Goal: Ask a question: Seek information or help from site administrators or community

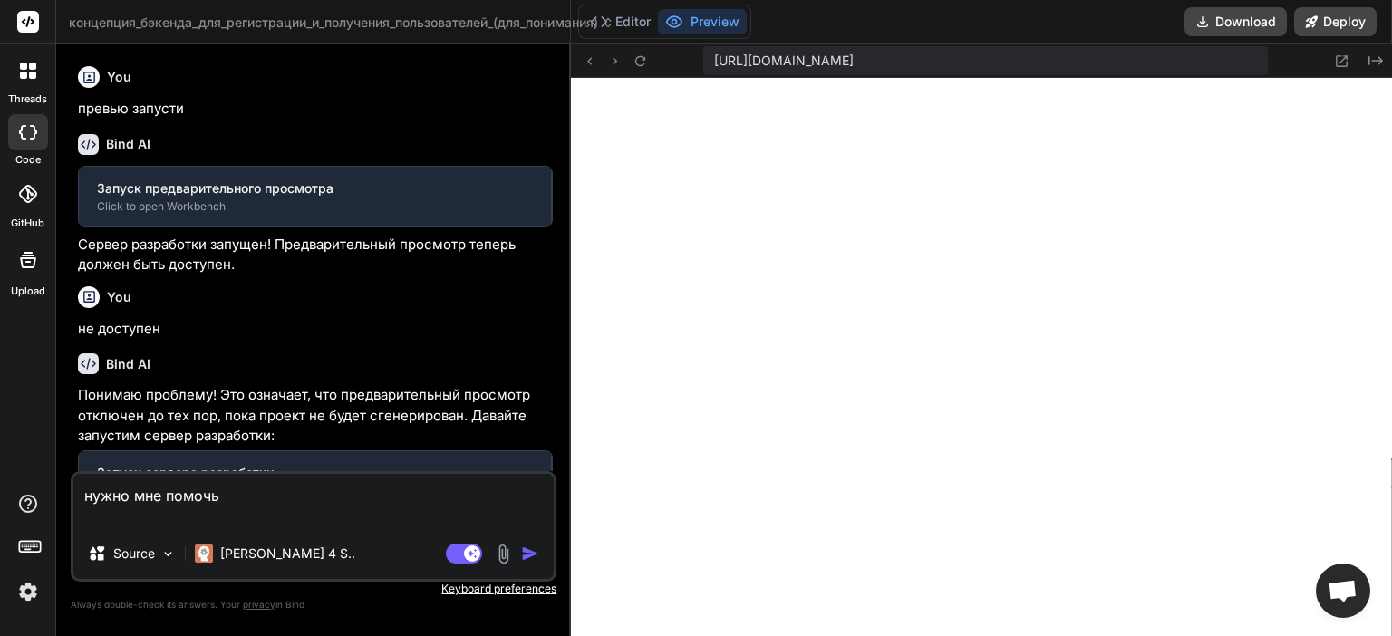
type textarea "x"
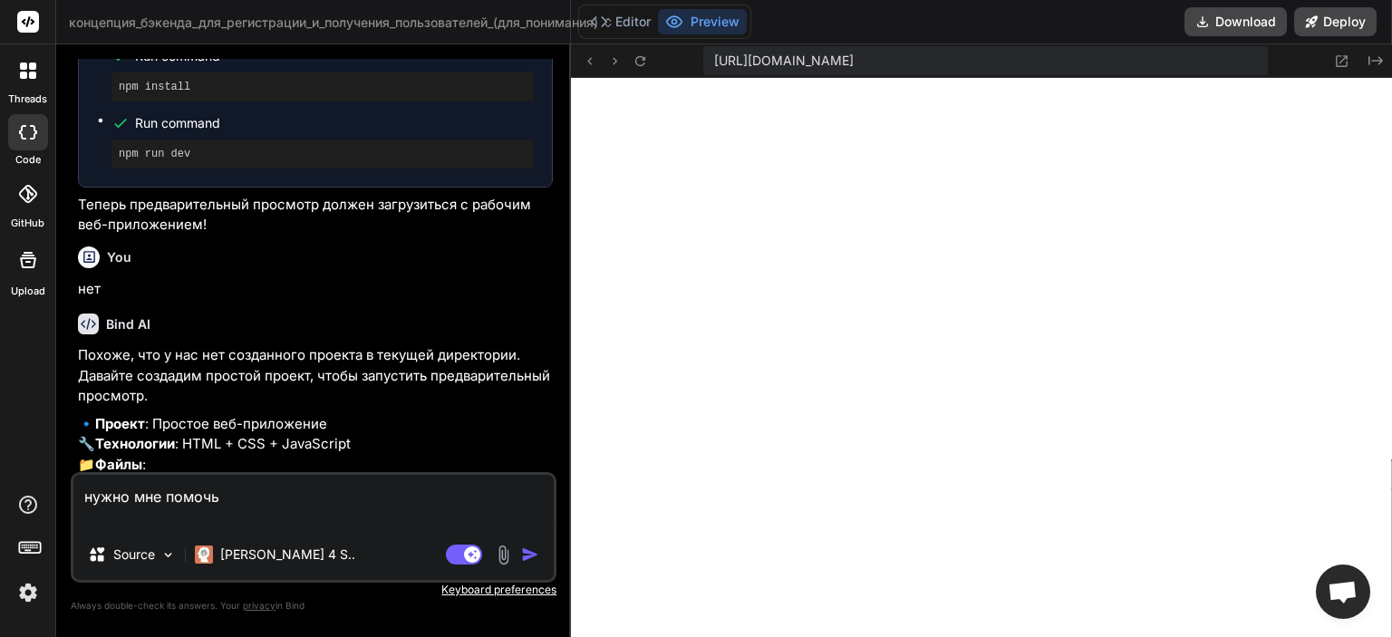
scroll to position [2094, 0]
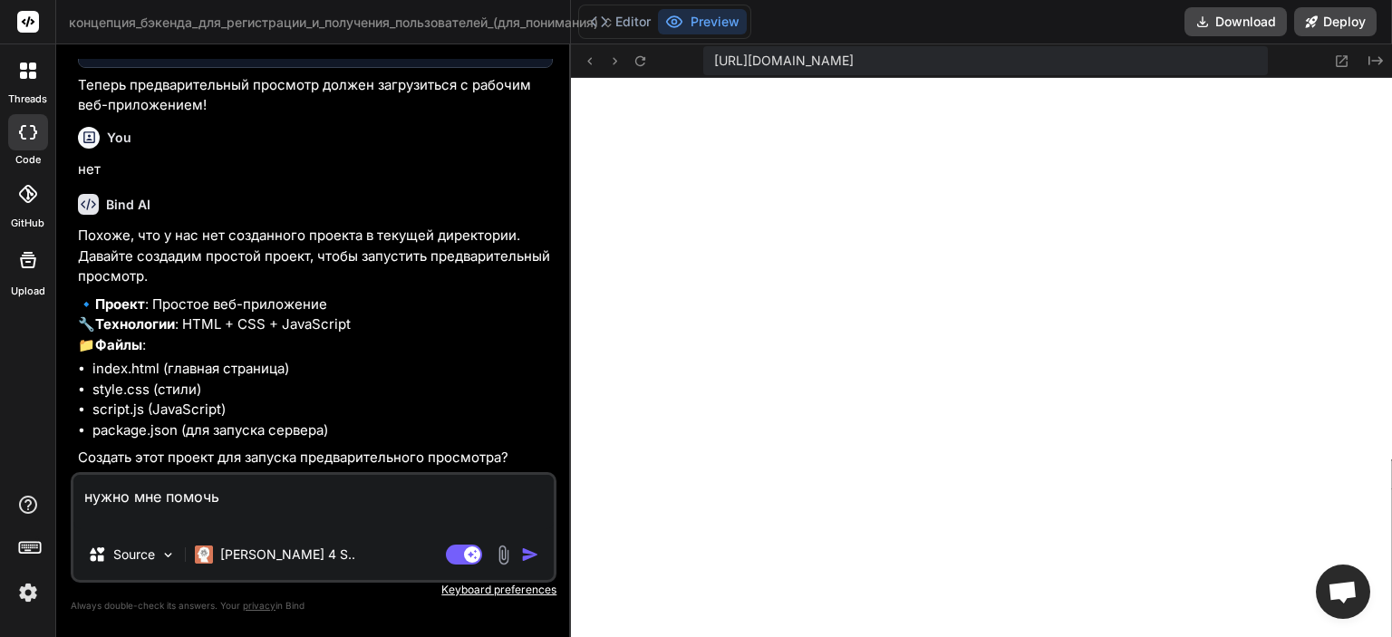
paste textarea "psql 'postgresql://neondb_owner:[EMAIL_ADDRESS][DOMAIN_NAME]/neondb?sslmode=req…"
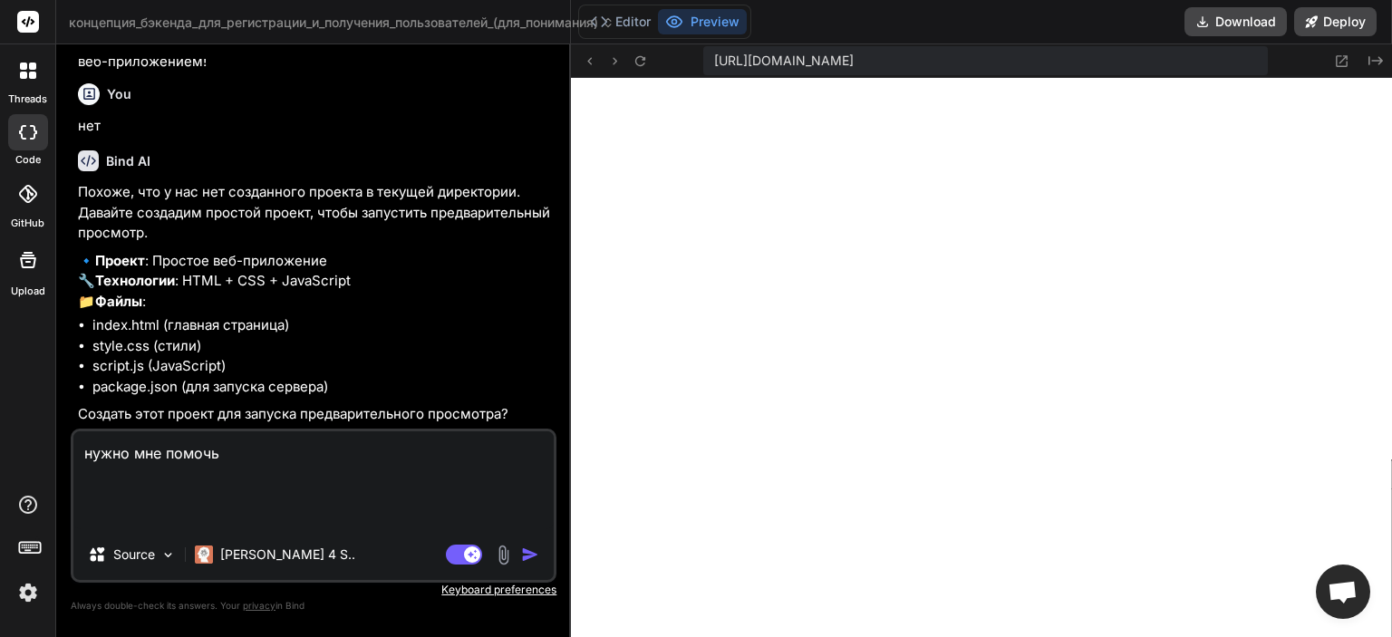
type textarea "нужно мне помочь psql 'postgresql://neondb_owner:[EMAIL_ADDRESS][DOMAIN_NAME]/n…"
type textarea "x"
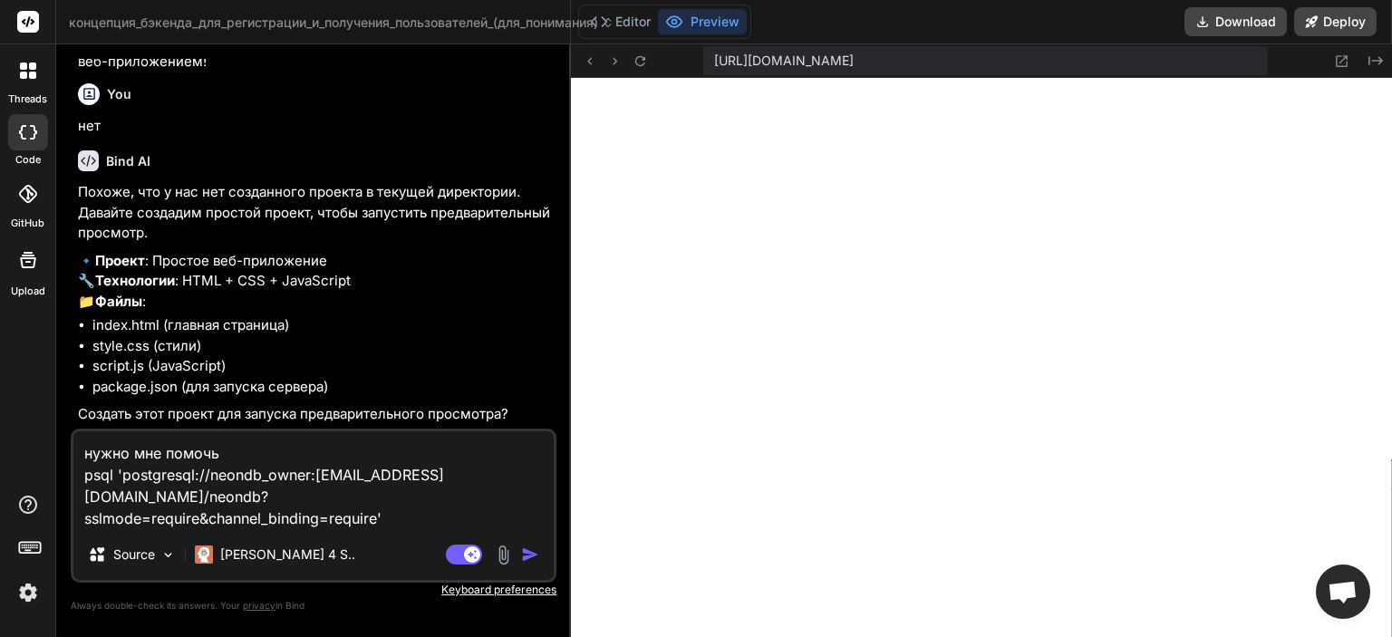
type textarea "нужно мне помочь psql 'postgresql://neondb_owner:[EMAIL_ADDRESS][DOMAIN_NAME]/n…"
type textarea "x"
type textarea "нужно мне помочь psql 'postgresql://neondb_owner:[EMAIL_ADDRESS][DOMAIN_NAME]/n…"
type textarea "x"
type textarea "нужно мне помочь psql 'postgresql://neondb_owner:[EMAIL_ADDRESS][DOMAIN_NAME]/n…"
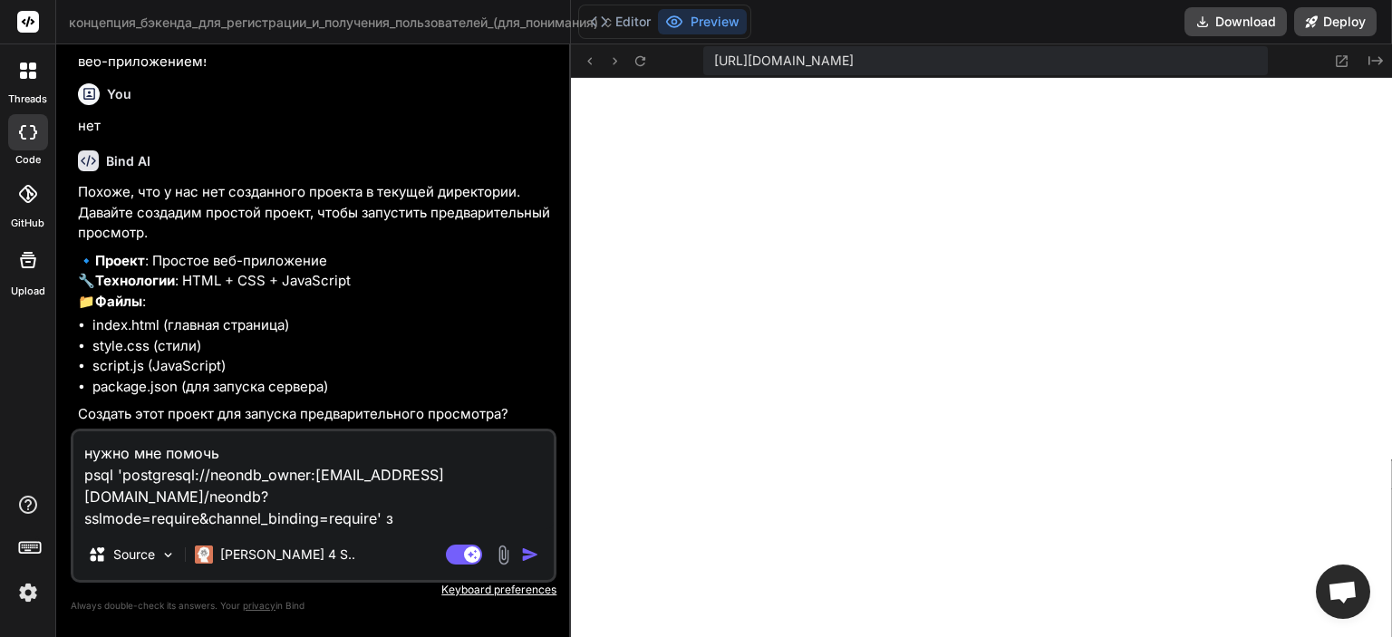
type textarea "x"
type textarea "нужно мне помочь psql 'postgresql://neondb_owner:[EMAIL_ADDRESS][DOMAIN_NAME]/n…"
type textarea "x"
type textarea "нужно мне помочь psql 'postgresql://neondb_owner:[EMAIL_ADDRESS][DOMAIN_NAME]/n…"
type textarea "x"
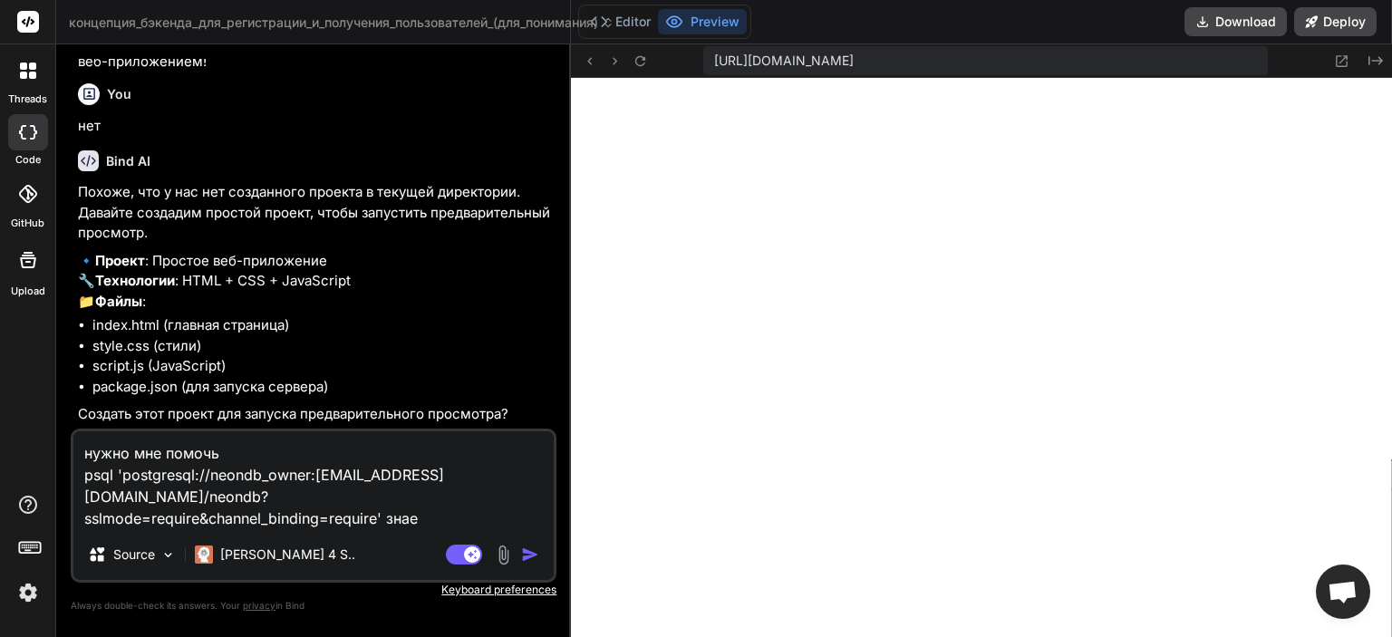
type textarea "нужно мне помочь psql 'postgresql://neondb_owner:[EMAIL_ADDRESS][DOMAIN_NAME]/n…"
type textarea "x"
type textarea "нужно мне помочь psql 'postgresql://neondb_owner:[EMAIL_ADDRESS][DOMAIN_NAME]/n…"
type textarea "x"
type textarea "нужно мне помочь psql 'postgresql://neondb_owner:[EMAIL_ADDRESS][DOMAIN_NAME]/n…"
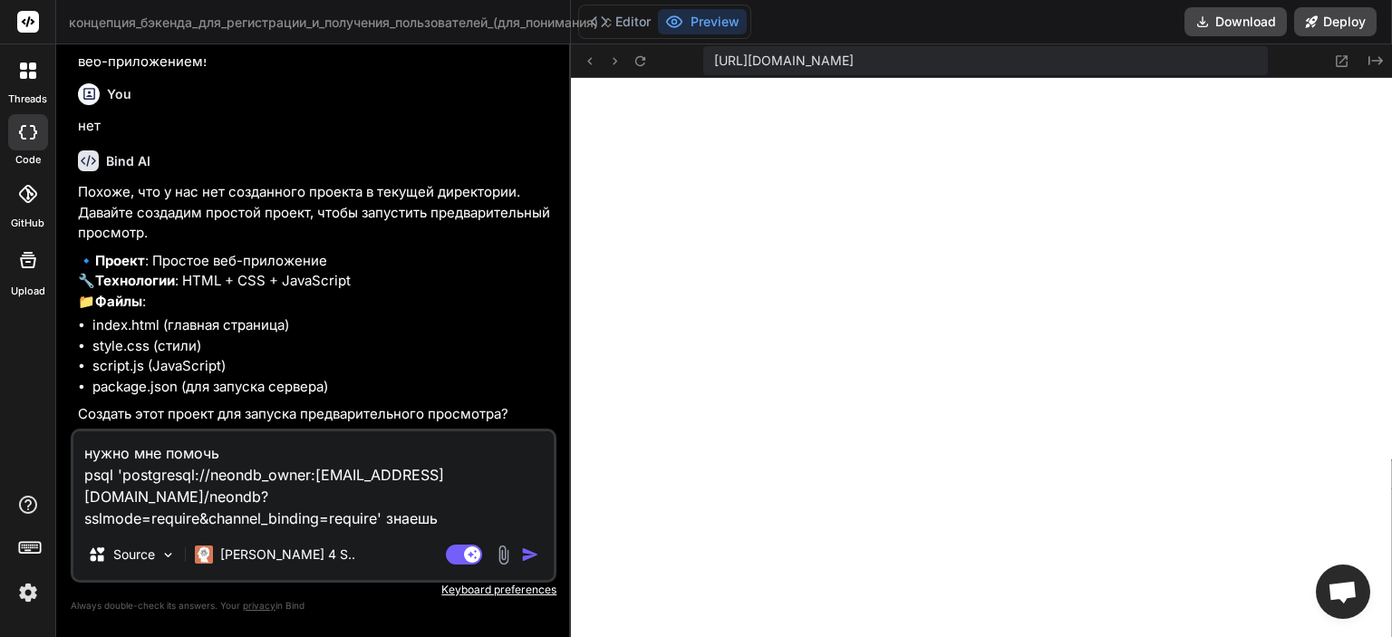
type textarea "x"
type textarea "нужно мне помочь psql 'postgresql://neondb_owner:[EMAIL_ADDRESS][DOMAIN_NAME]/n…"
type textarea "x"
type textarea "нужно мне помочь psql 'postgresql://neondb_owner:[EMAIL_ADDRESS][DOMAIN_NAME]/n…"
type textarea "x"
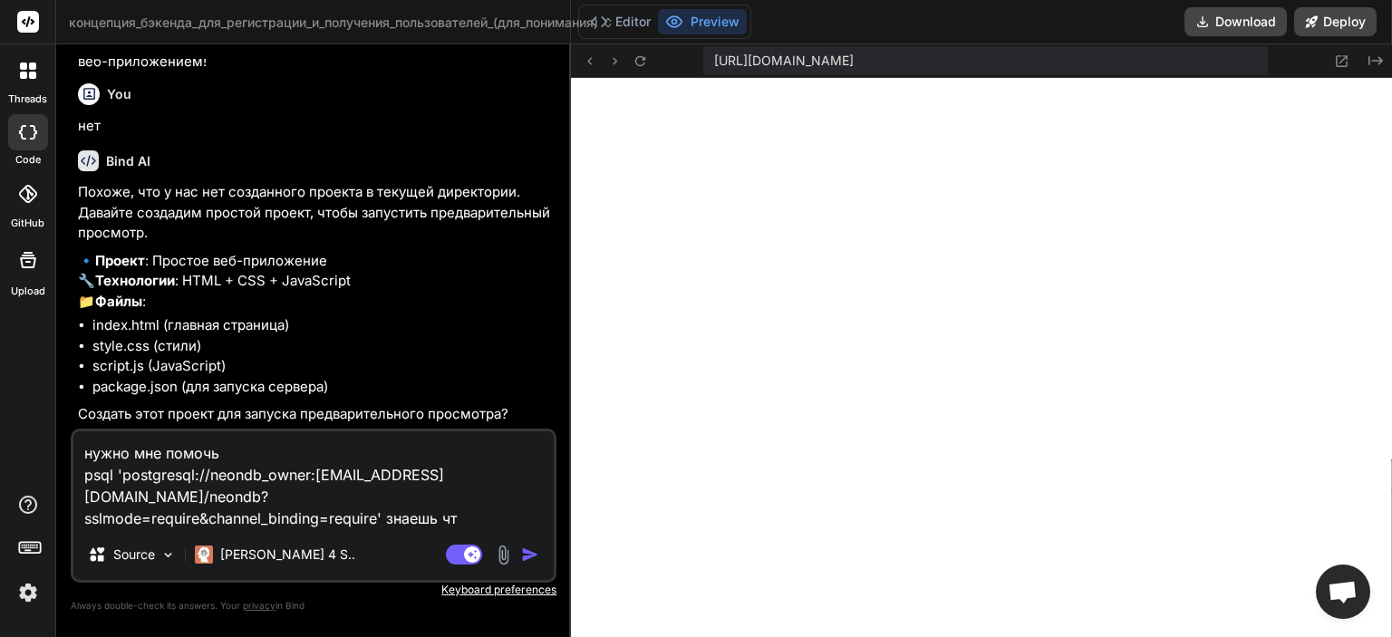
type textarea "нужно мне помочь psql 'postgresql://neondb_owner:[EMAIL_ADDRESS][DOMAIN_NAME]/n…"
type textarea "x"
type textarea "нужно мне помочь psql 'postgresql://neondb_owner:[EMAIL_ADDRESS][DOMAIN_NAME]/n…"
type textarea "x"
type textarea "нужно мне помочь psql 'postgresql://neondb_owner:[EMAIL_ADDRESS][DOMAIN_NAME]/n…"
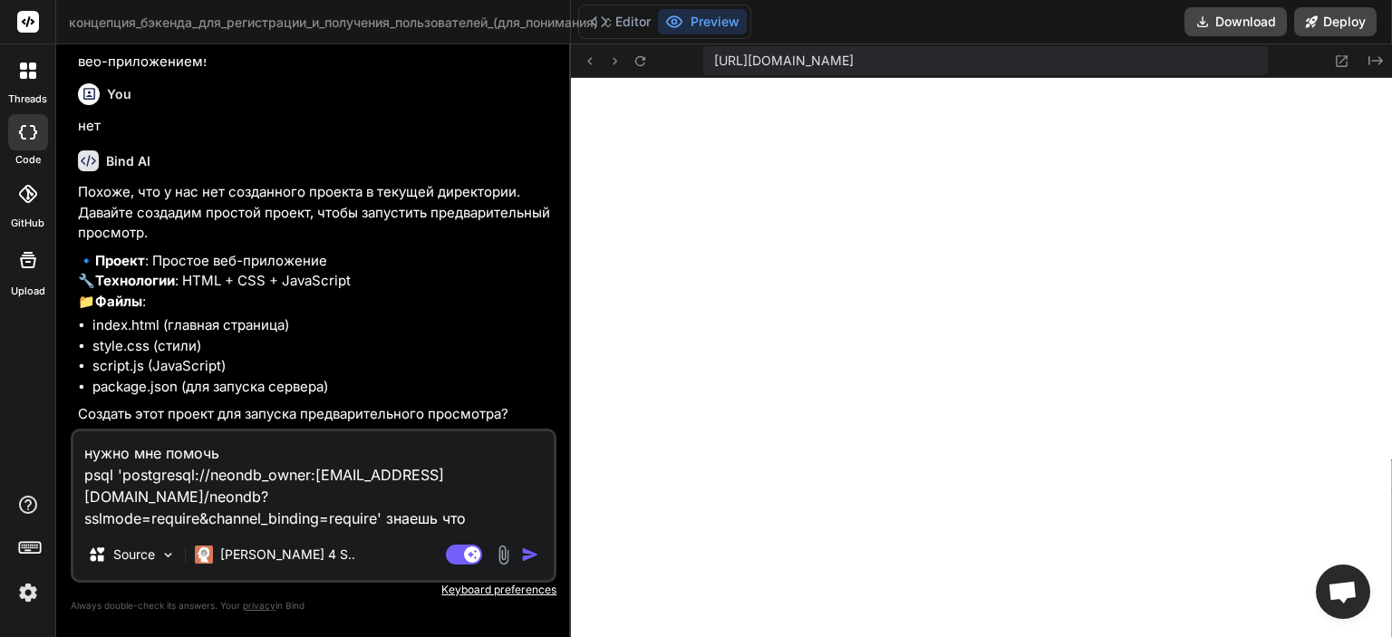
type textarea "x"
type textarea "нужно мне помочь psql 'postgresql://neondb_owner:[EMAIL_ADDRESS][DOMAIN_NAME]/n…"
type textarea "x"
type textarea "нужно мне помочь psql 'postgresql://neondb_owner:[EMAIL_ADDRESS][DOMAIN_NAME]/n…"
type textarea "x"
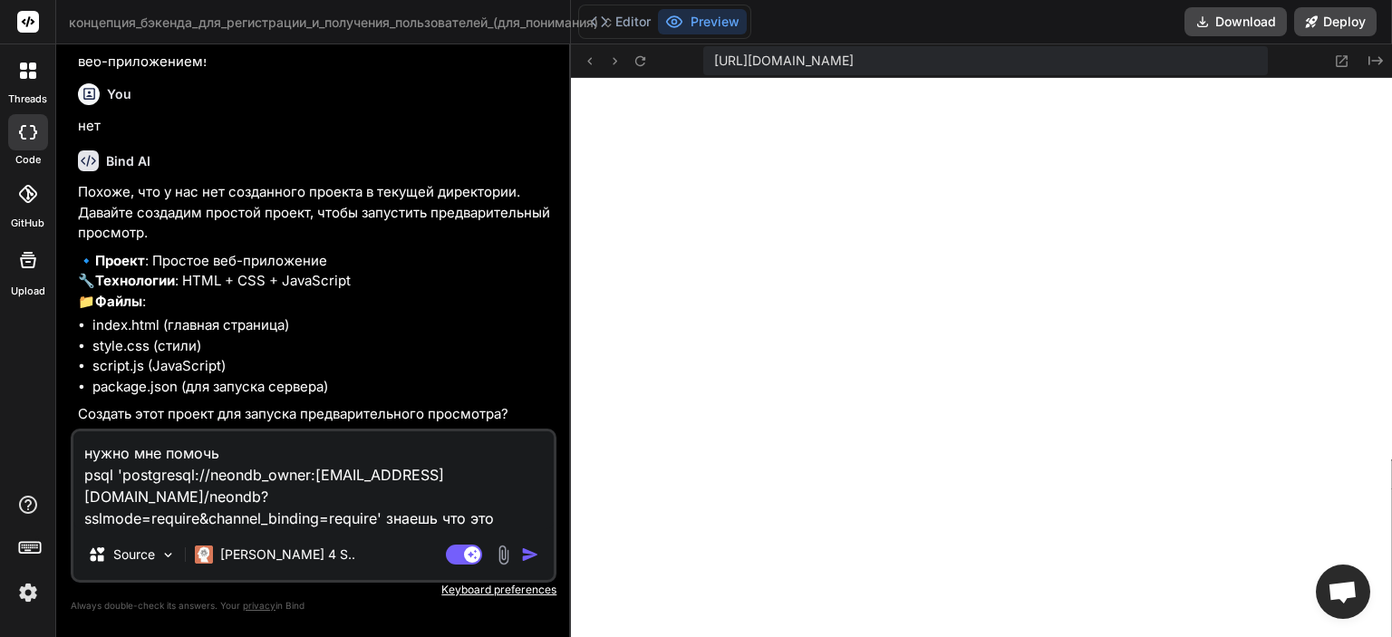
type textarea "нужно мне помочь psql 'postgresql://neondb_owner:[EMAIL_ADDRESS][DOMAIN_NAME]/n…"
type textarea "x"
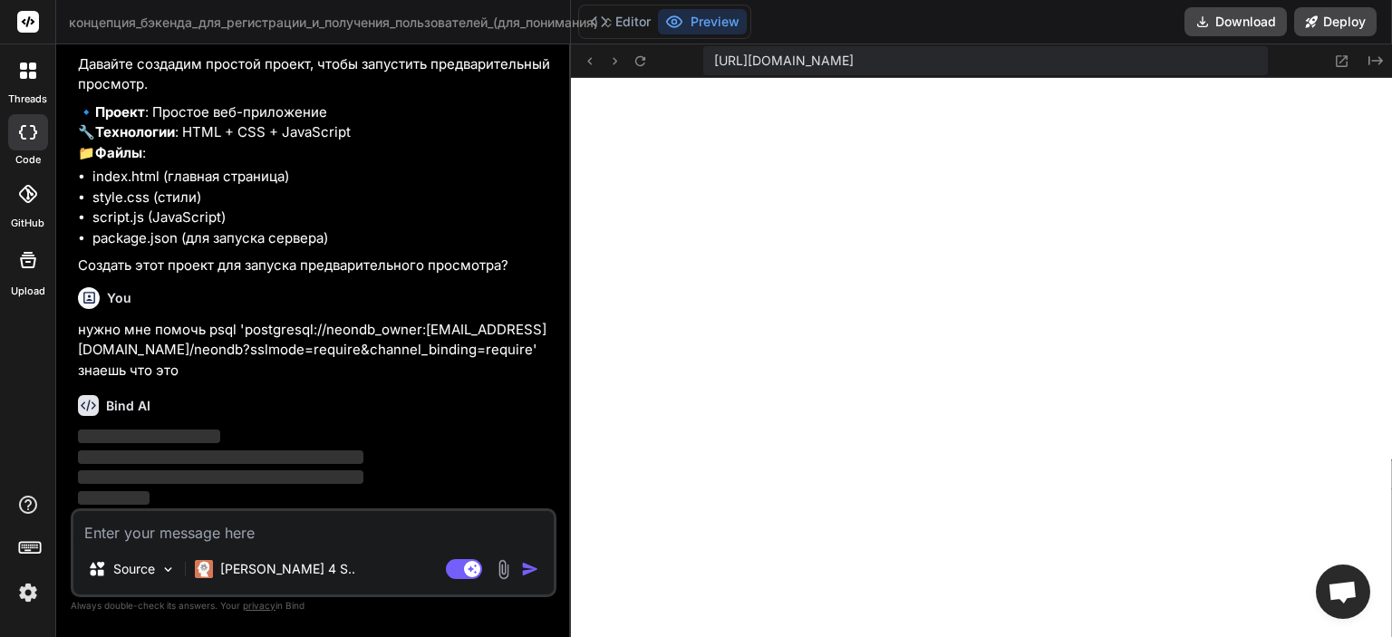
scroll to position [2307, 0]
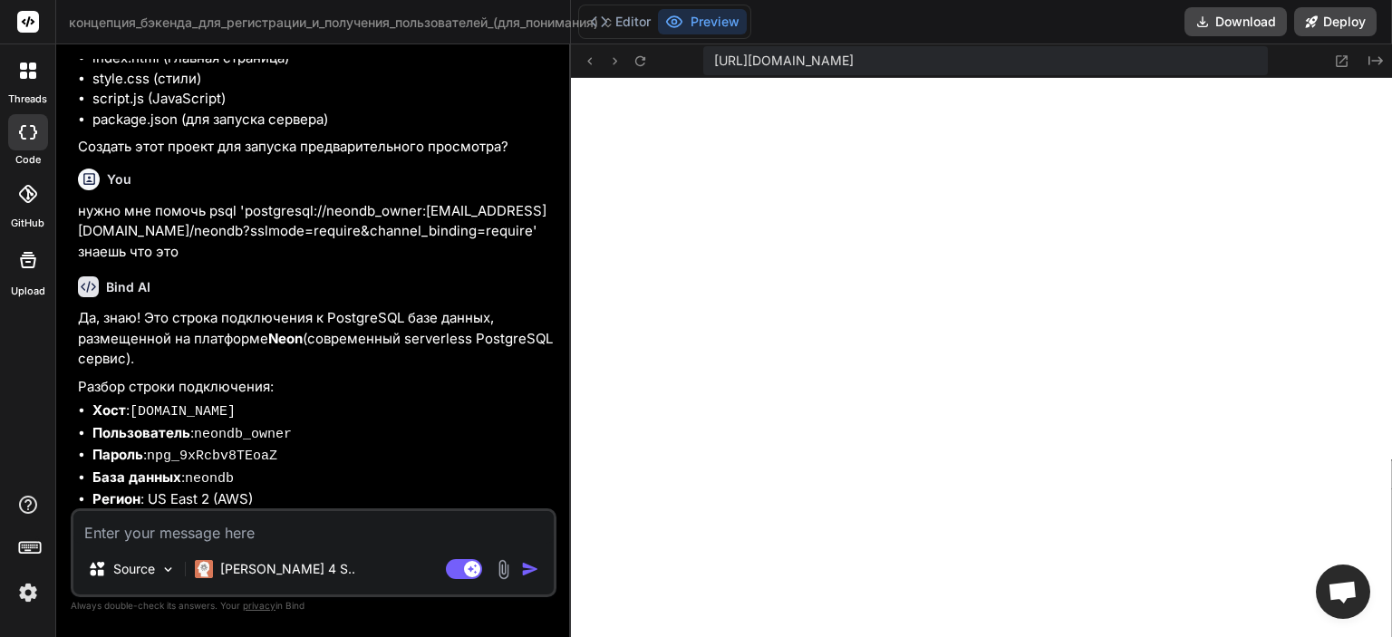
type textarea "x"
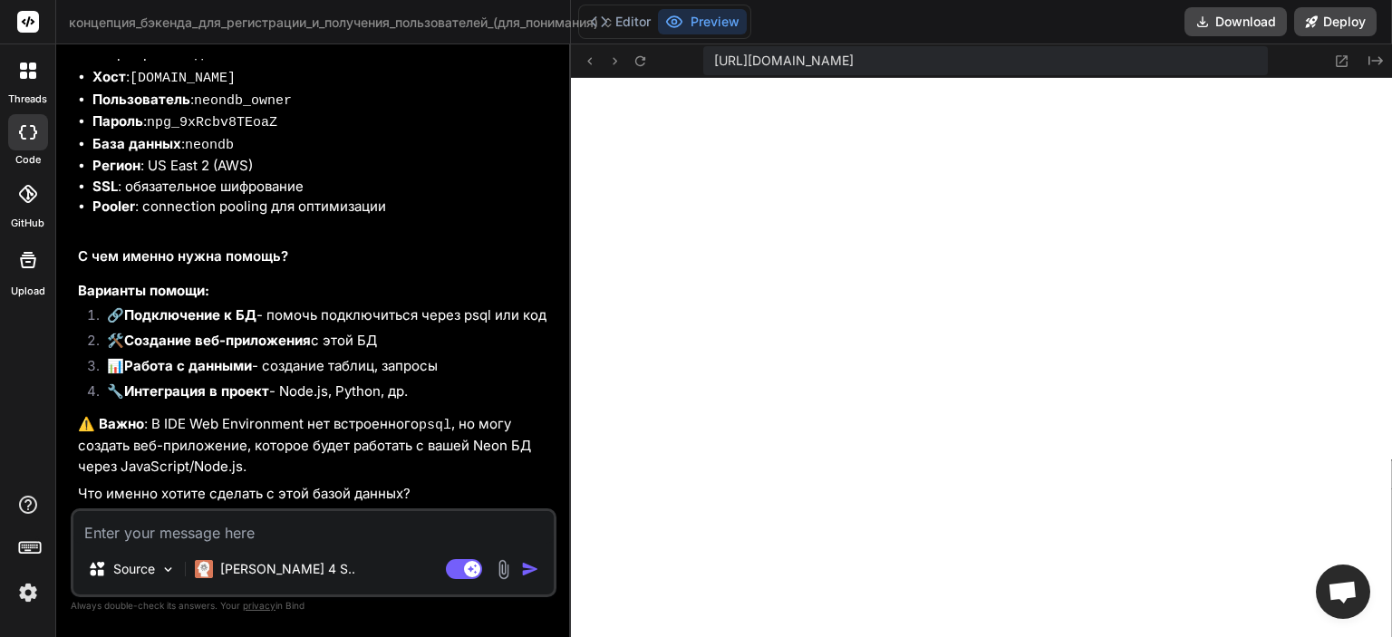
scroll to position [2785, 0]
type textarea "д"
type textarea "x"
type textarea "да"
type textarea "x"
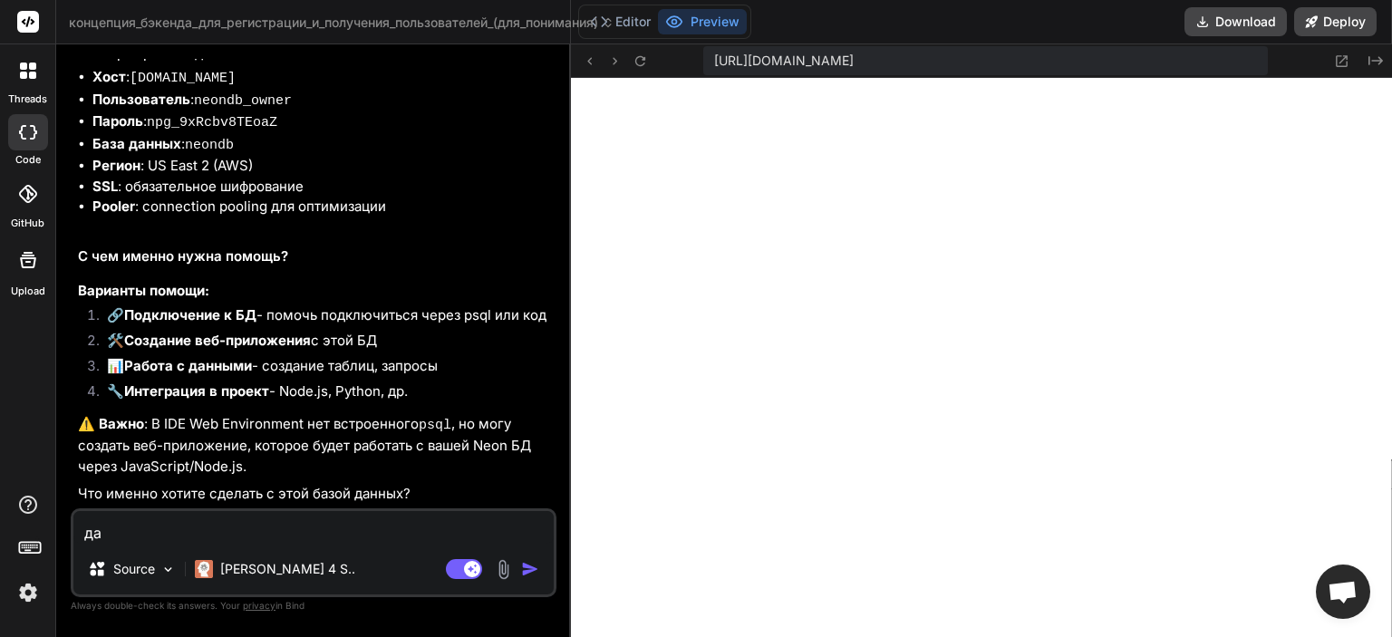
type textarea "да"
type textarea "x"
type textarea "да э"
type textarea "x"
type textarea "да эт"
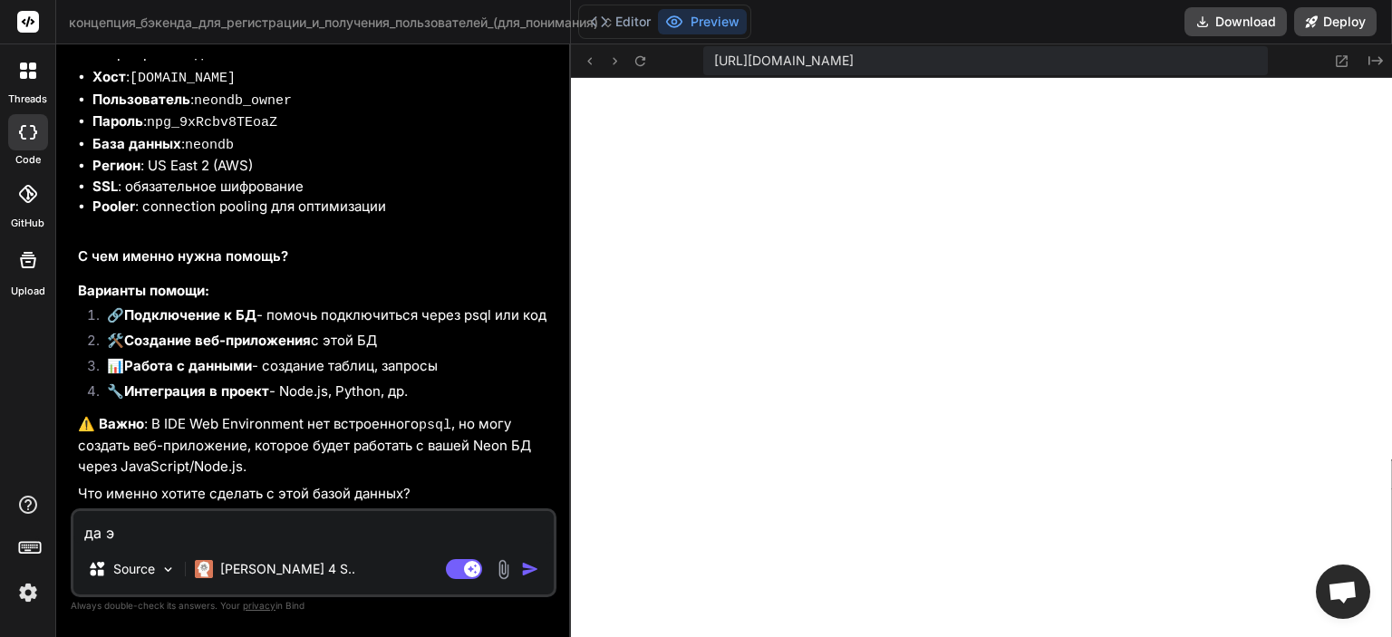
type textarea "x"
type textarea "да это"
type textarea "x"
type textarea "да это"
type textarea "x"
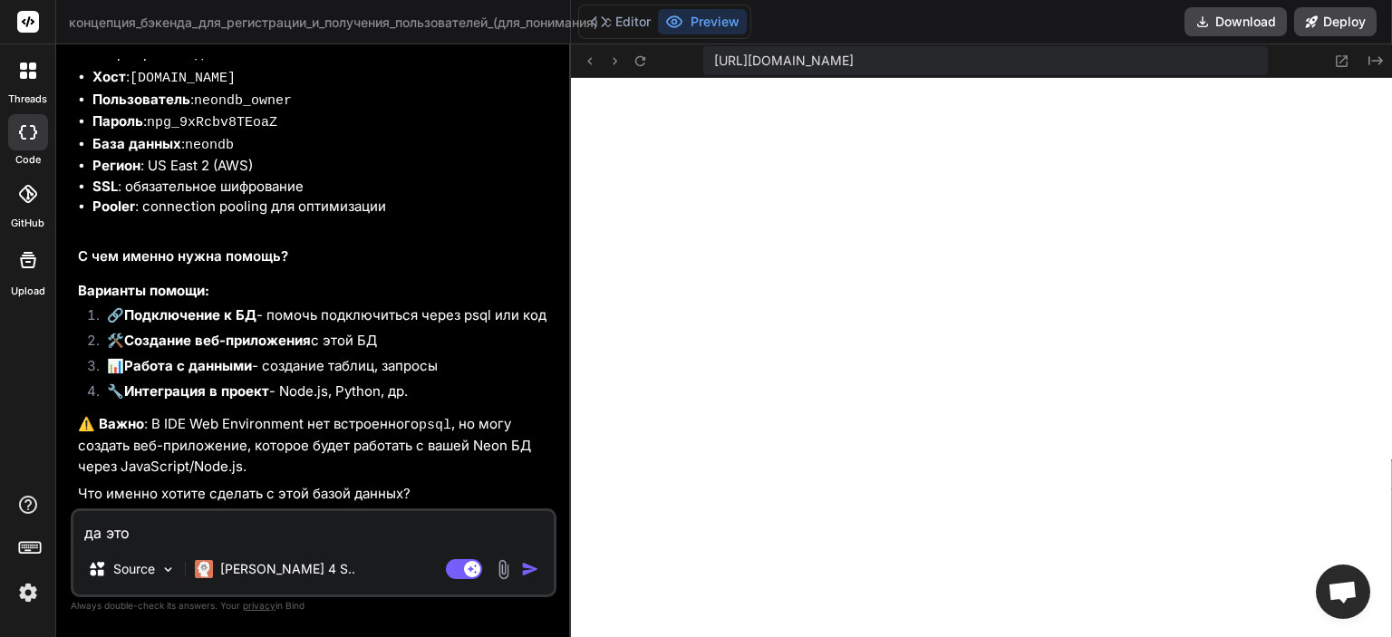
type textarea "да это у"
type textarea "x"
type textarea "да это ус"
type textarea "x"
type textarea "да это уст"
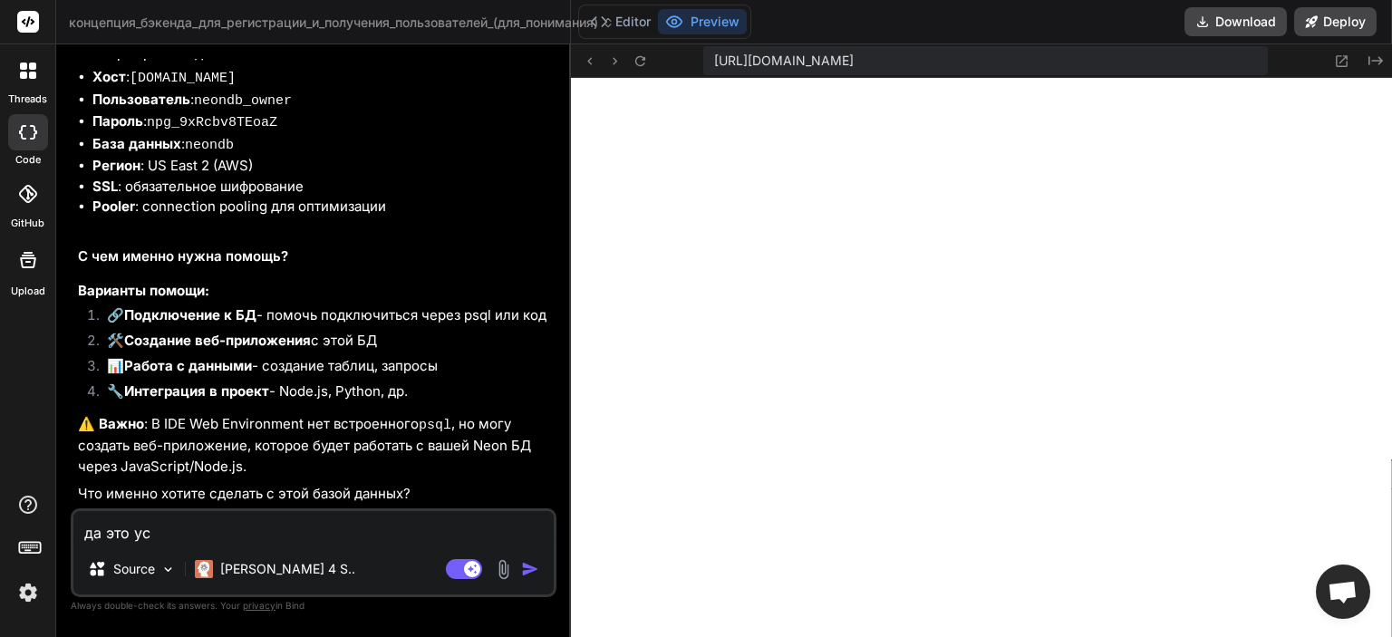
type textarea "x"
type textarea "да это устр"
type textarea "x"
type textarea "да это устра"
type textarea "x"
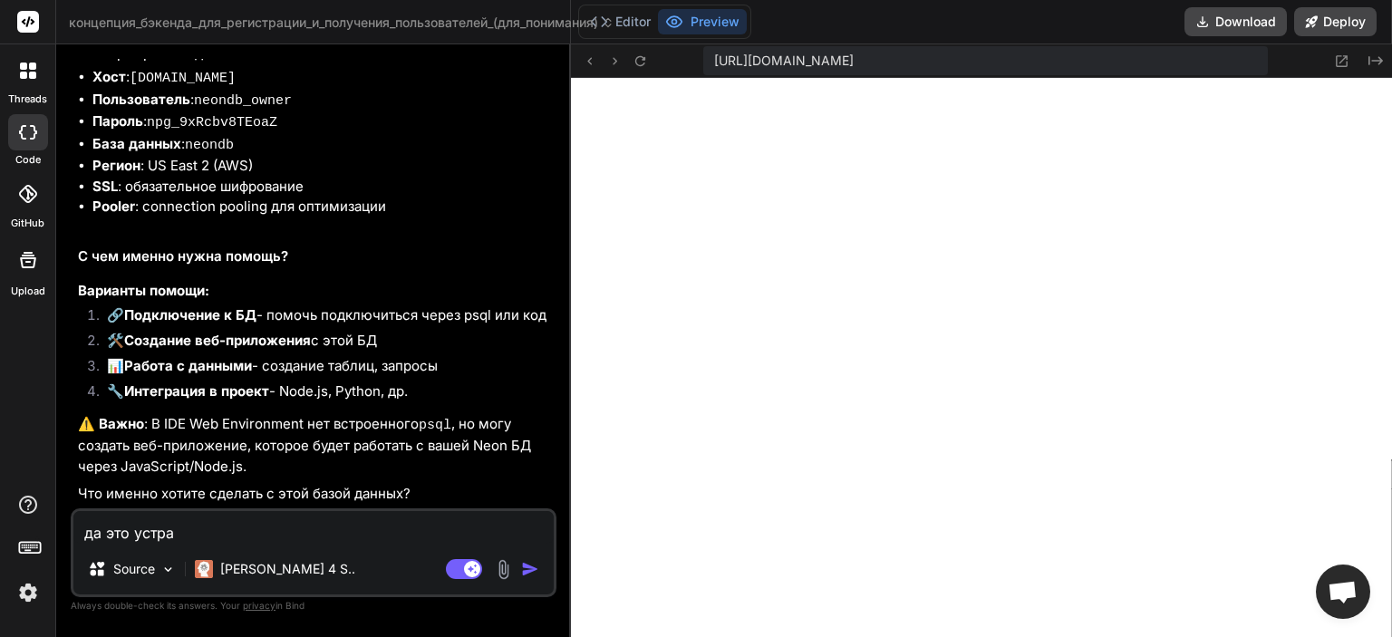
type textarea "да это устран"
type textarea "x"
type textarea "да это устрани"
type textarea "x"
type textarea "да это устранит"
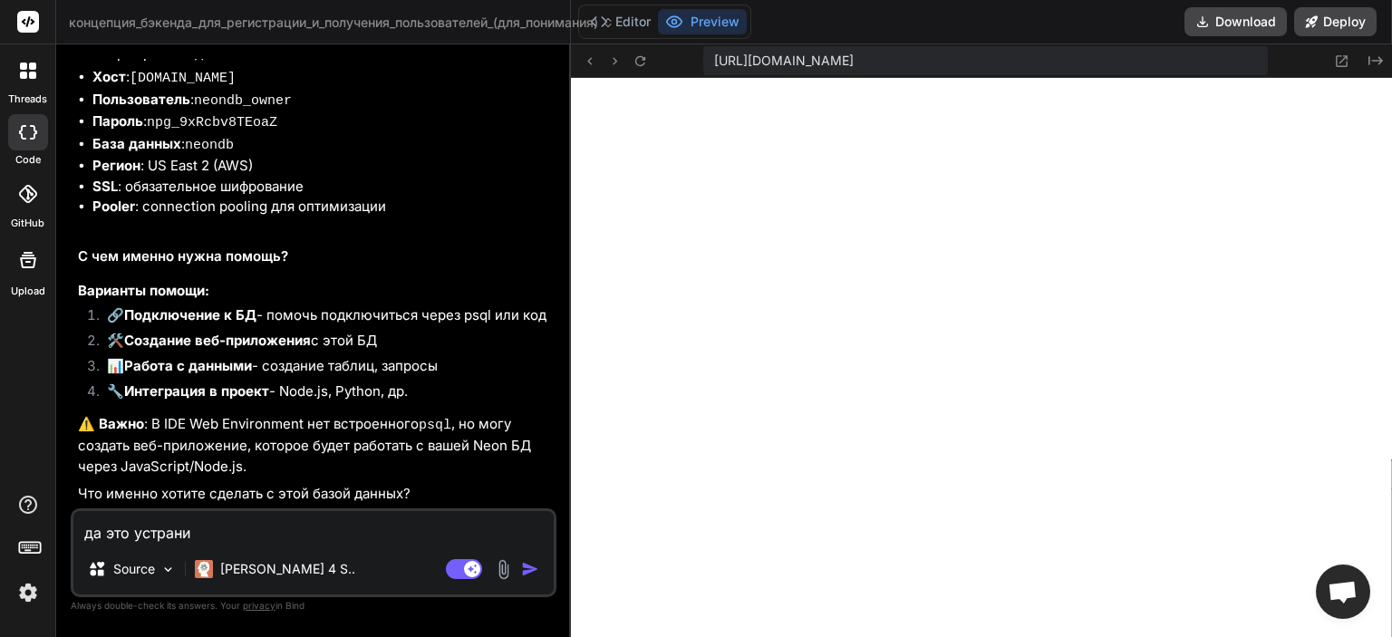
type textarea "x"
type textarea "да это устранит"
type textarea "x"
type textarea "да это устранит м"
type textarea "x"
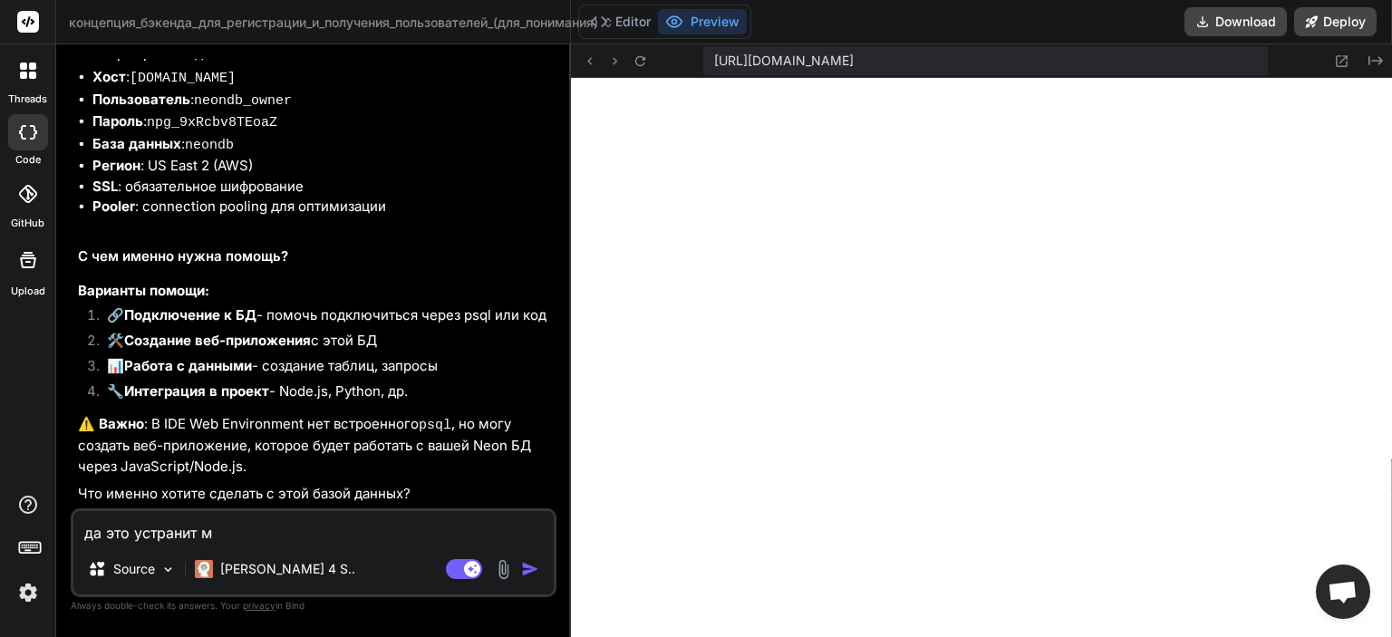
type textarea "да это устранит мо"
type textarea "x"
type textarea "да это устранит мою"
type textarea "x"
type textarea "да это устранит мою"
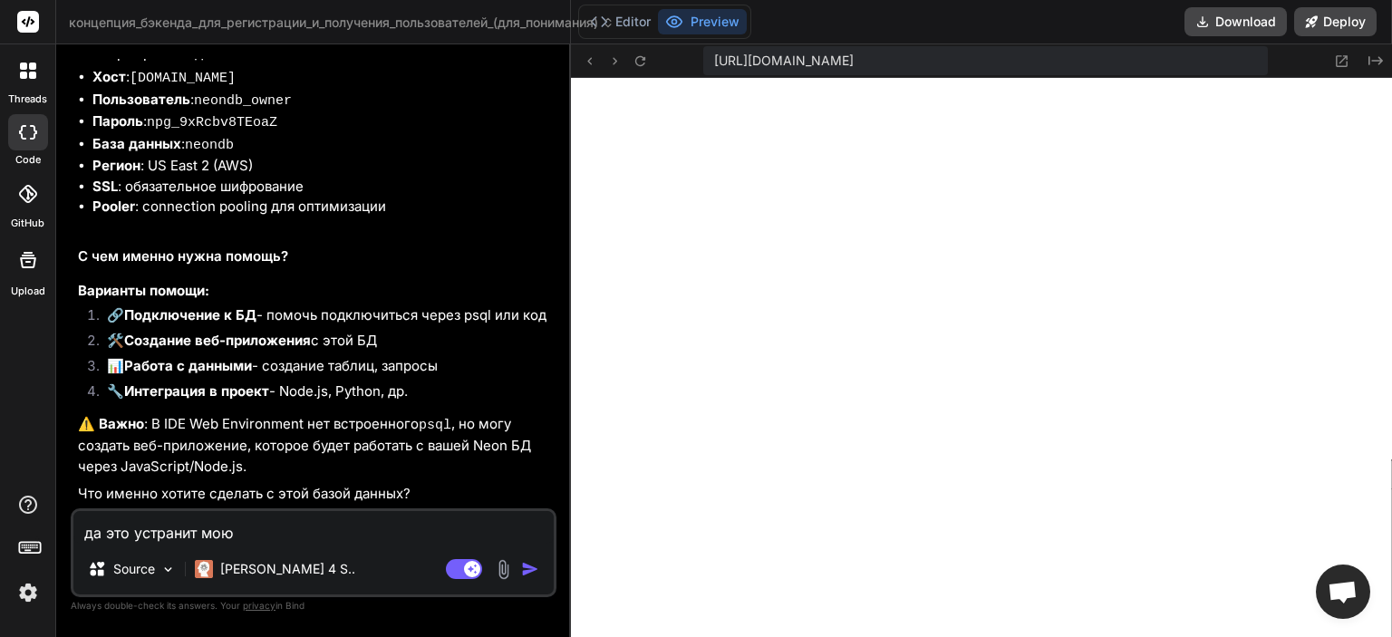
type textarea "x"
type textarea "да это устранит мою п"
type textarea "x"
type textarea "да это устранит мою пр"
type textarea "x"
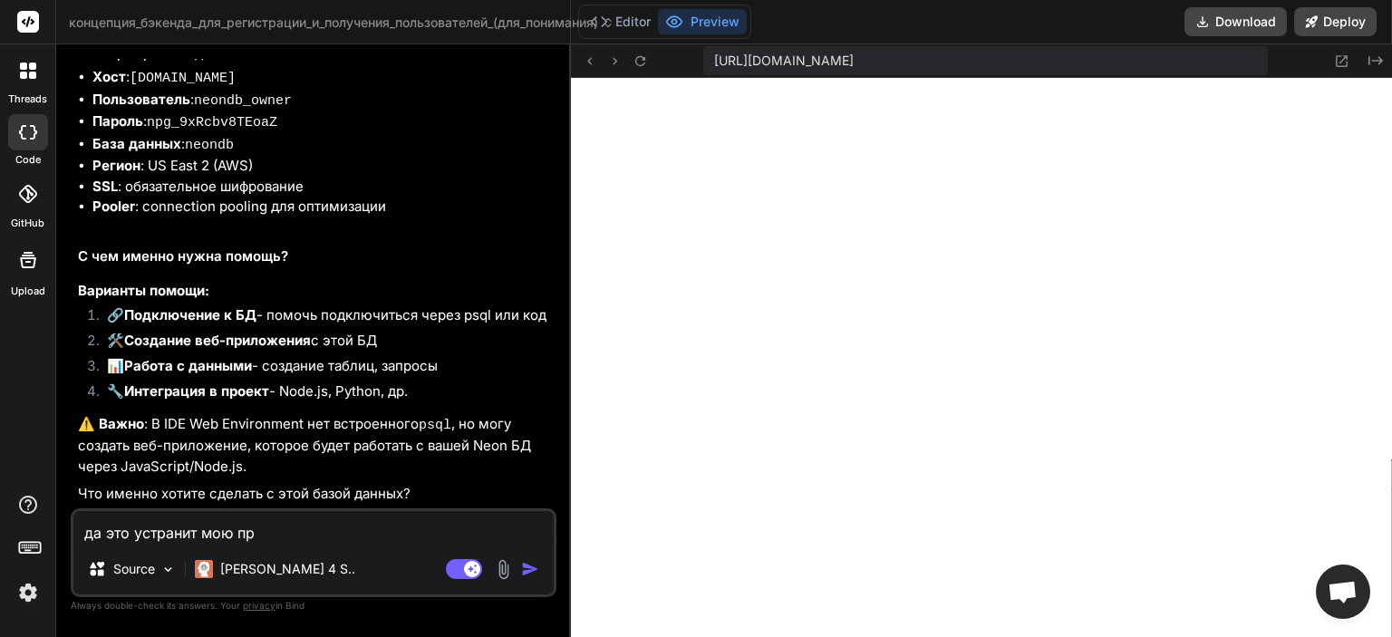
type textarea "да это устранит мою про"
type textarea "x"
type textarea "да это устранит мою проб"
type textarea "x"
type textarea "да это устранит мою пробл"
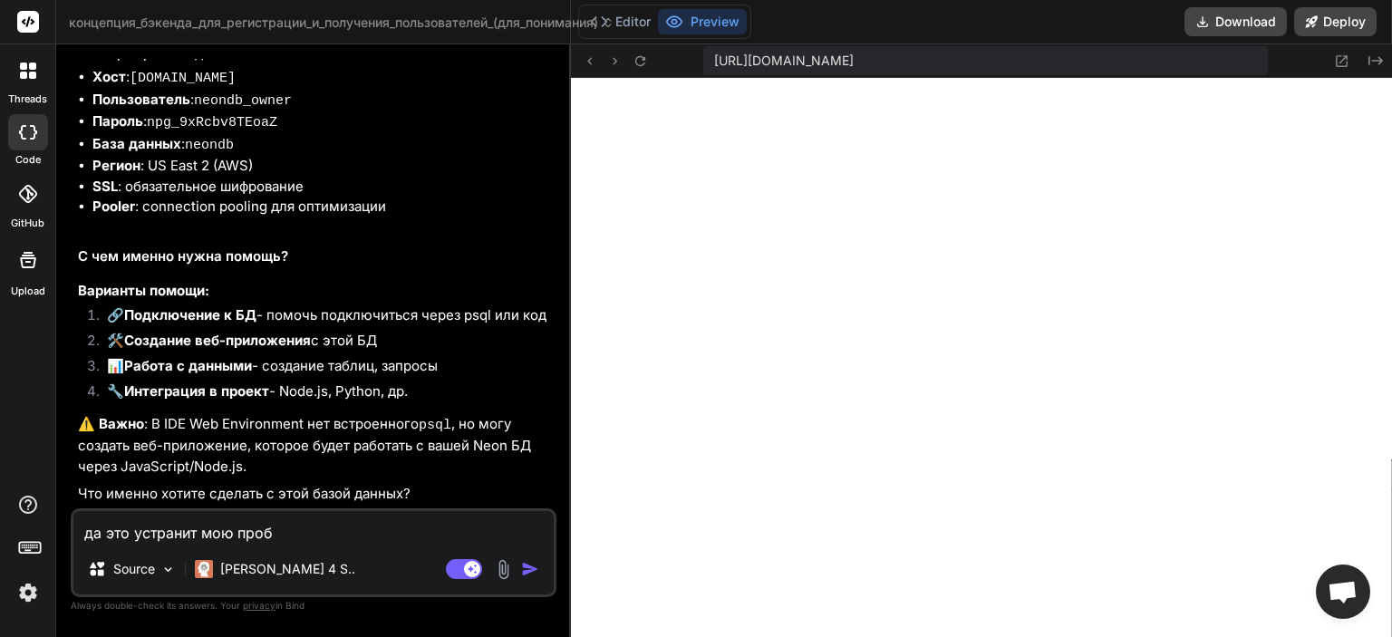
type textarea "x"
type textarea "да это устранит мою пробле"
type textarea "x"
type textarea "да это устранит мою проблем"
type textarea "x"
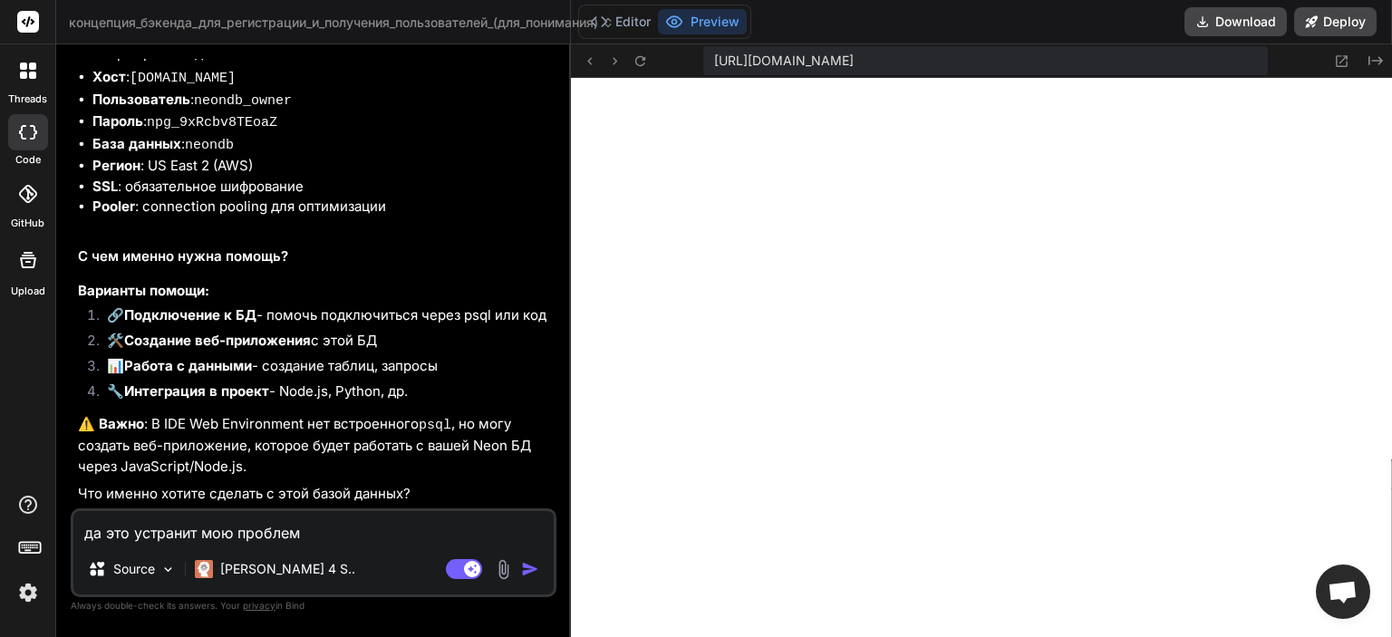
type textarea "да это устранит мою проблему"
type textarea "x"
type textarea "да это устранит мою проблему"
type textarea "x"
type textarea "да это устранит мою проблему с"
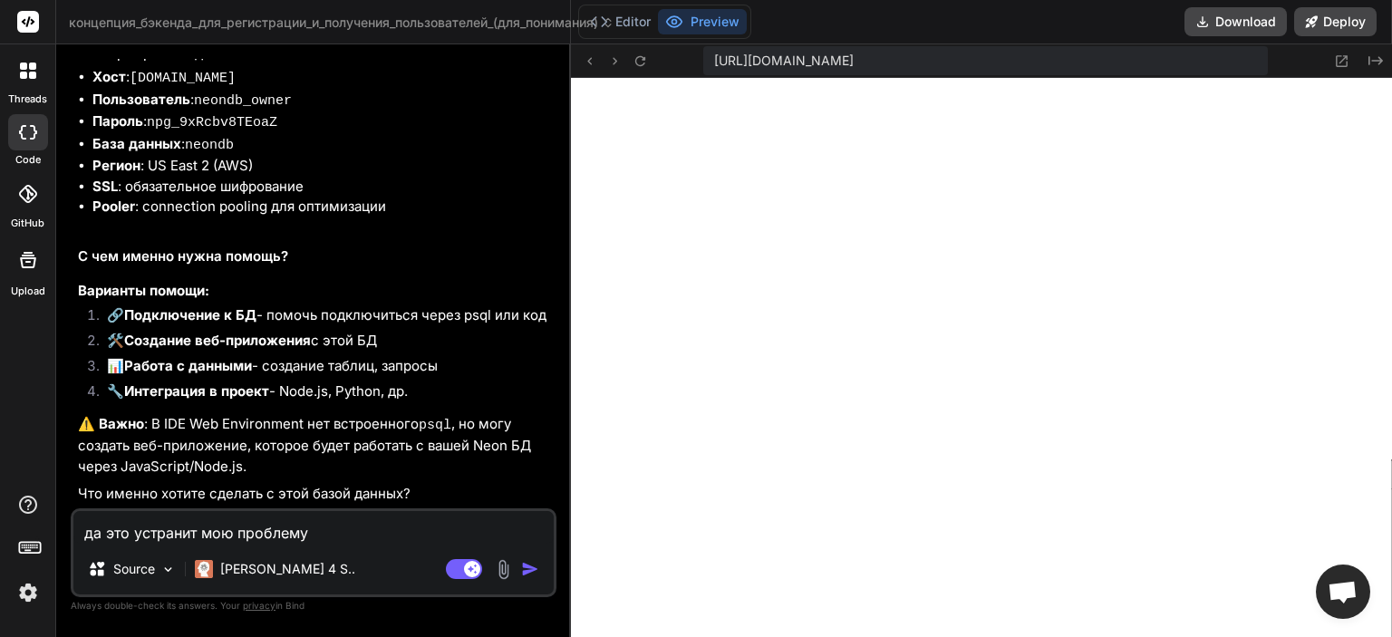
type textarea "x"
type textarea "да это устранит мою проблему с"
type textarea "x"
type textarea "да это устранит мою проблему с т"
type textarea "x"
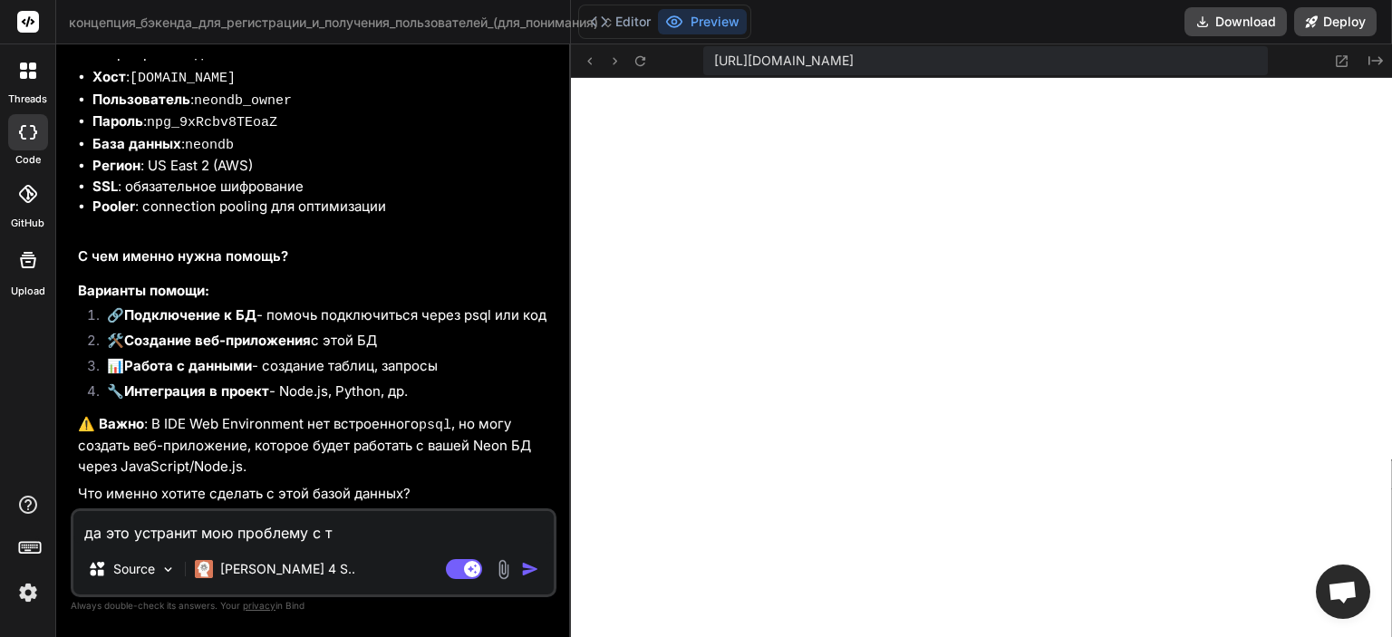
type textarea "да это устранит мою проблему с те"
type textarea "x"
type textarea "да это устранит мою проблему с тем"
type textarea "x"
type textarea "да это устранит мою проблему с тем"
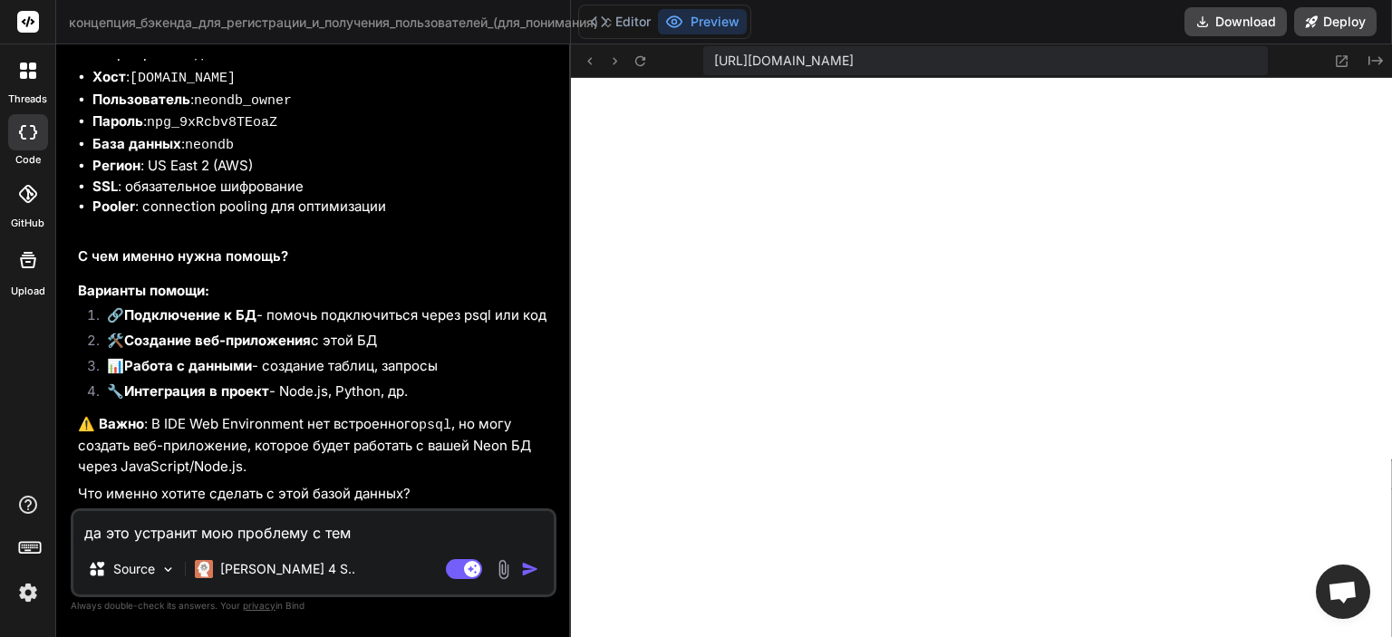
type textarea "x"
type textarea "да это устранит мою проблему с тем ч"
type textarea "x"
type textarea "да это устранит мою проблему с тем чт"
type textarea "x"
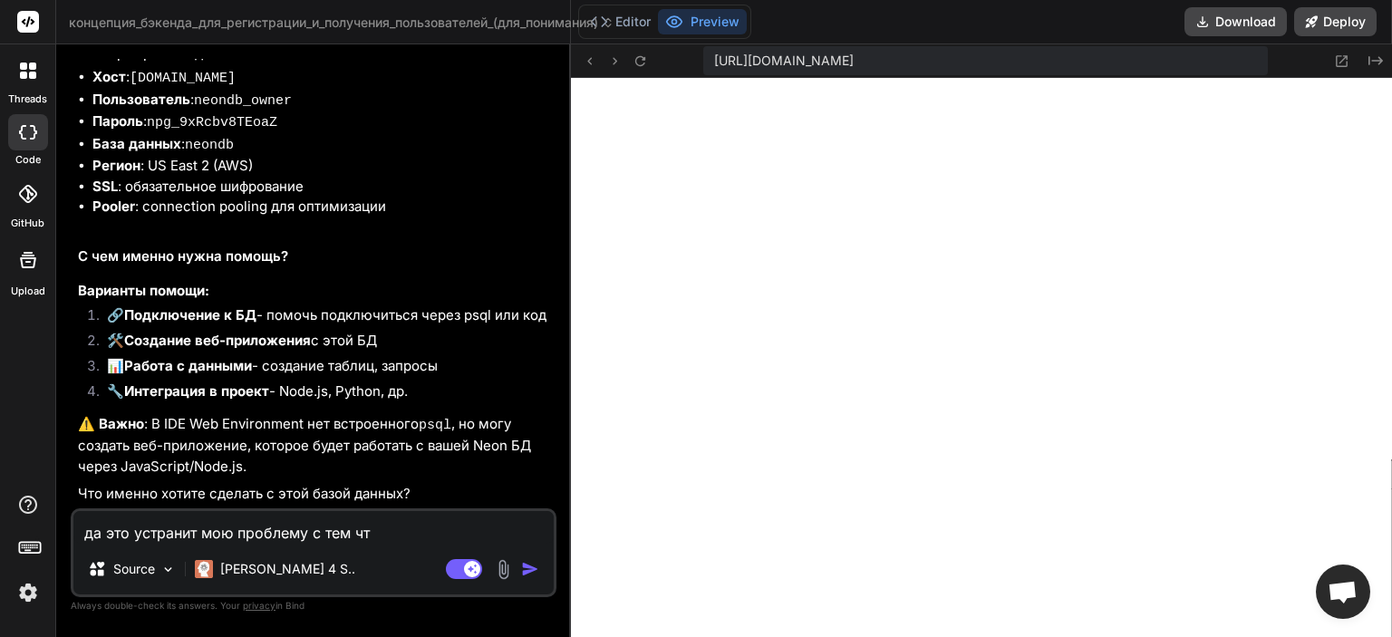
type textarea "да это устранит мою проблему с тем что"
type textarea "x"
type textarea "да это устранит мою проблему с тем что"
type textarea "x"
type textarea "да это устранит мою проблему с тем что п"
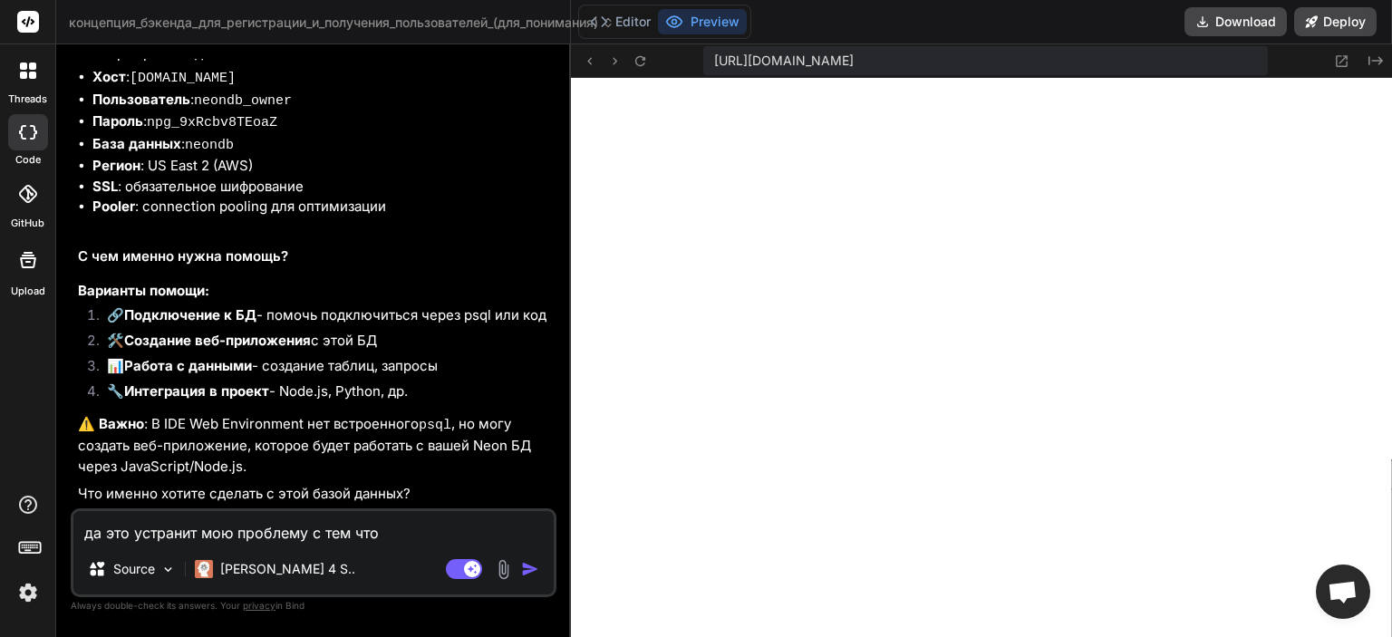
type textarea "x"
type textarea "да это устранит мою проблему с тем что по"
type textarea "x"
type textarea "да это устранит мою проблему с тем что пол"
type textarea "x"
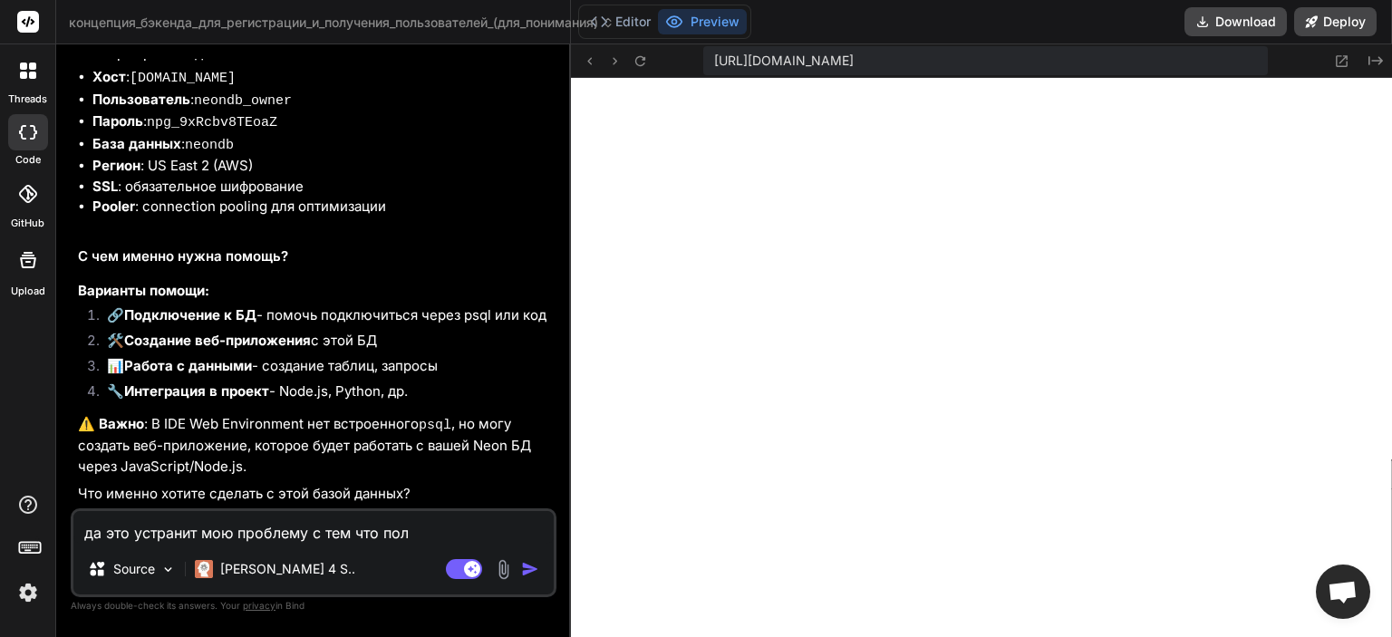
type textarea "да это устранит мою проблему с тем что [PERSON_NAME]"
type textarea "x"
type textarea "да это устранит мою проблему с тем что польз"
type textarea "x"
type textarea "да это устранит мою проблему с тем что пользо"
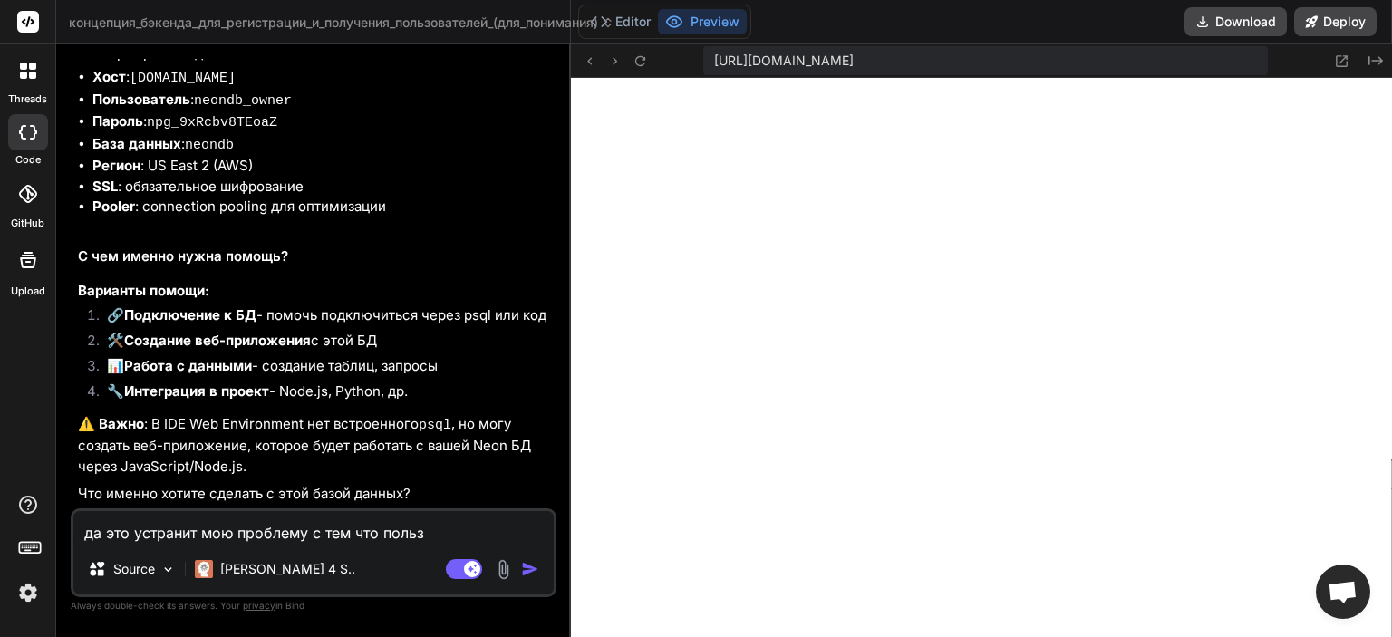
type textarea "x"
type textarea "да это устранит мою проблему с тем что пользов"
type textarea "x"
type textarea "да это устранит мою проблему с тем что пользова"
type textarea "x"
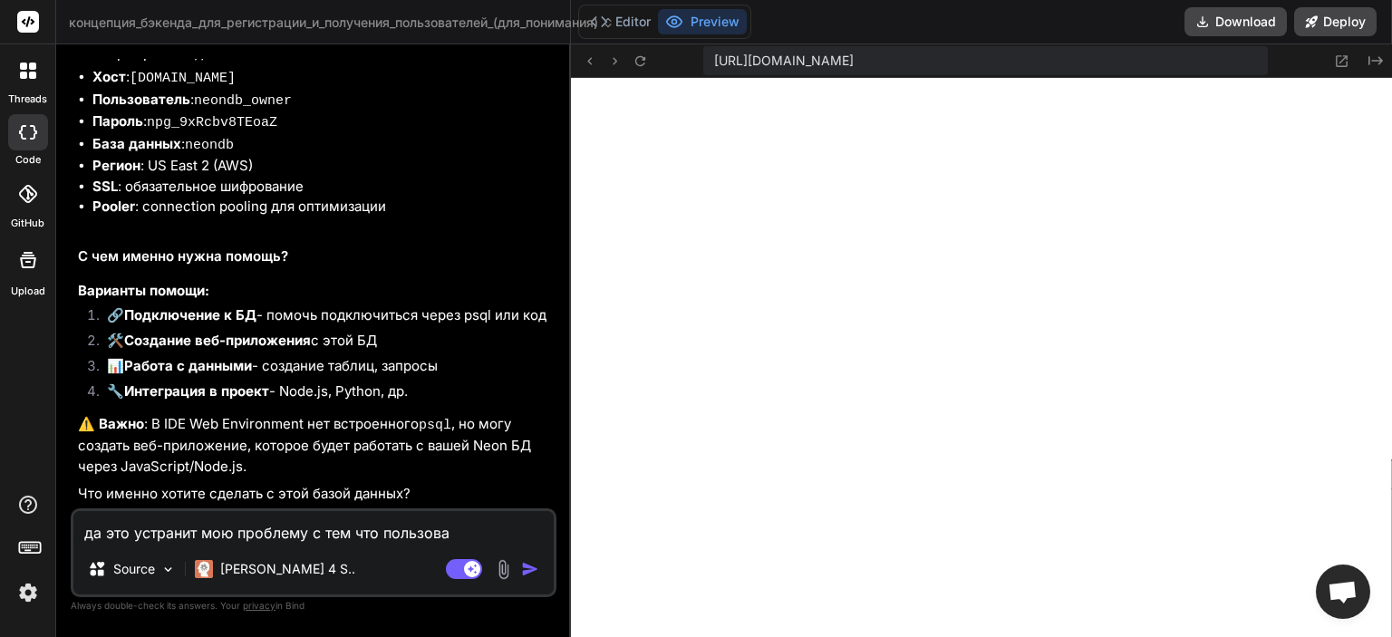
type textarea "да это устранит мою проблему с тем что пользоват"
type textarea "x"
type textarea "да это устранит мою проблему с тем что пользовате"
type textarea "x"
type textarea "да это устранит мою проблему с тем что пользовател"
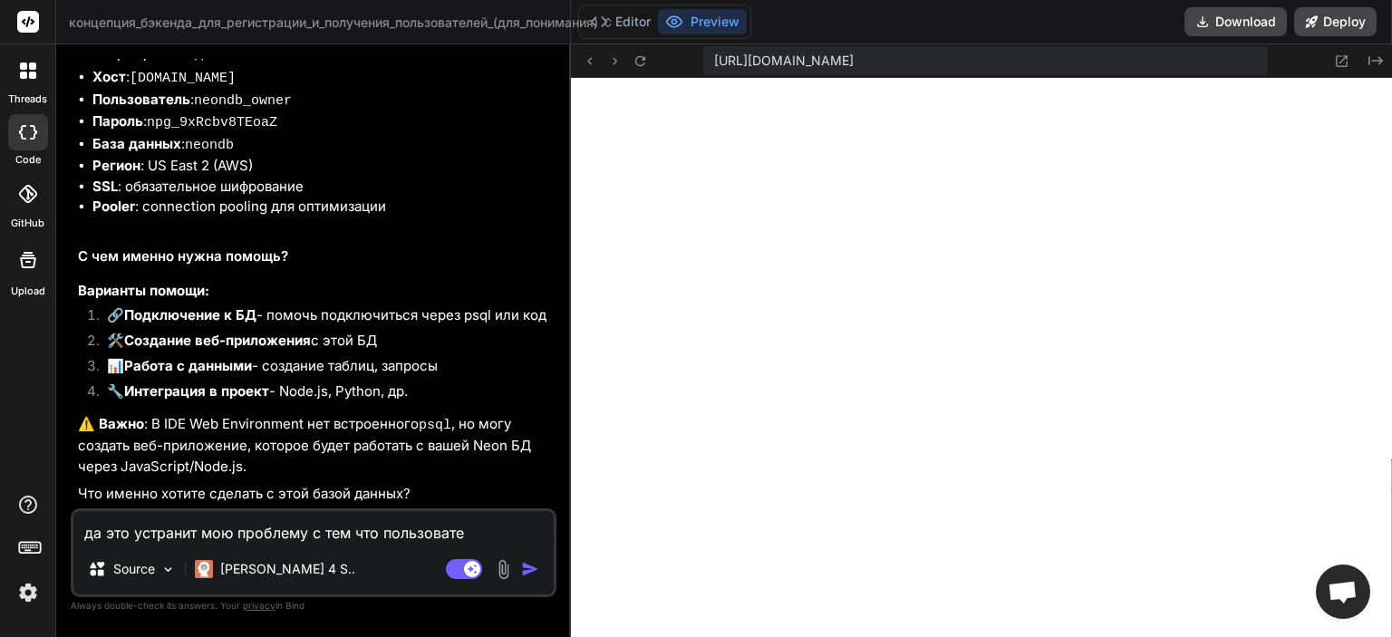
type textarea "x"
type textarea "да это устранит мою проблему с тем что пользователи"
type textarea "x"
type textarea "да это устранит мою проблему с тем что пользователи"
type textarea "x"
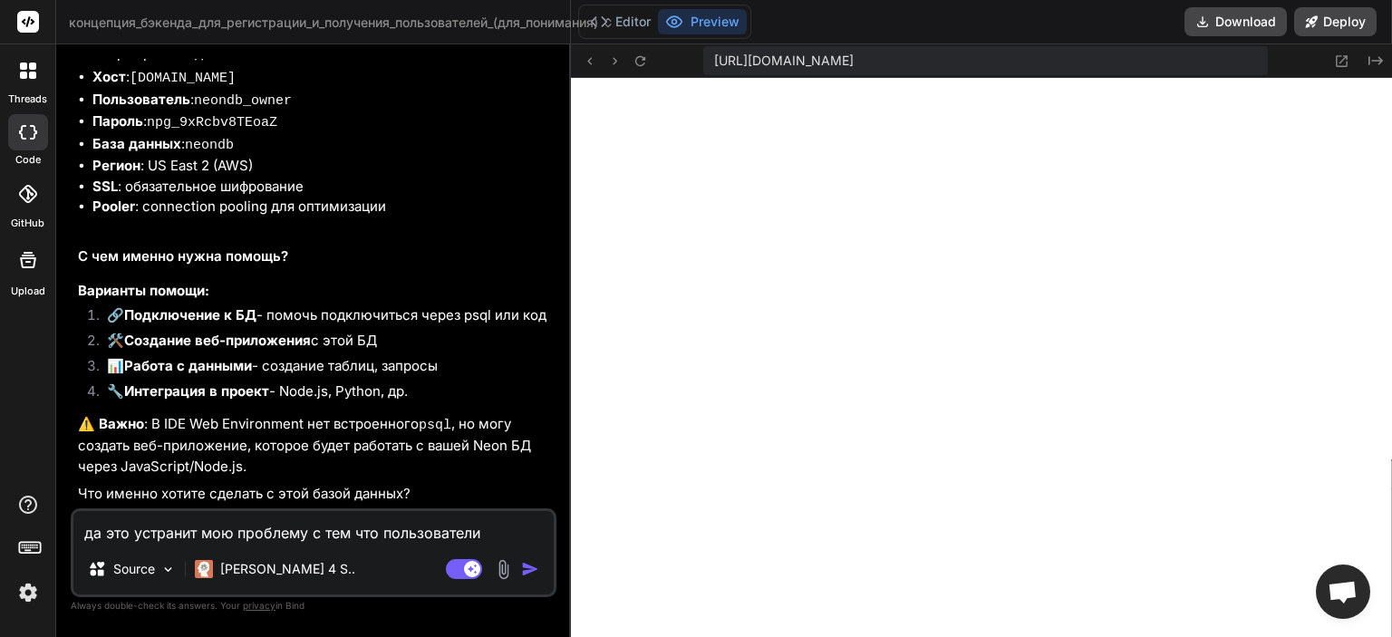
type textarea "да это устранит мою проблему с тем что пользователи к"
type textarea "x"
type textarea "да это устранит мою проблему с тем что пользователи ко"
type textarea "x"
type textarea "да это устранит мою проблему с тем что пользователи кот"
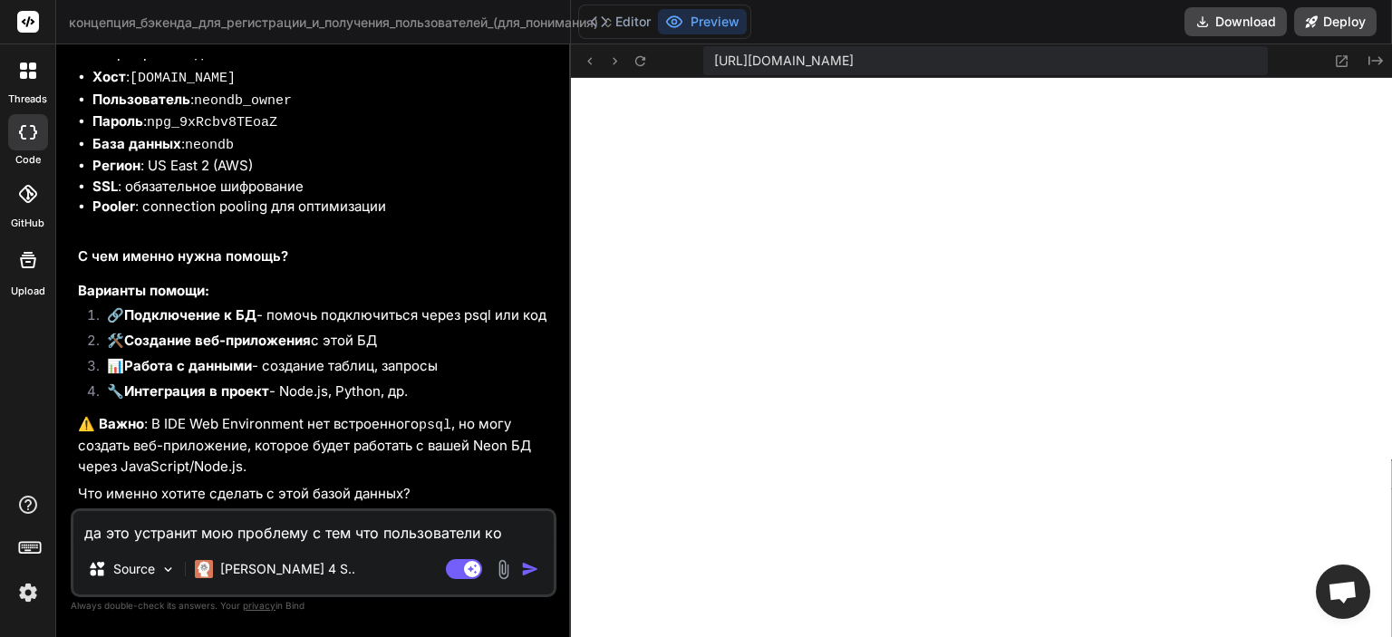
type textarea "x"
type textarea "да это устранит мою проблему с тем что пользователи кото"
type textarea "x"
type textarea "да это устранит мою проблему с тем что пользователи котор"
type textarea "x"
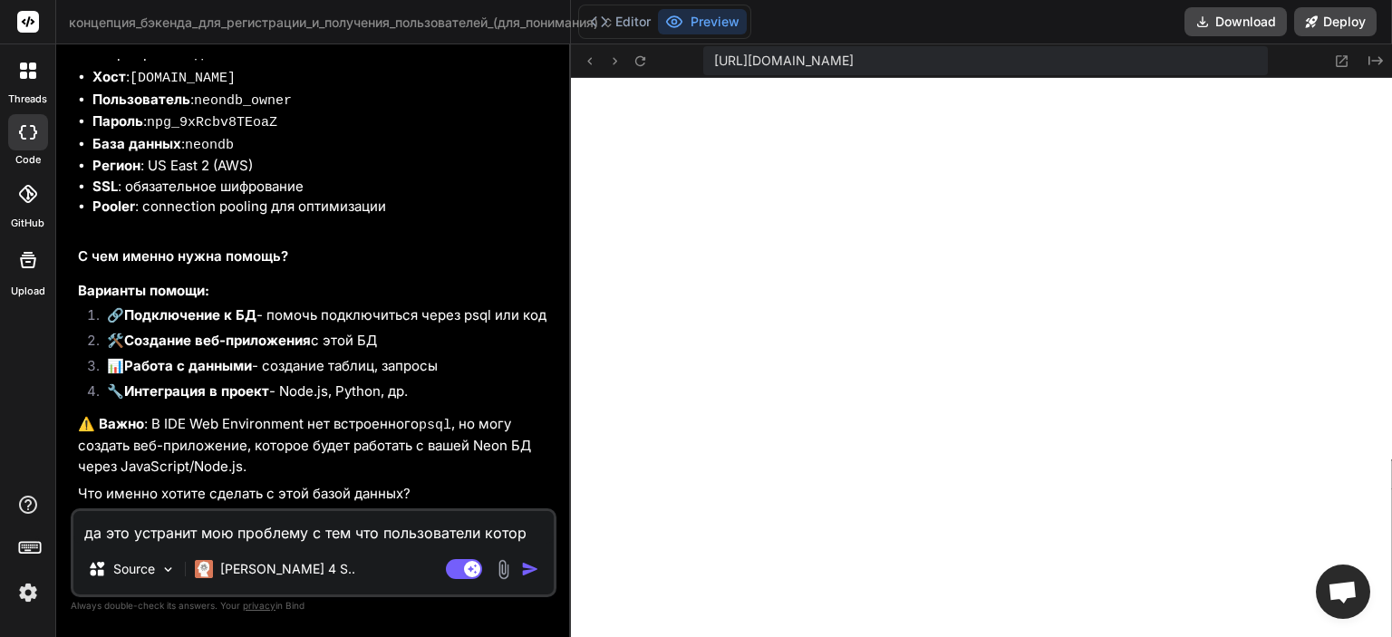
type textarea "да это устранит мою проблему с тем что пользователи которы"
type textarea "x"
type textarea "да это устранит мою проблему с тем что пользователи которые"
type textarea "x"
type textarea "да это устранит мою проблему с тем что пользователи которые"
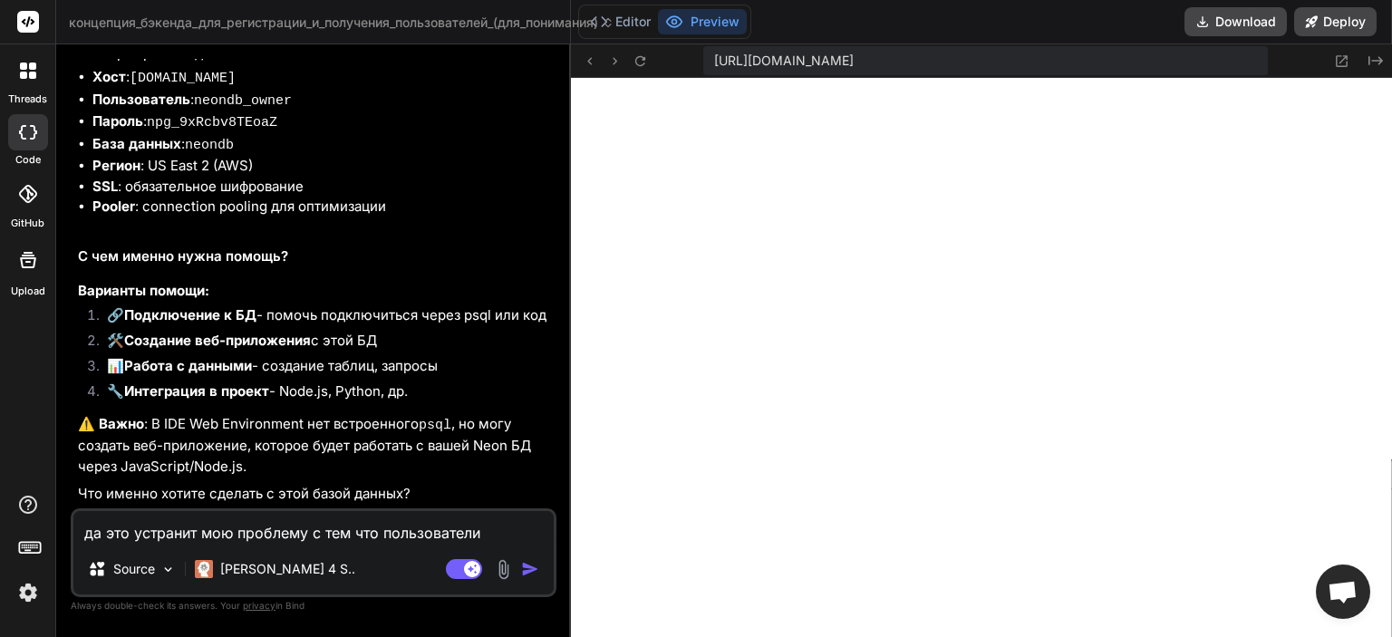
type textarea "x"
type textarea "да это устранит мою проблему с тем что пользователи которые р"
type textarea "x"
type textarea "да это устранит мою проблему с тем что пользователи которые ре"
type textarea "x"
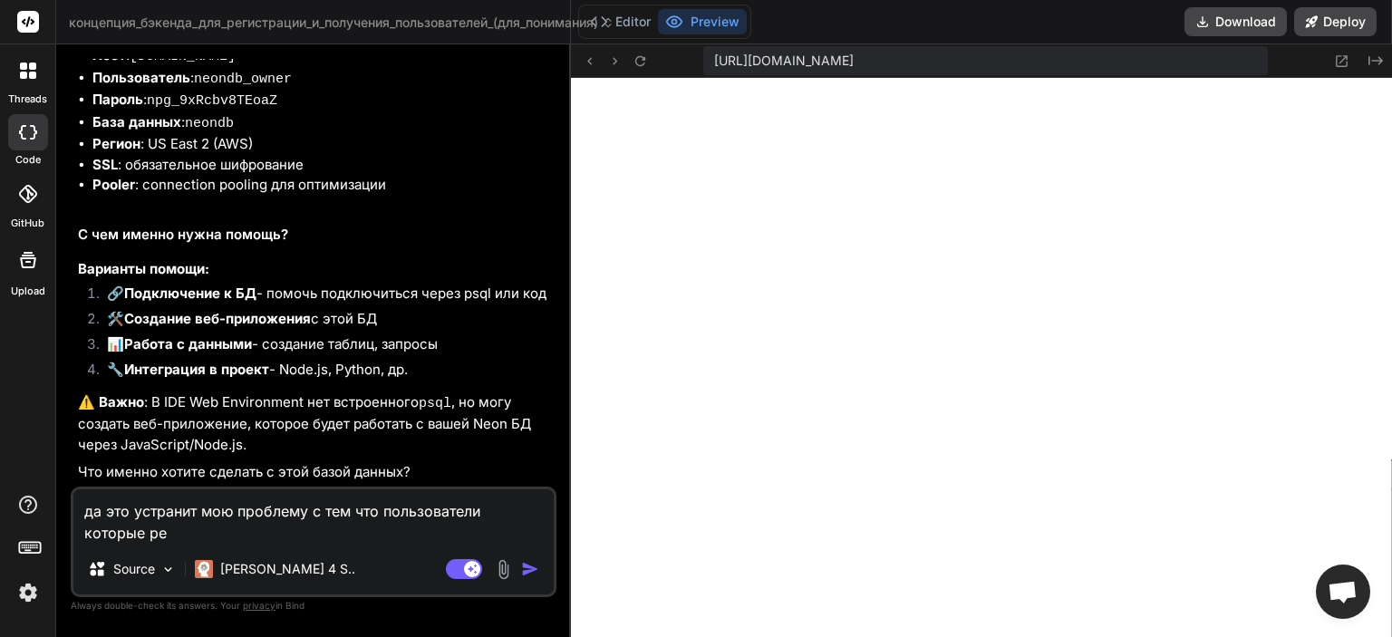
type textarea "да это устранит мою проблему с тем что пользователи которые рег"
type textarea "x"
type textarea "да это устранит мою проблему с тем что пользователи которые рега"
type textarea "x"
type textarea "да это устранит мою проблему с тем что пользователи которые регаю"
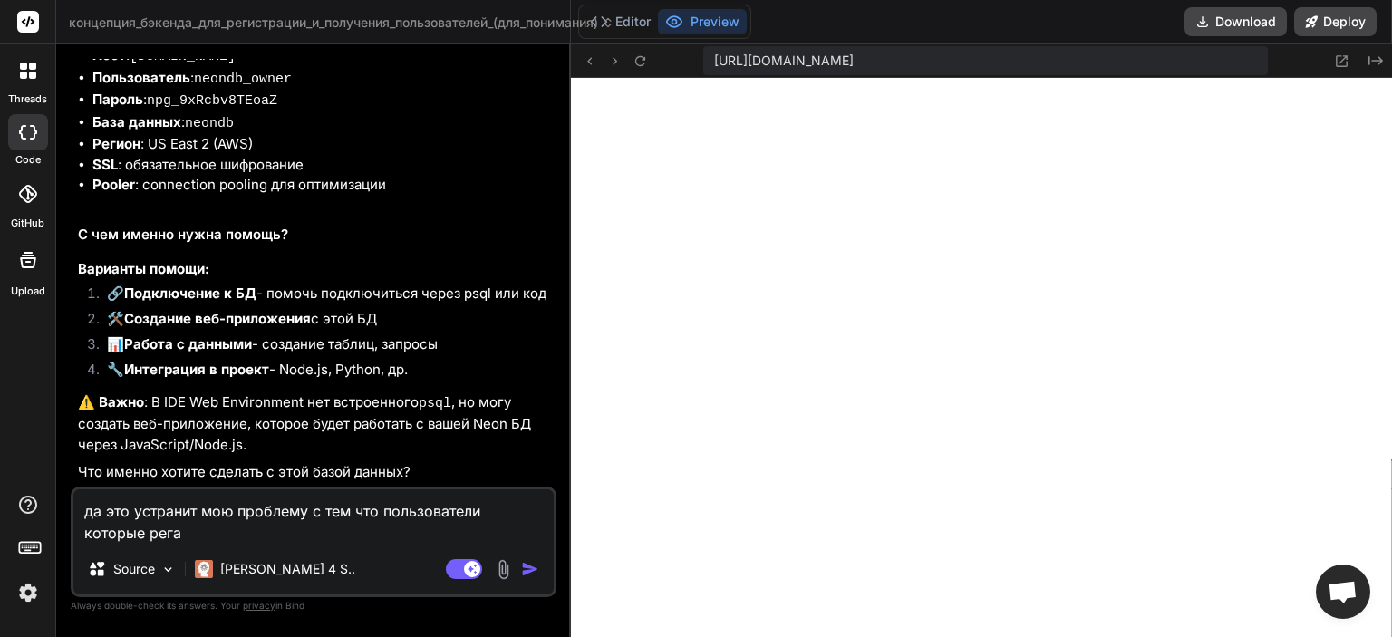
type textarea "x"
type textarea "да это устранит мою проблему с тем что пользователи которые регают"
type textarea "x"
type textarea "да это устранит мою проблему с тем что пользователи которые регаютс"
type textarea "x"
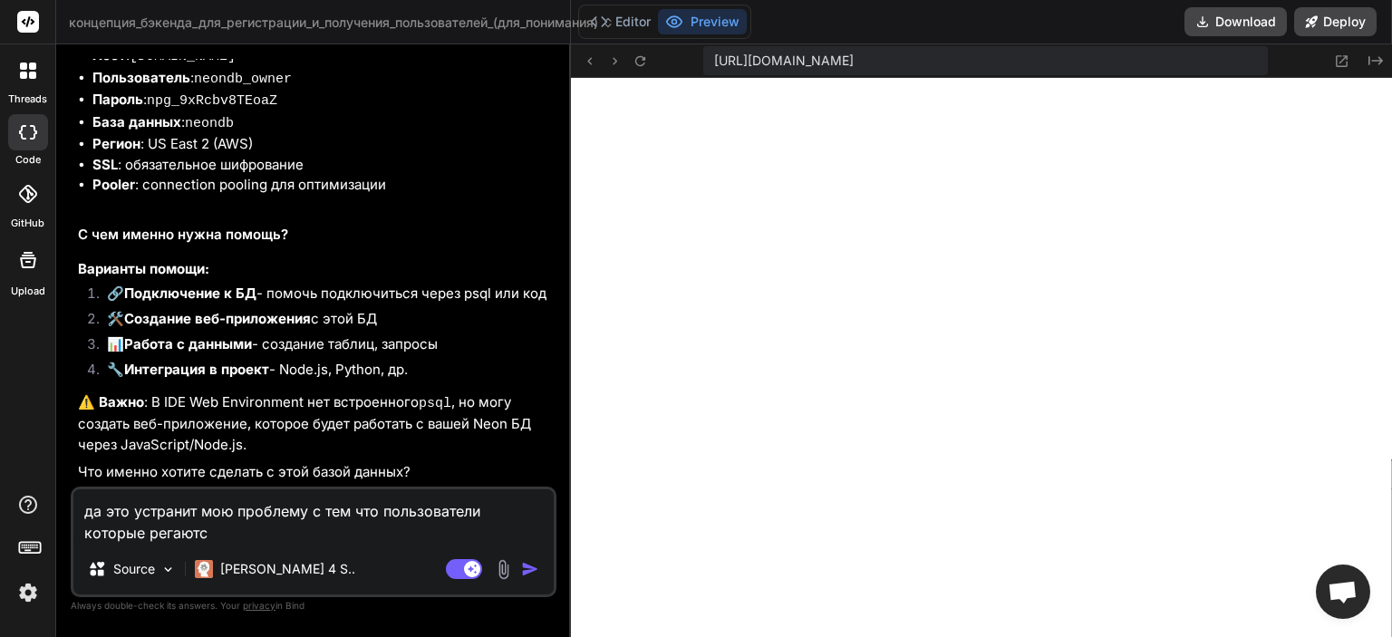
type textarea "да это устранит мою проблему с тем что пользователи которые регаются"
type textarea "x"
type textarea "да это устранит мою проблему с тем что пользователи которые регаются"
type textarea "x"
type textarea "да это устранит мою проблему с тем что пользователи которые регаются н"
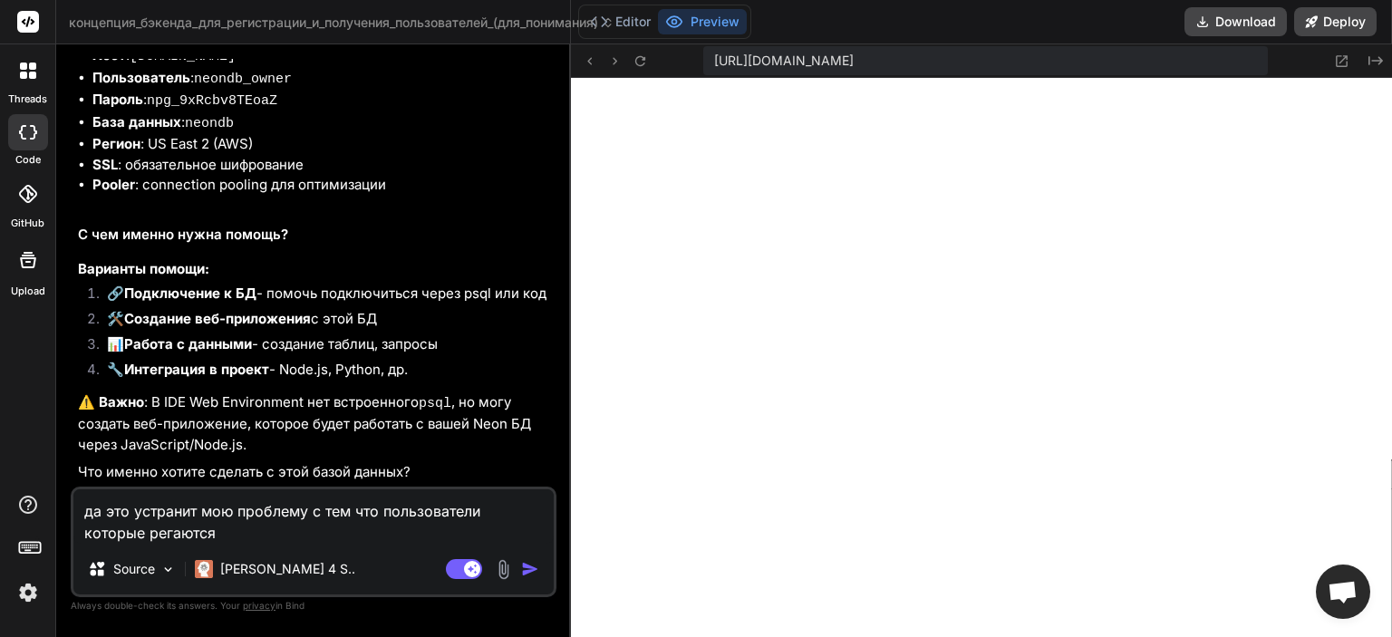
type textarea "x"
type textarea "да это устранит мою проблему с тем что пользователи которые регаются на"
type textarea "x"
type textarea "да это устранит мою проблему с тем что пользователи которые регаются на"
type textarea "x"
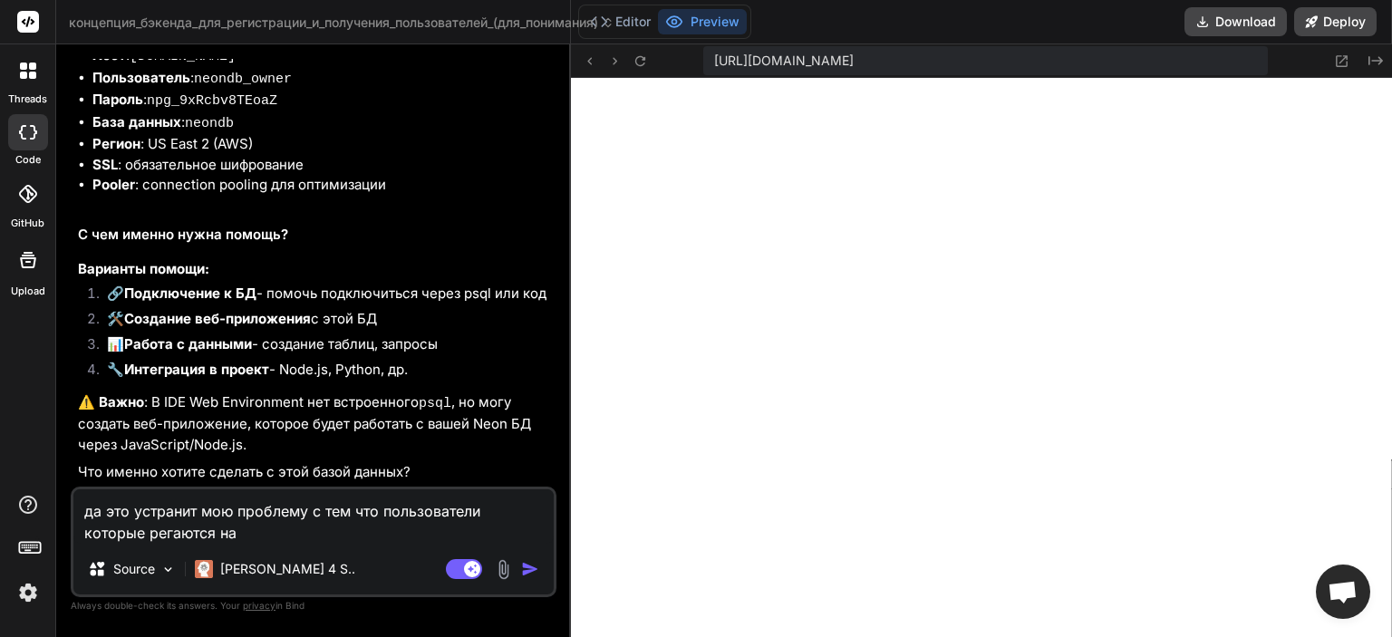
type textarea "да это устранит мою проблему с тем что пользователи которые регаются на д"
type textarea "x"
type textarea "да это устранит мою проблему с тем что пользователи которые регаются на др"
type textarea "x"
type textarea "да это устранит мою проблему с тем что пользователи которые регаются на дру"
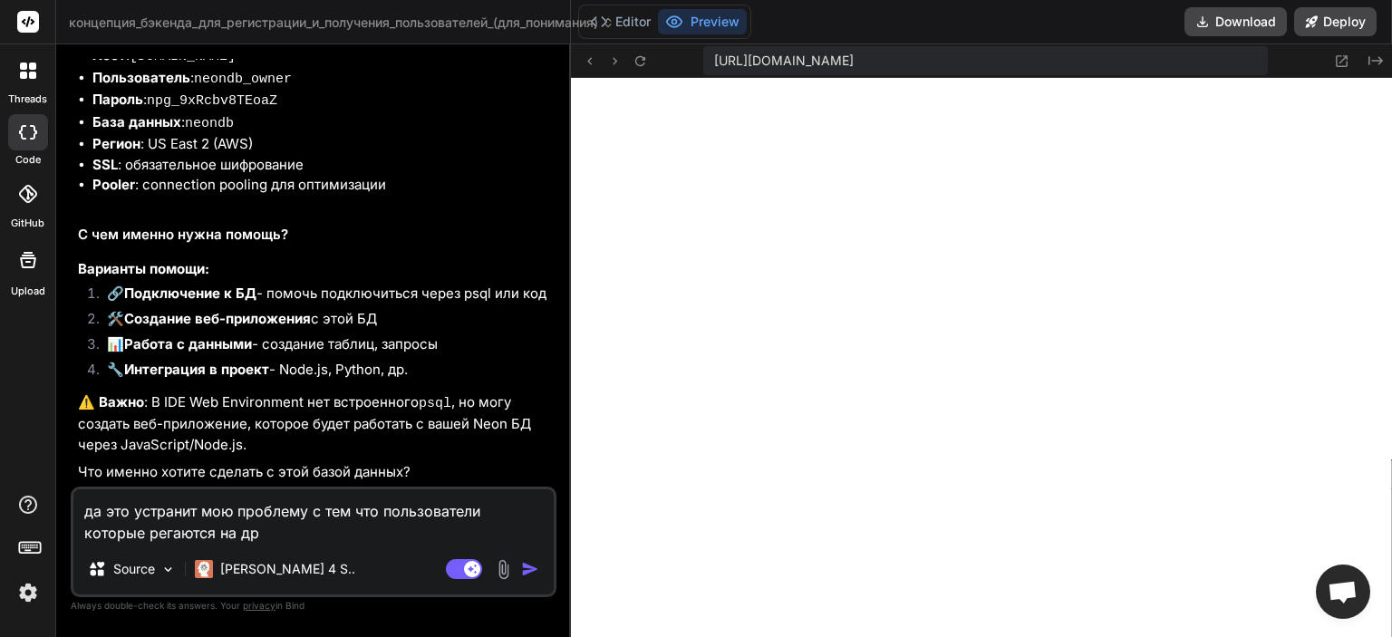
type textarea "x"
type textarea "да это устранит мою проблему с тем что пользователи которые регаются на друг"
type textarea "x"
type textarea "да это устранит мою проблему с тем что пользователи которые регаются на другм"
type textarea "x"
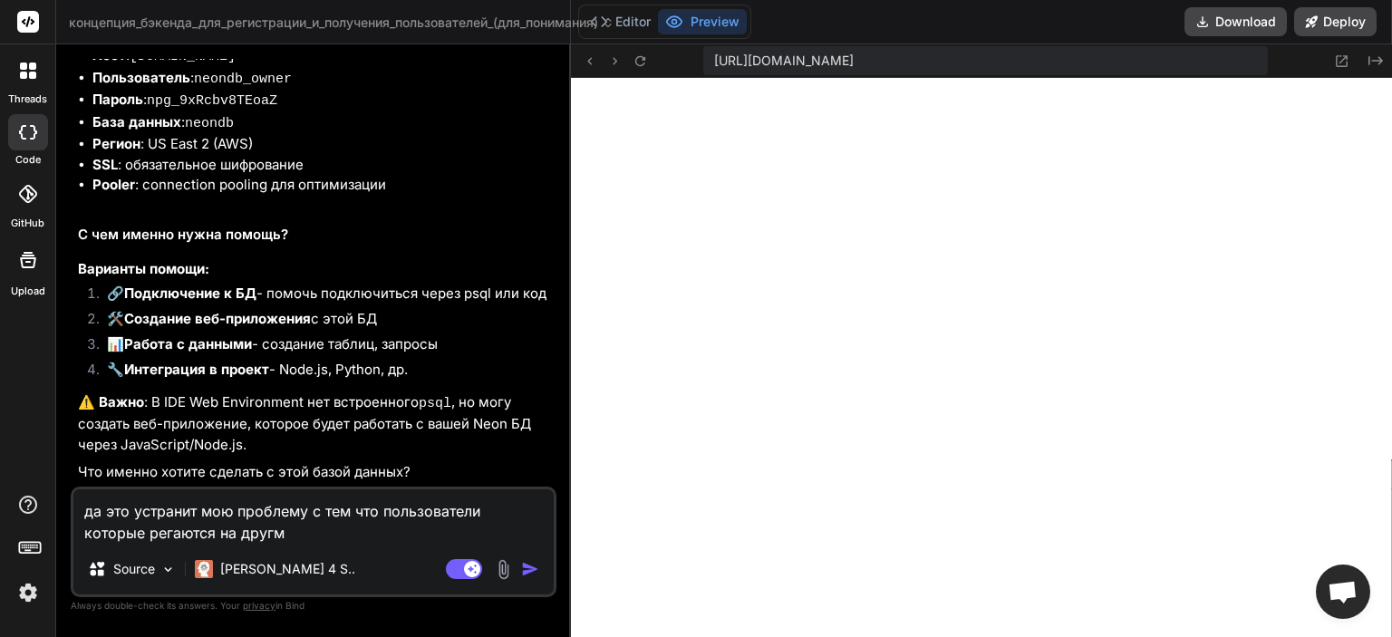
type textarea "да это устранит мою проблему с тем что пользователи которые регаются на другм"
type textarea "x"
type textarea "да это устранит мою проблему с тем что пользователи которые регаются на другм п"
type textarea "x"
type textarea "да это устранит мою проблему с тем что пользователи которые регаются на другм пк"
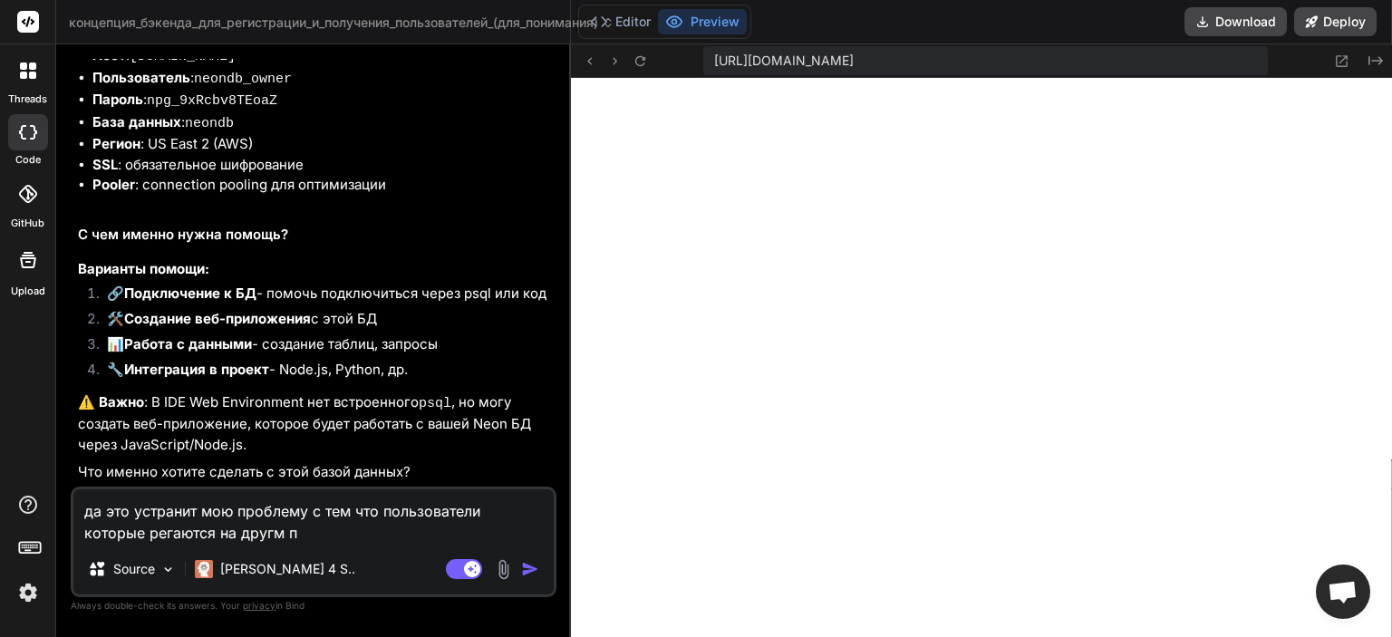
type textarea "x"
type textarea "да это устранит мою проблему с тем что пользователи которые регаются на другм пк"
type textarea "x"
type textarea "да это устранит мою проблему с тем что пользователи которые регаются на другм п…"
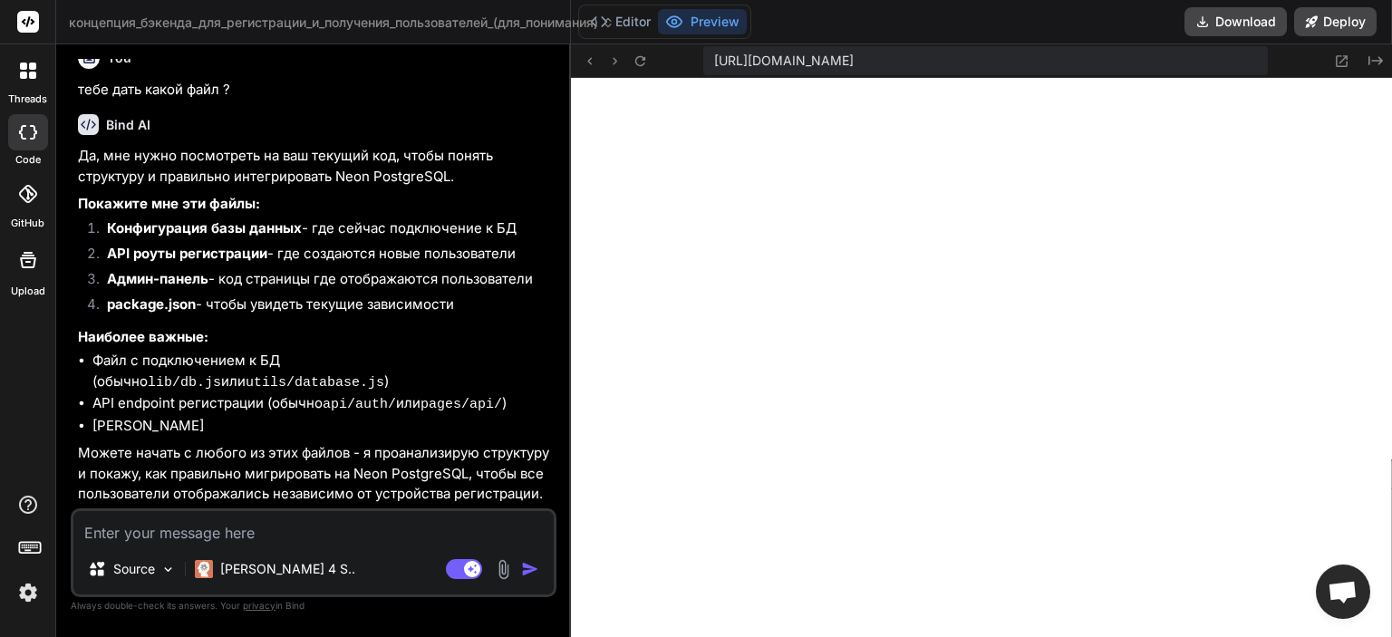
scroll to position [4433, 0]
click at [196, 514] on textarea at bounding box center [313, 527] width 480 height 33
paste textarea "loremi { dolOrsit, ameTconse } adip 'elits'; doeius { temPori } utla '../etdolo…"
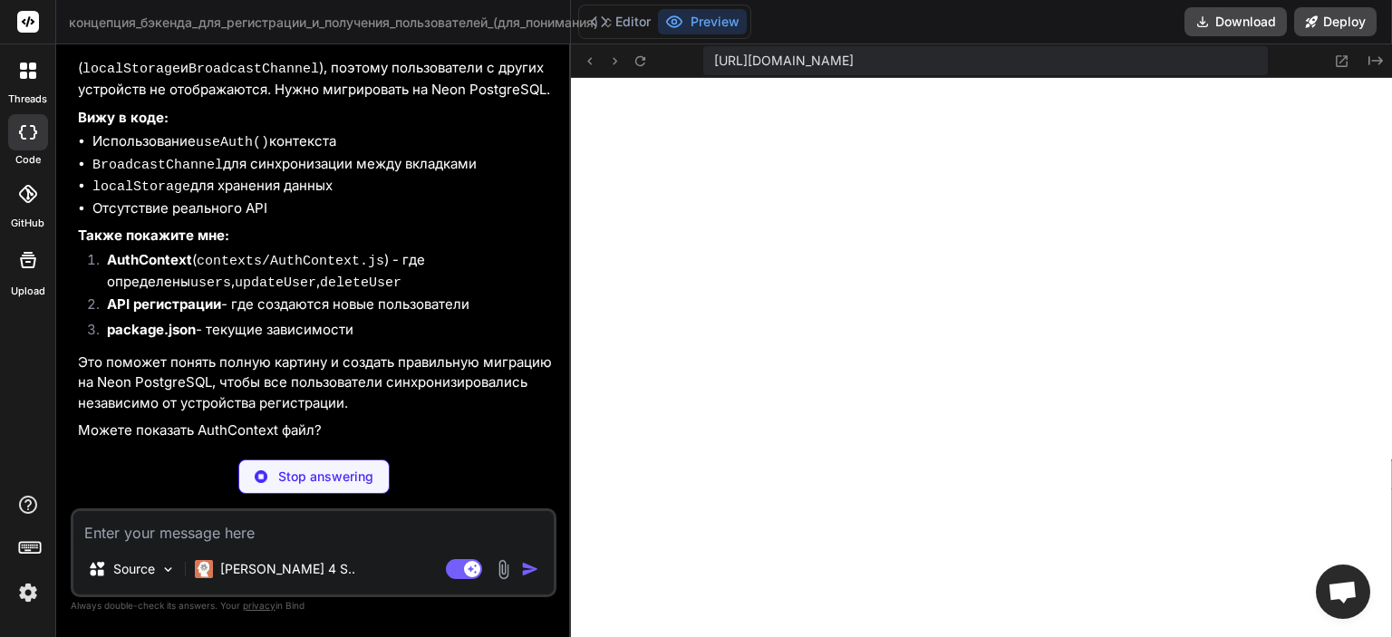
scroll to position [8788, 0]
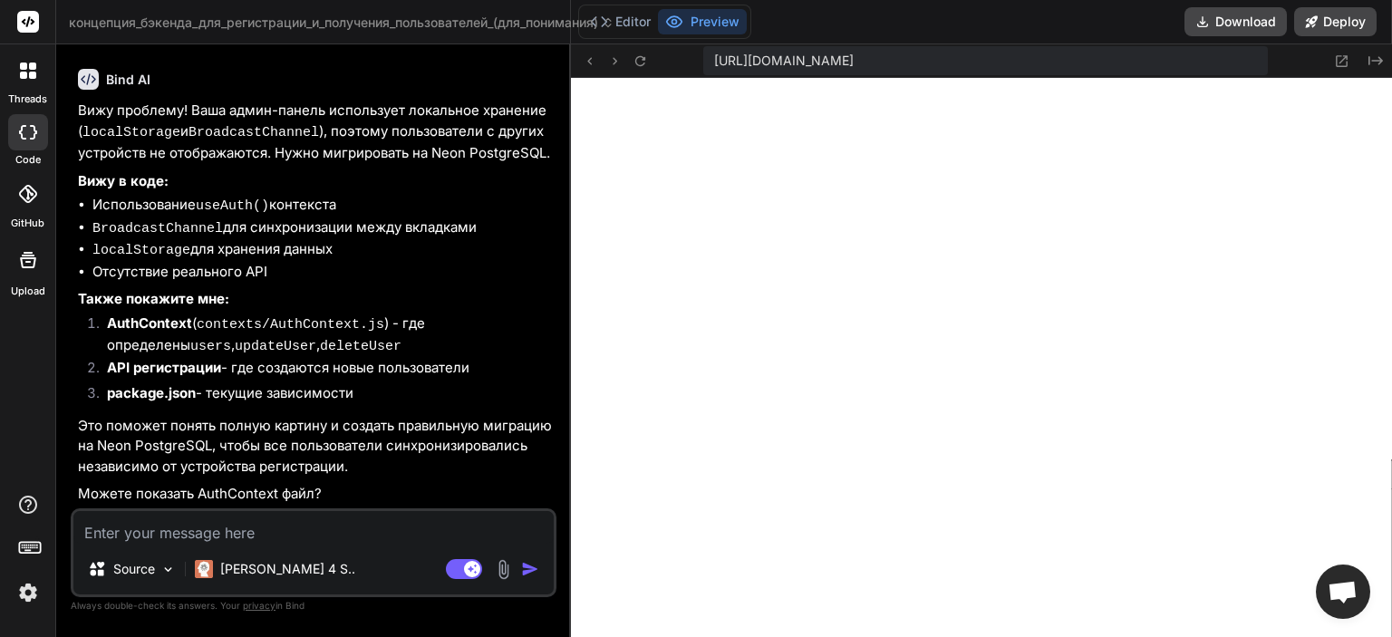
click at [286, 523] on textarea at bounding box center [313, 527] width 480 height 33
paste textarea "loremi { dolorsItametc, adiPiscing, eliTsedd, eiuSmodte, IncidIdun } utla 'etdo…"
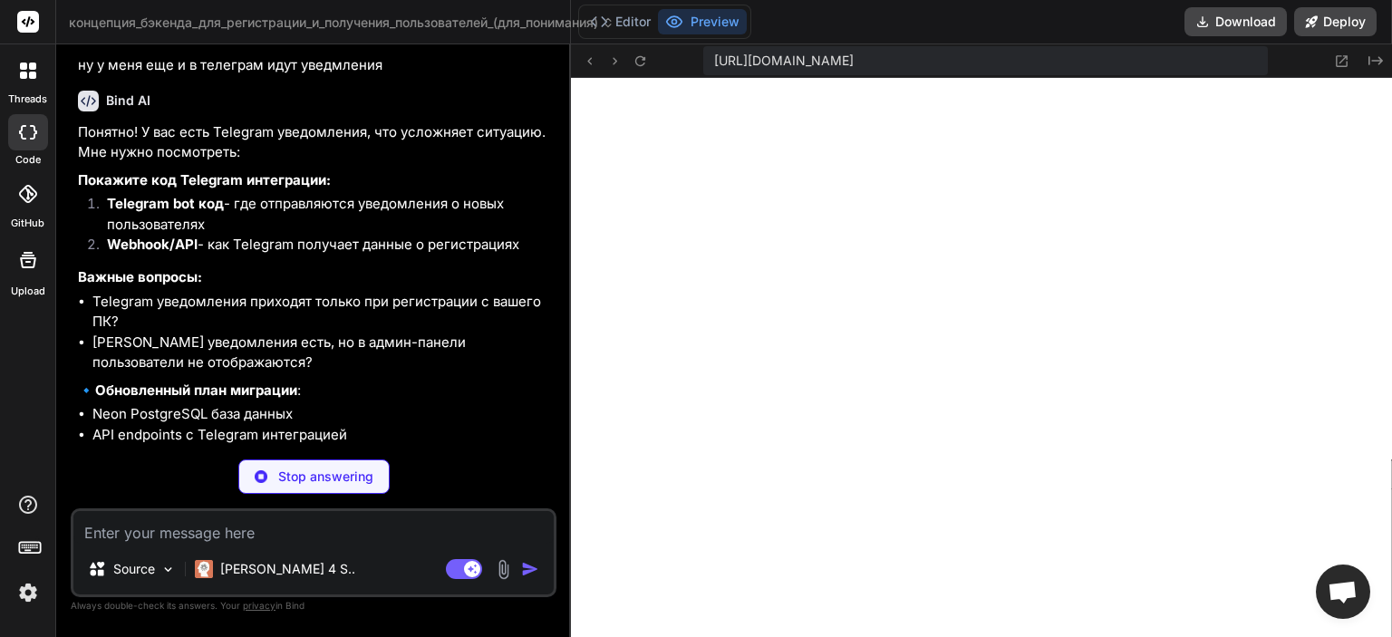
scroll to position [12007, 0]
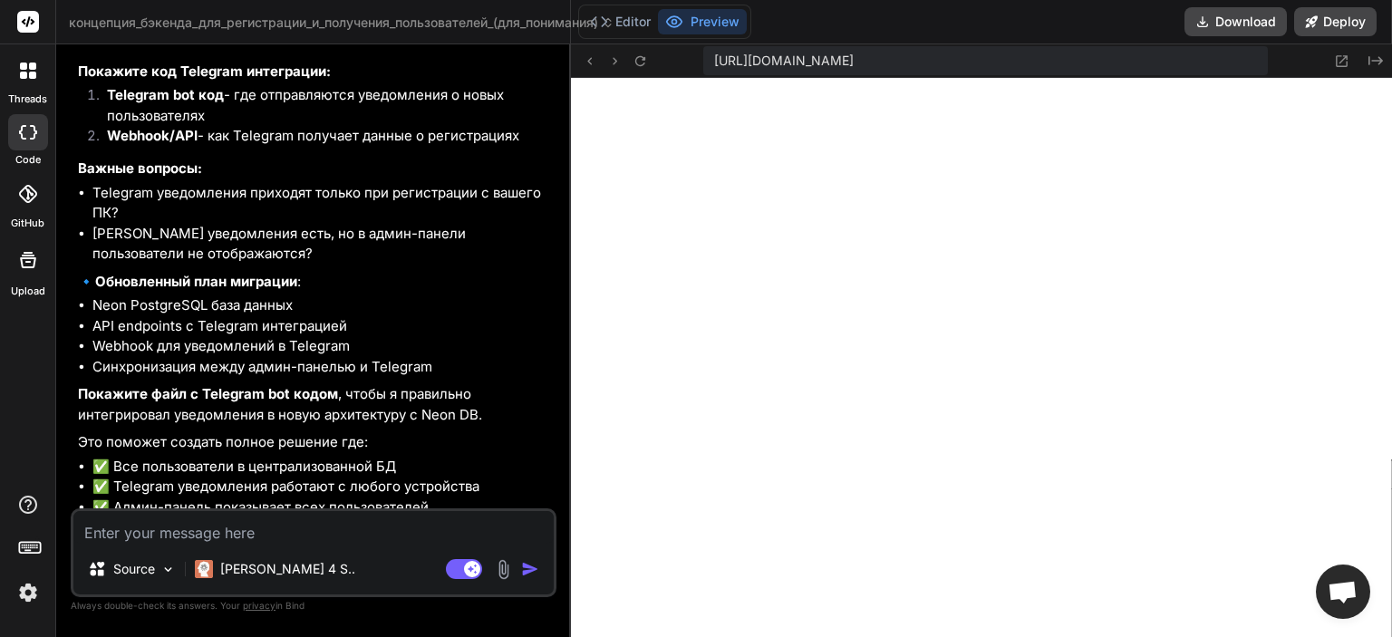
paste textarea "loremipsu DoloRsit { amet: consec; adipi: elitse; doeiusm?: tempor; } incidi ut…"
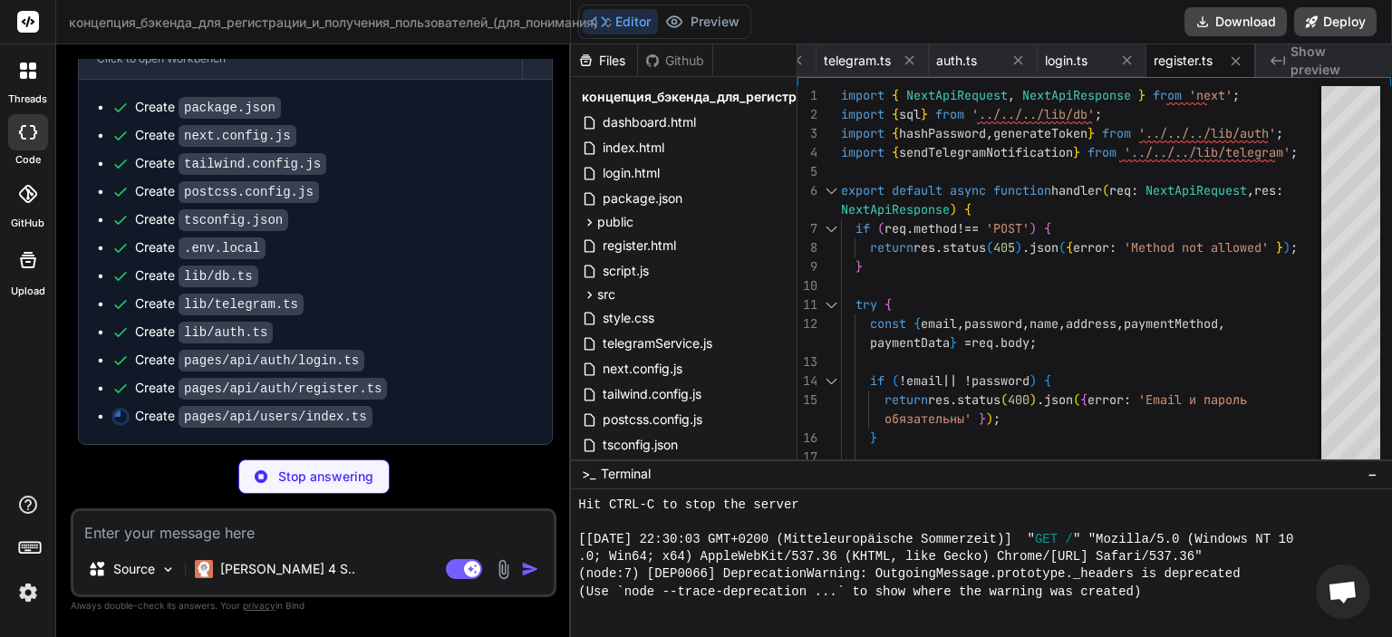
scroll to position [16534, 0]
click at [796, 56] on div "Files Github концепция_бэкенда_для_регистрации_и_получения_пользователей_(для_п…" at bounding box center [684, 251] width 227 height 415
click at [801, 57] on icon at bounding box center [797, 60] width 9 height 9
click at [803, 63] on icon at bounding box center [796, 60] width 15 height 15
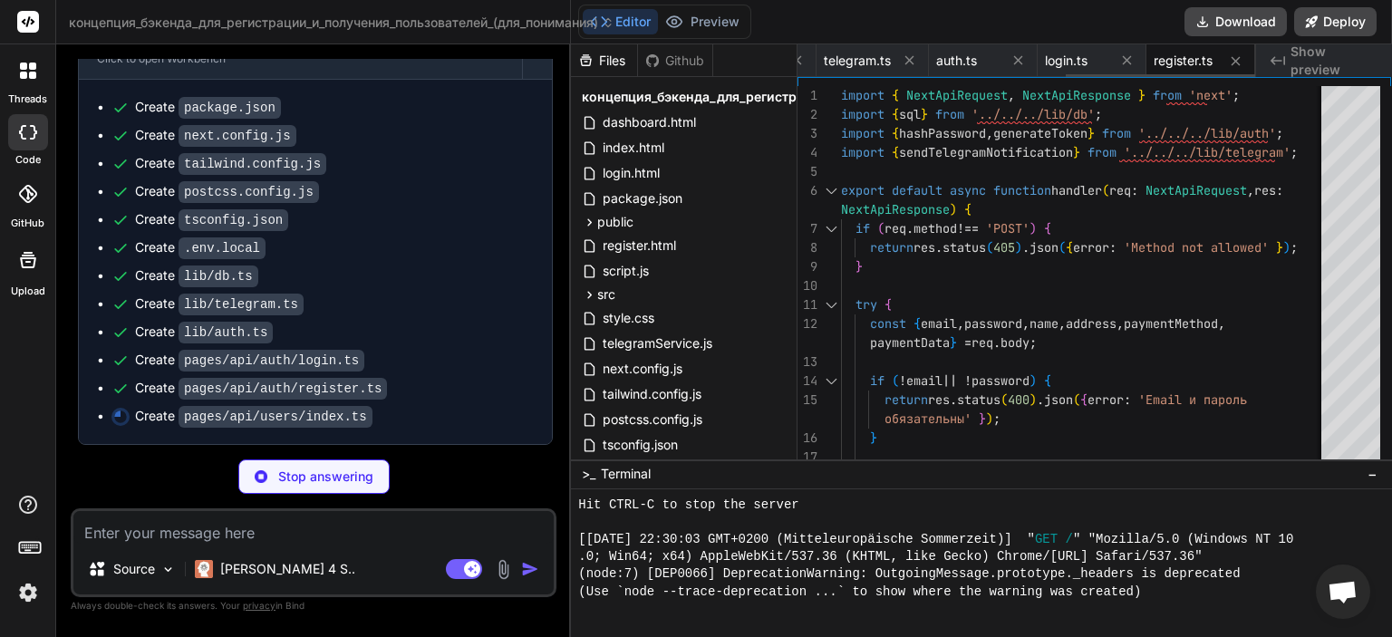
click at [803, 63] on icon at bounding box center [796, 60] width 15 height 15
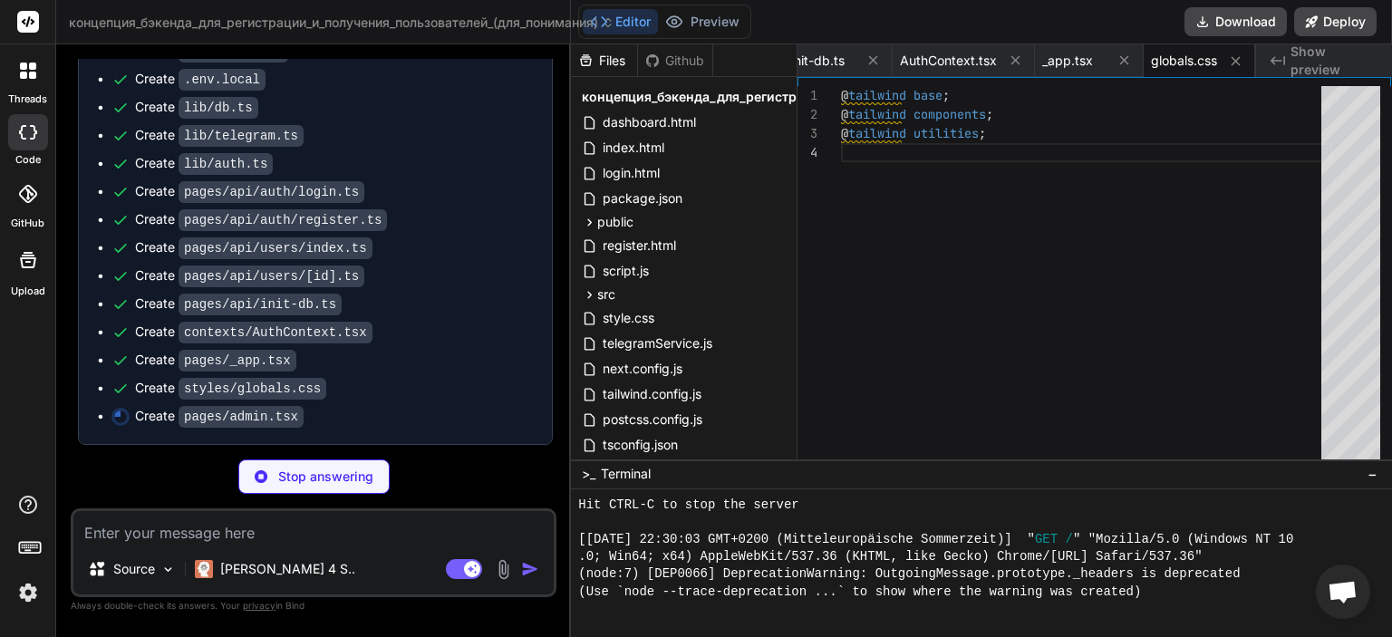
scroll to position [16702, 0]
click at [662, 347] on span "telegramService.js" at bounding box center [657, 344] width 113 height 22
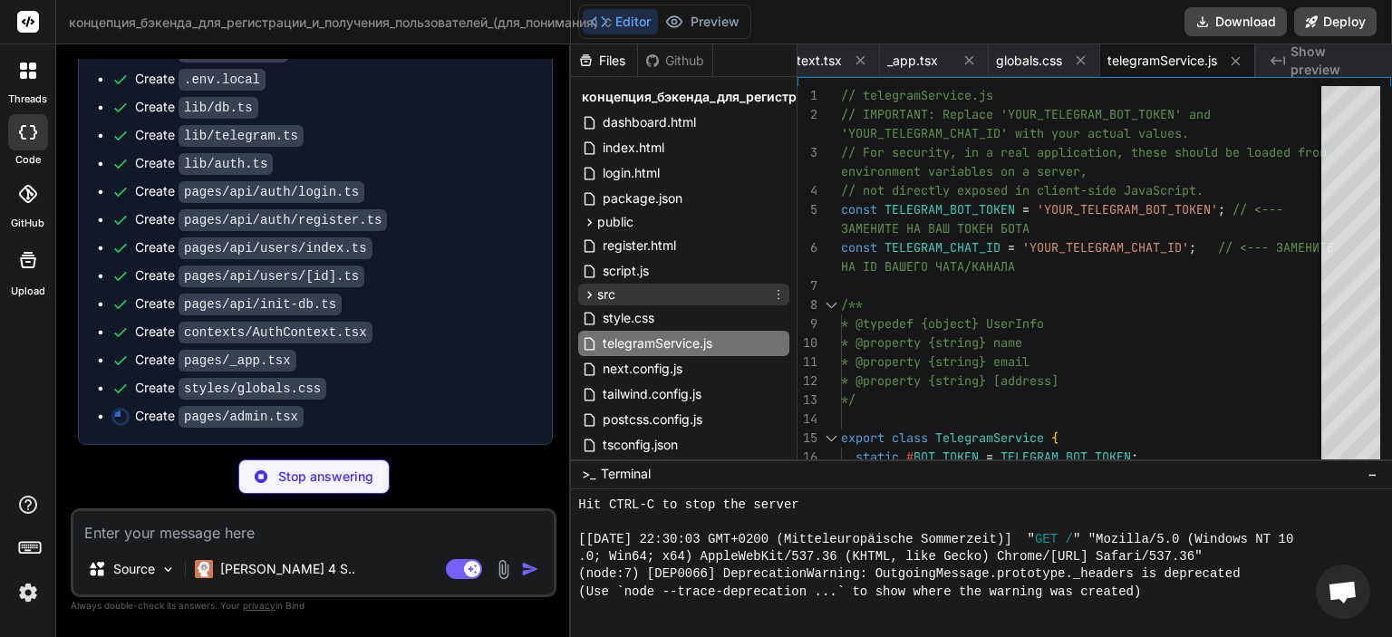
click at [623, 293] on div "src" at bounding box center [683, 295] width 211 height 22
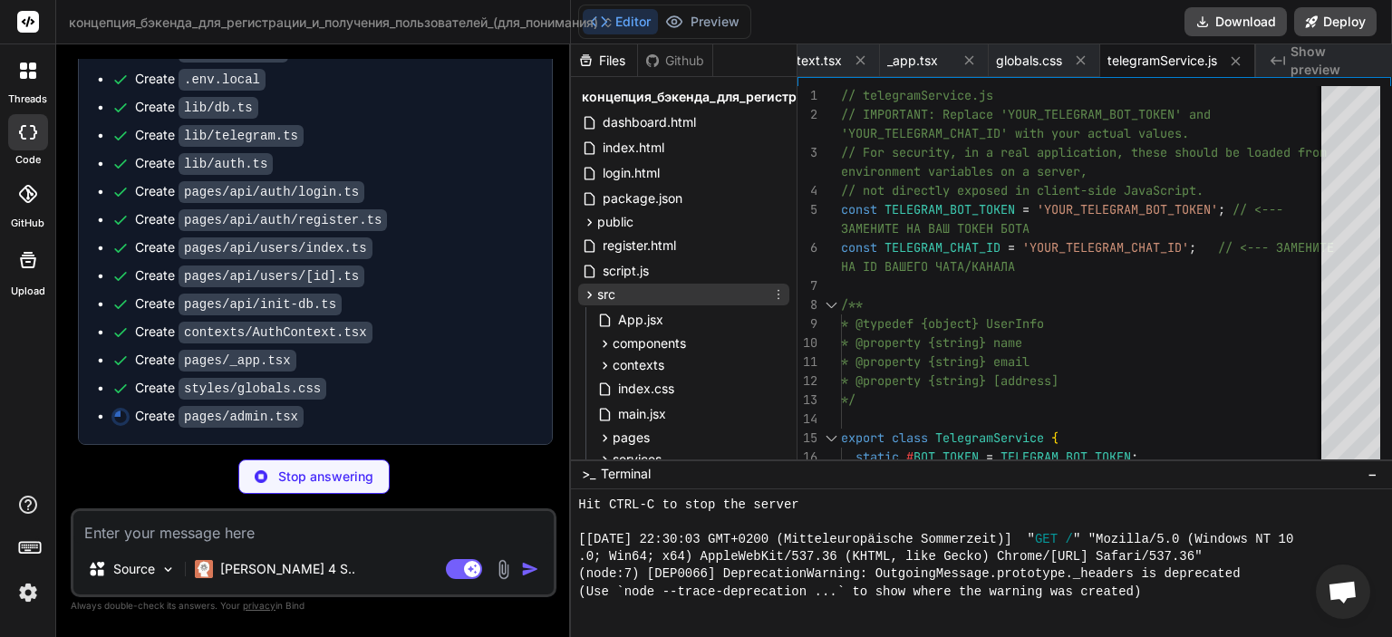
click at [672, 296] on div "src" at bounding box center [683, 295] width 211 height 22
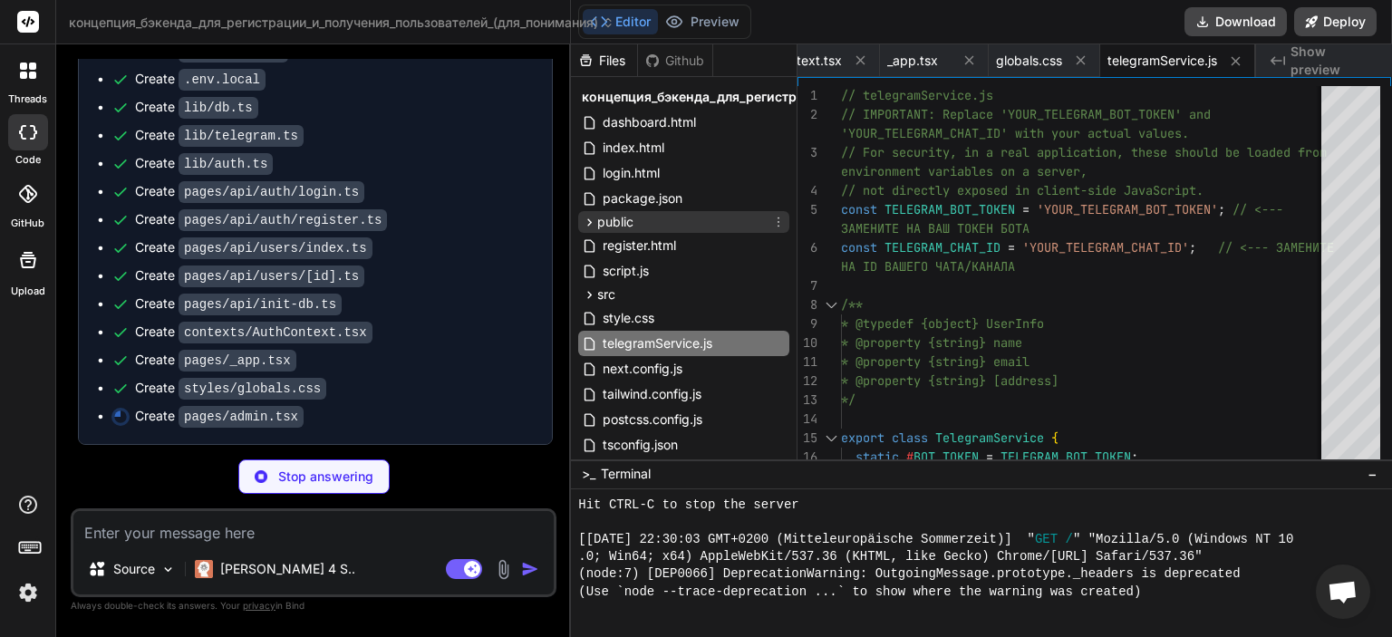
click at [619, 222] on span "public" at bounding box center [615, 222] width 36 height 18
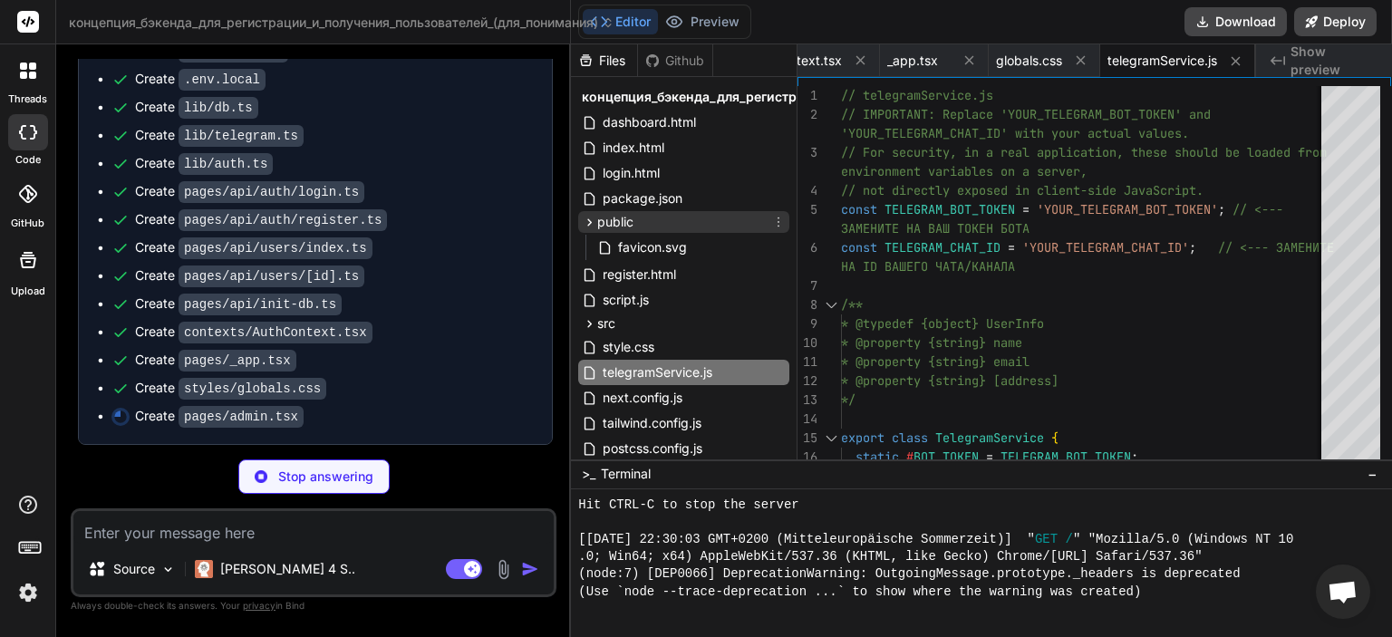
click at [619, 222] on span "public" at bounding box center [615, 222] width 36 height 18
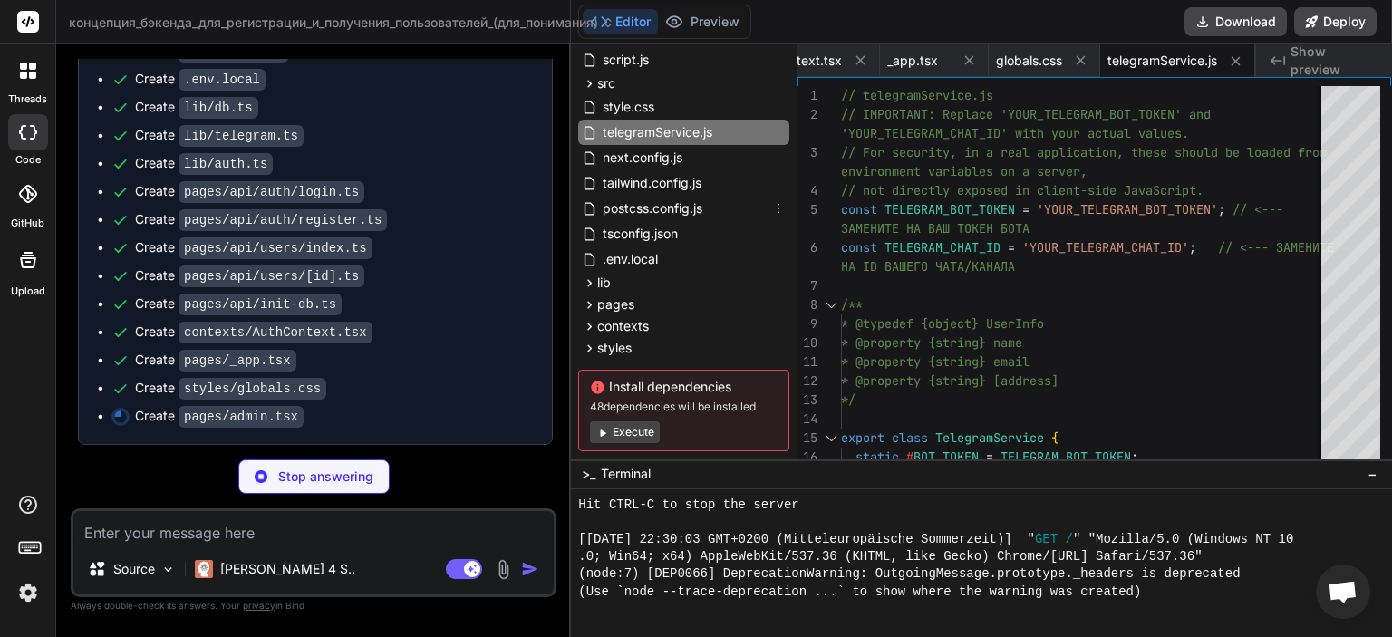
scroll to position [217, 0]
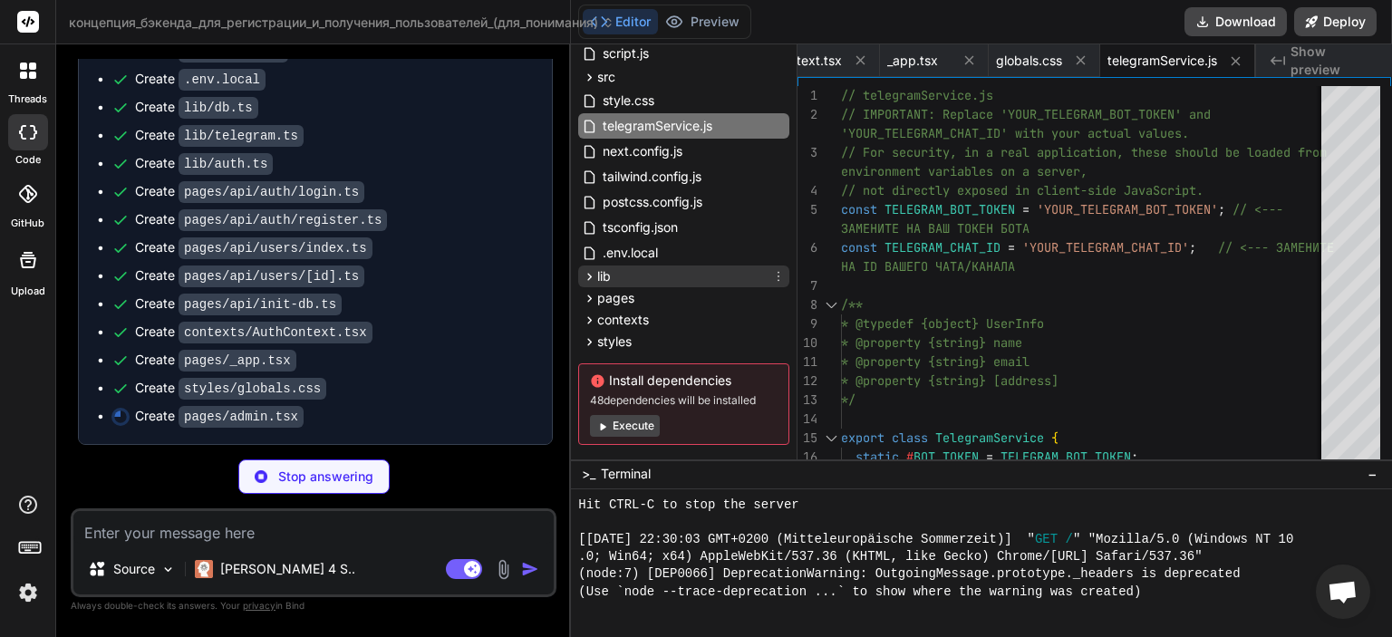
click at [602, 275] on span "lib" at bounding box center [604, 276] width 14 height 18
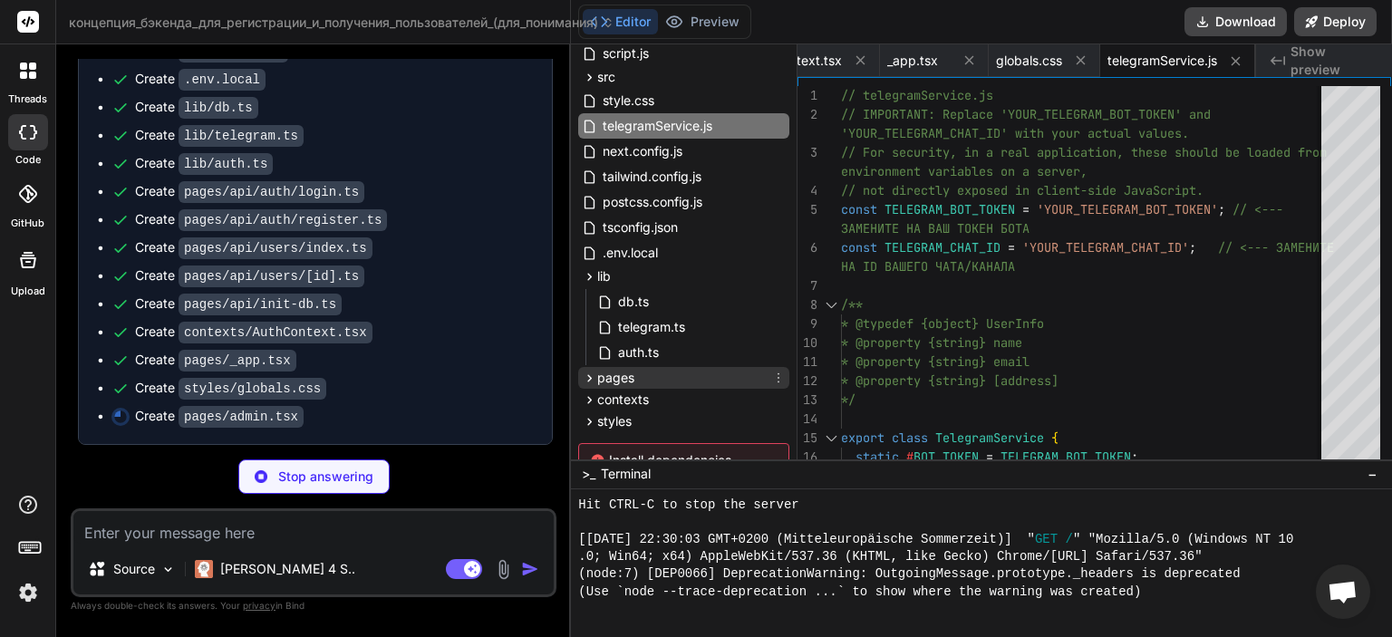
click at [630, 372] on span "pages" at bounding box center [615, 378] width 37 height 18
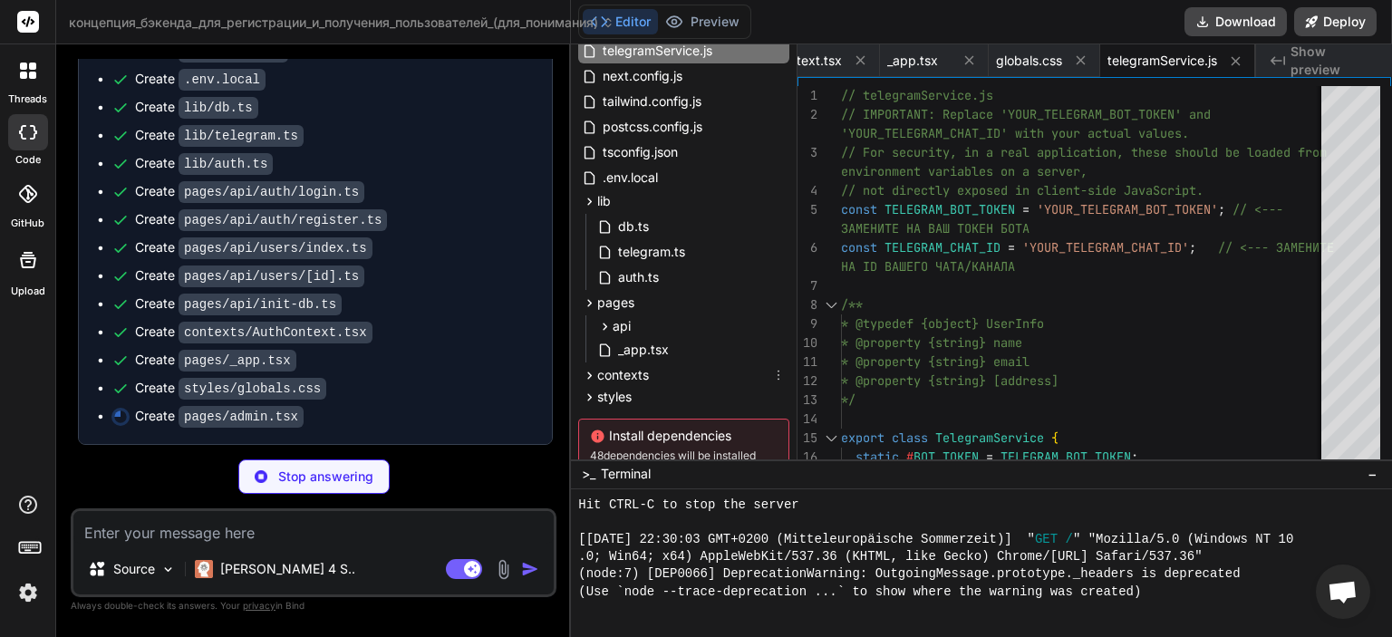
scroll to position [326, 0]
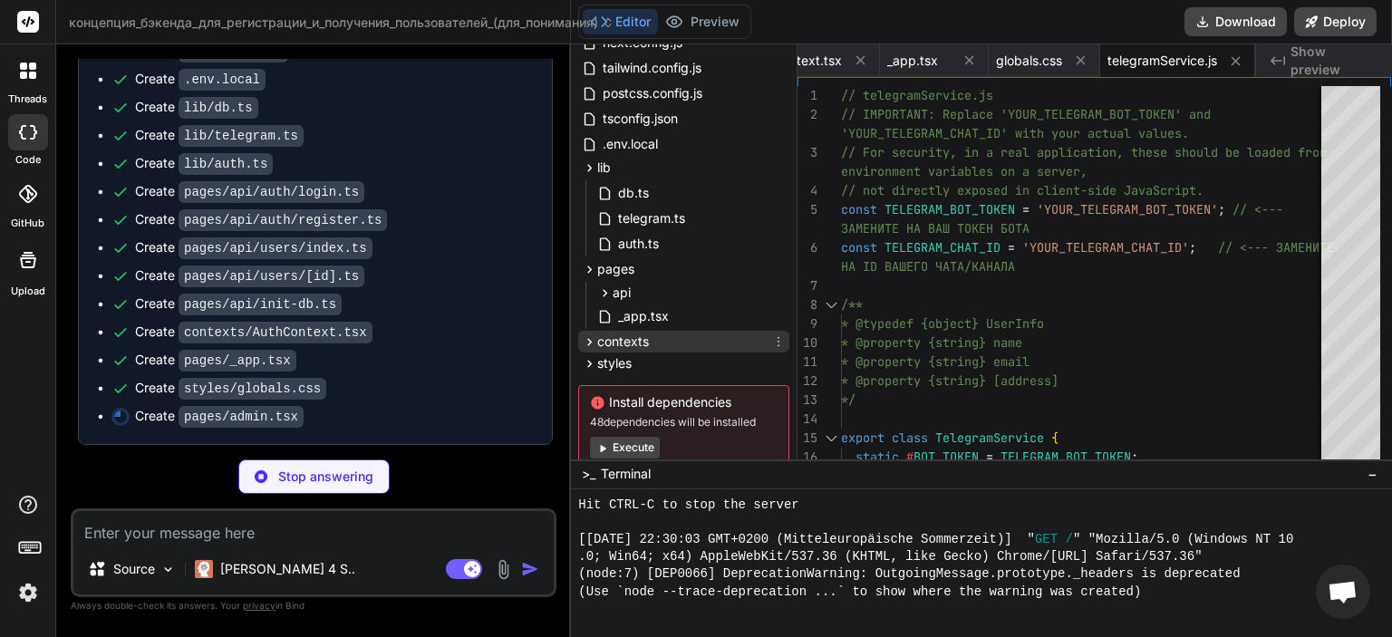
click at [642, 343] on span "contexts" at bounding box center [623, 342] width 52 height 18
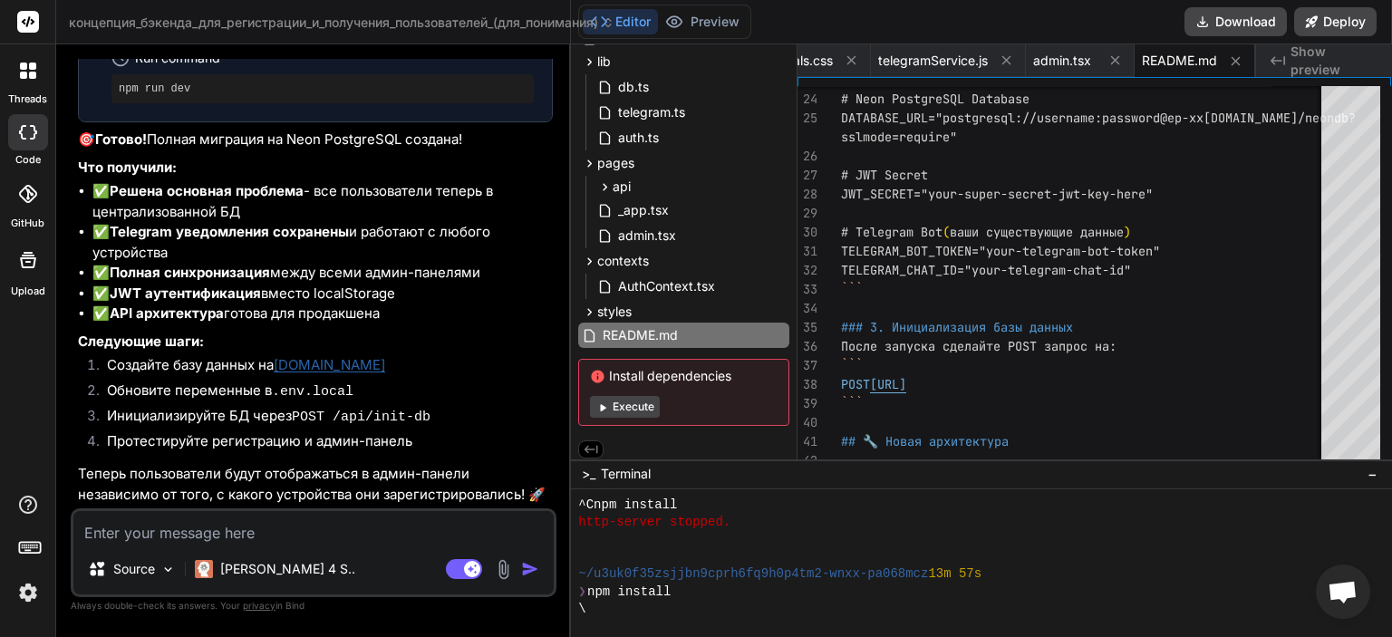
scroll to position [441, 0]
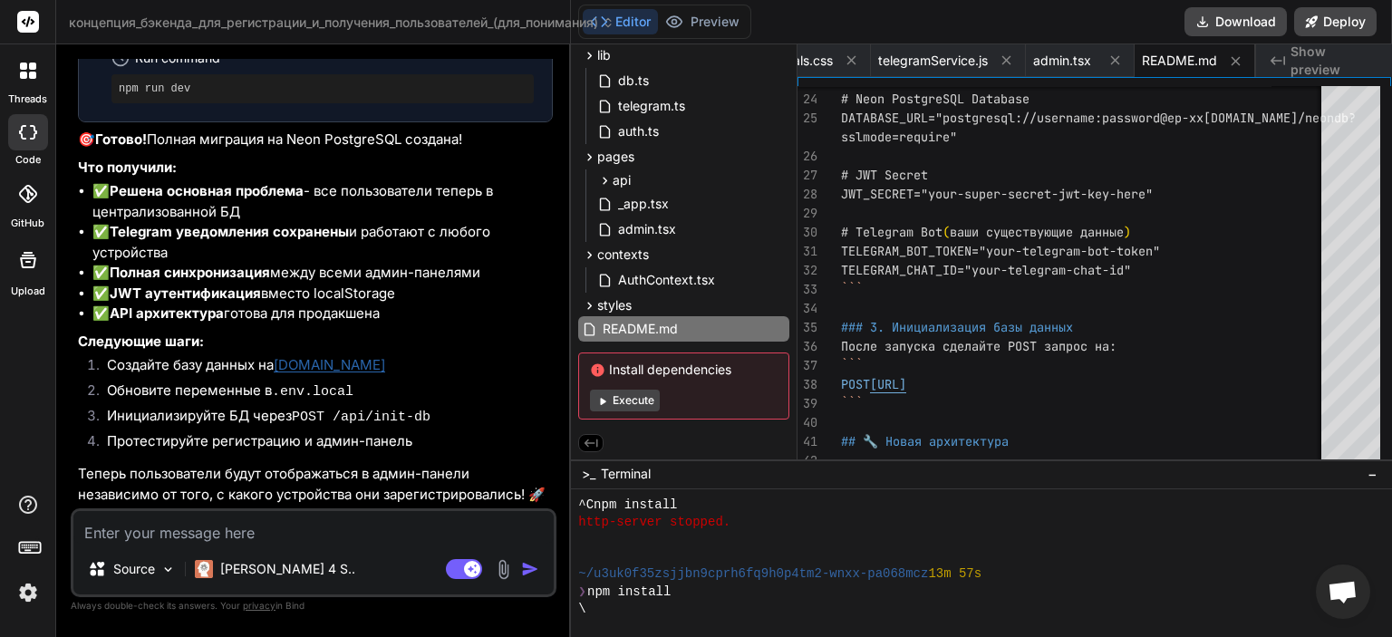
click at [341, 521] on textarea at bounding box center [313, 527] width 480 height 33
paste textarea "psql 'postgresql://neondb_owner:[EMAIL_ADDRESS][DOMAIN_NAME]/neondb?sslmode=req…"
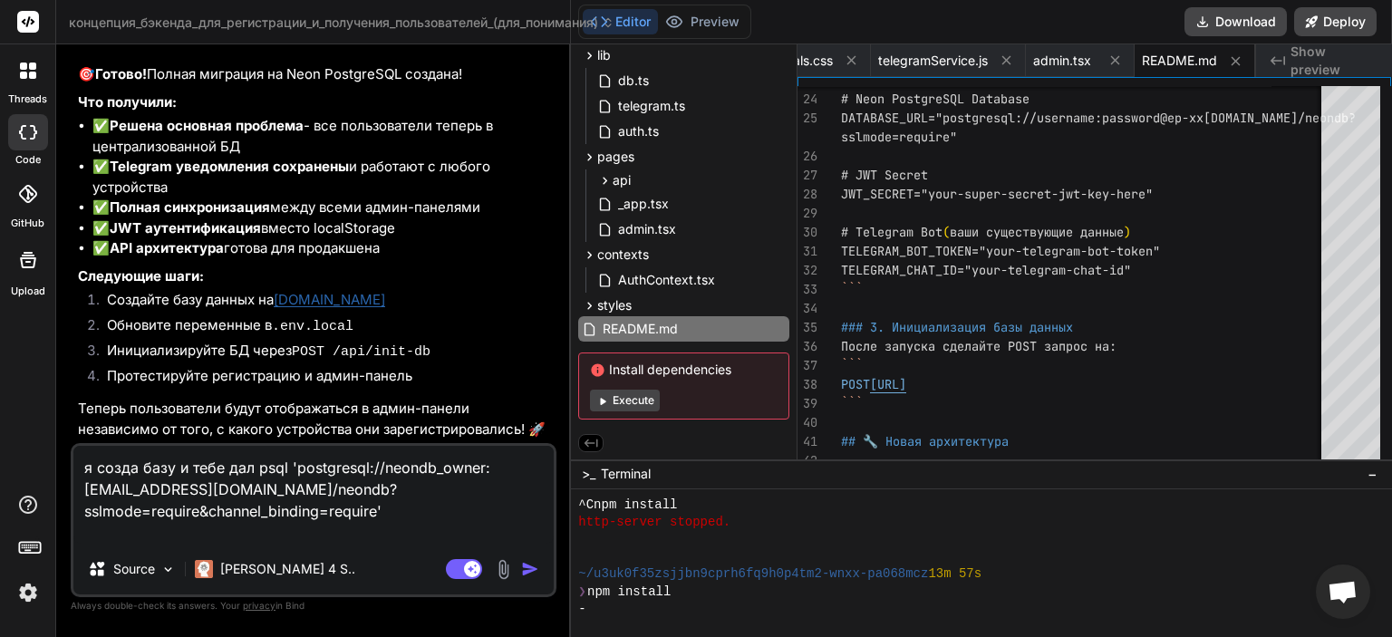
click at [522, 569] on img "button" at bounding box center [530, 569] width 18 height 18
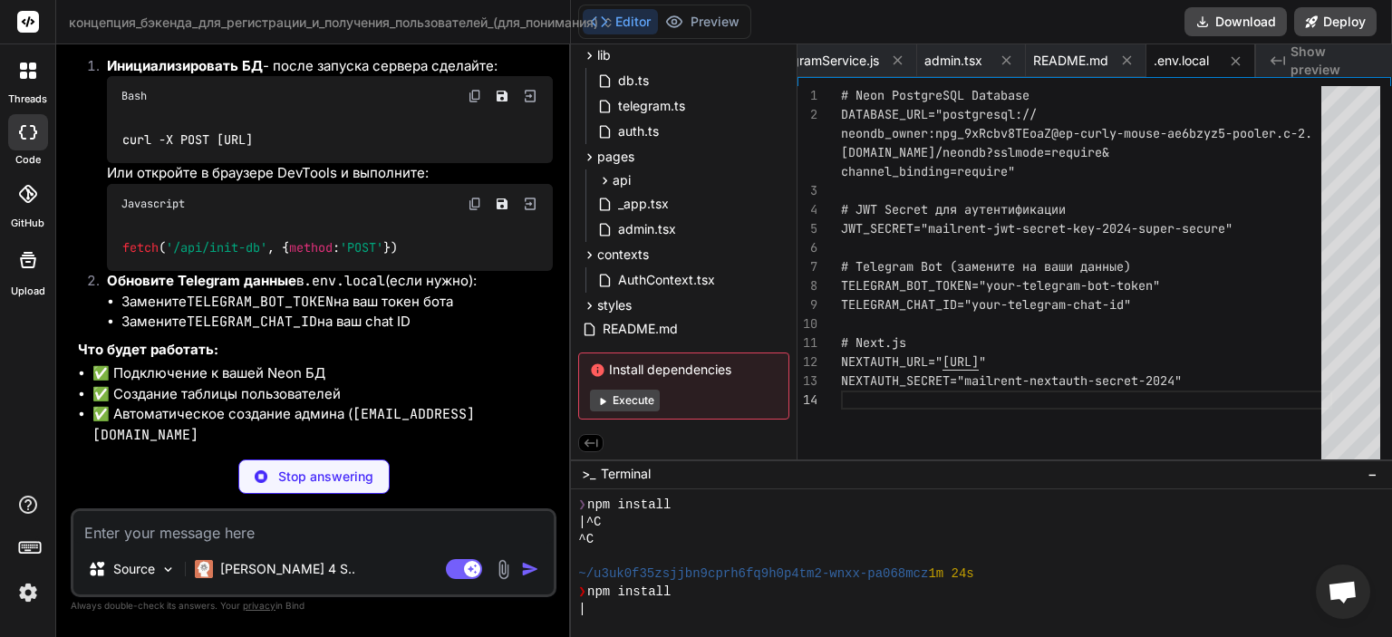
scroll to position [18100, 0]
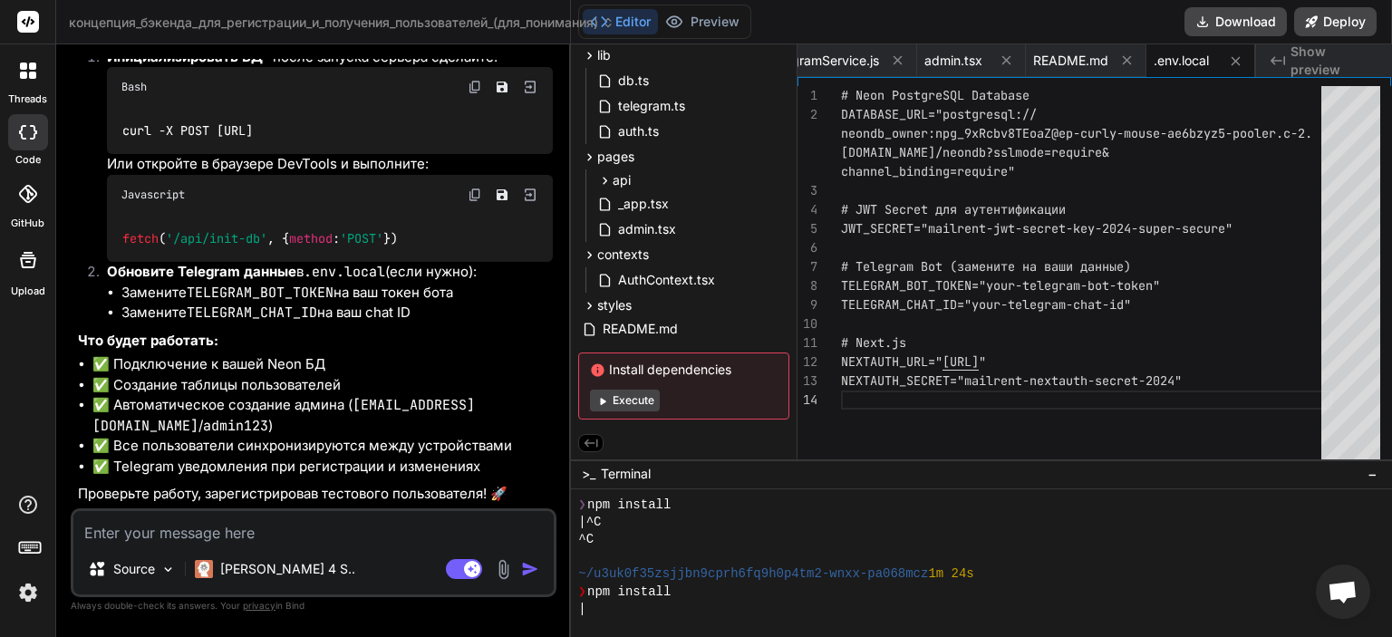
click at [275, 541] on textarea at bounding box center [313, 527] width 480 height 33
paste textarea "psql -h [DOMAIN_NAME]"
click at [537, 571] on img "button" at bounding box center [530, 569] width 18 height 18
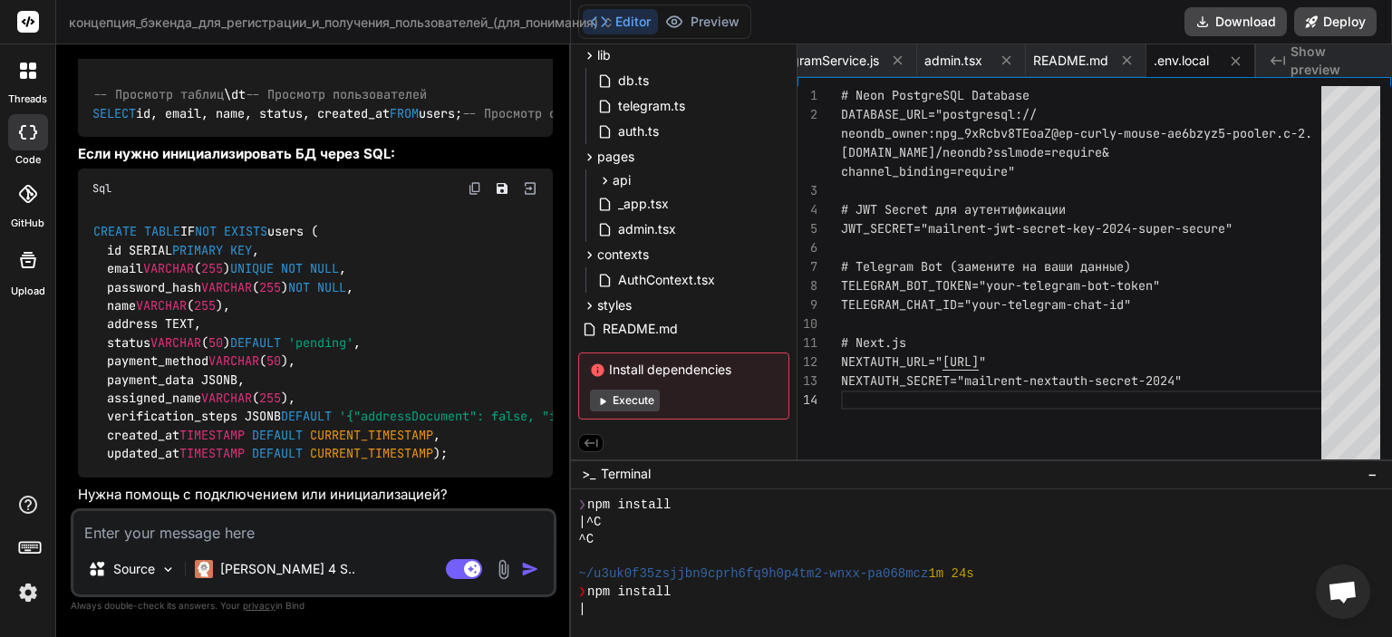
scroll to position [19180, 0]
click at [269, 532] on textarea at bounding box center [313, 527] width 480 height 33
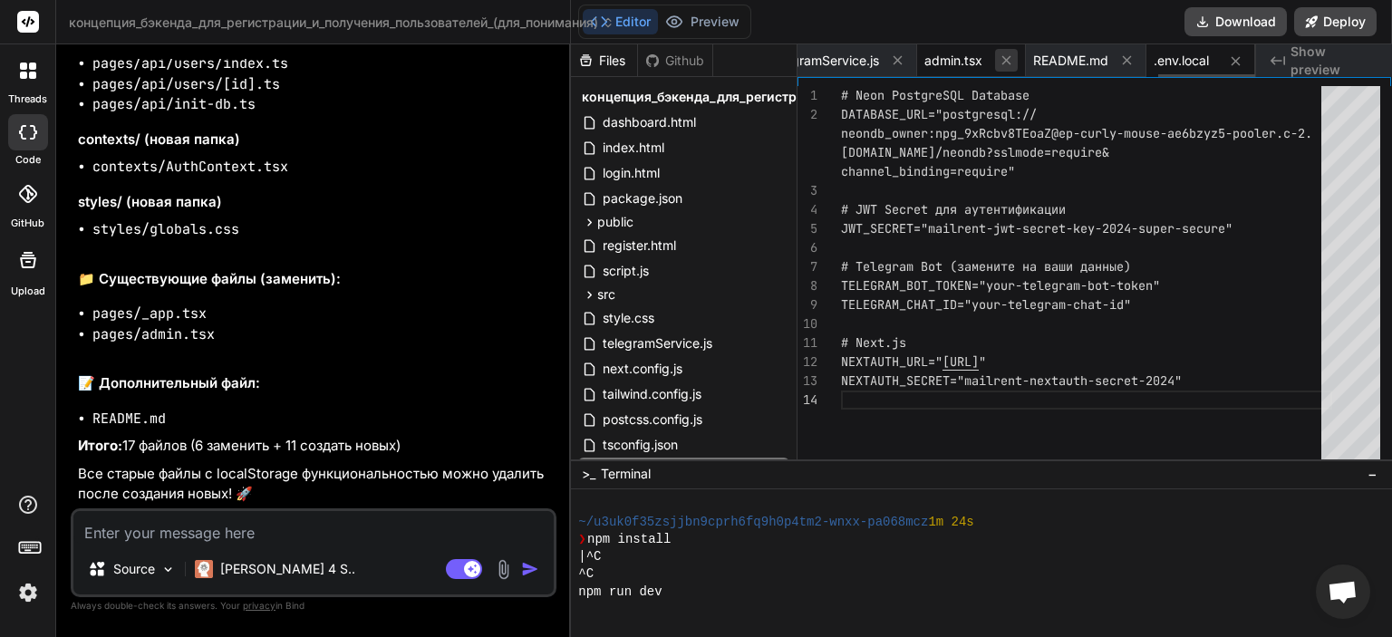
scroll to position [0, 1707]
click at [692, 221] on div "public" at bounding box center [683, 222] width 211 height 22
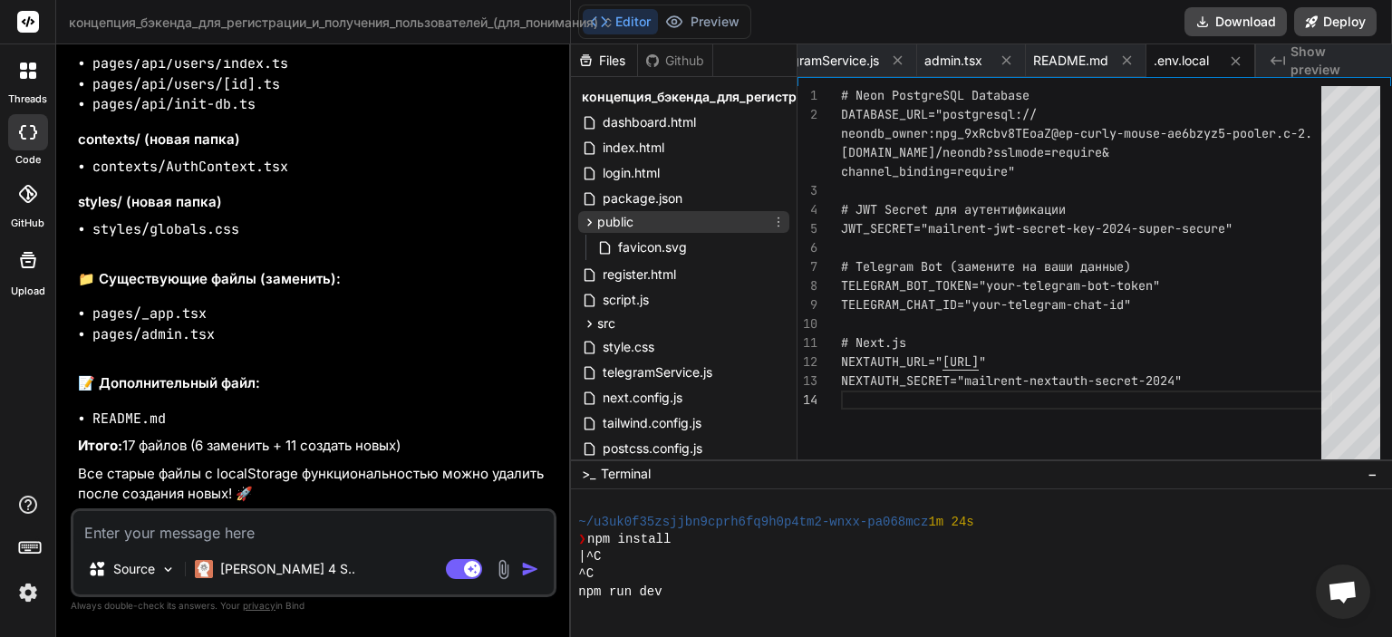
click at [692, 221] on div "public" at bounding box center [683, 222] width 211 height 22
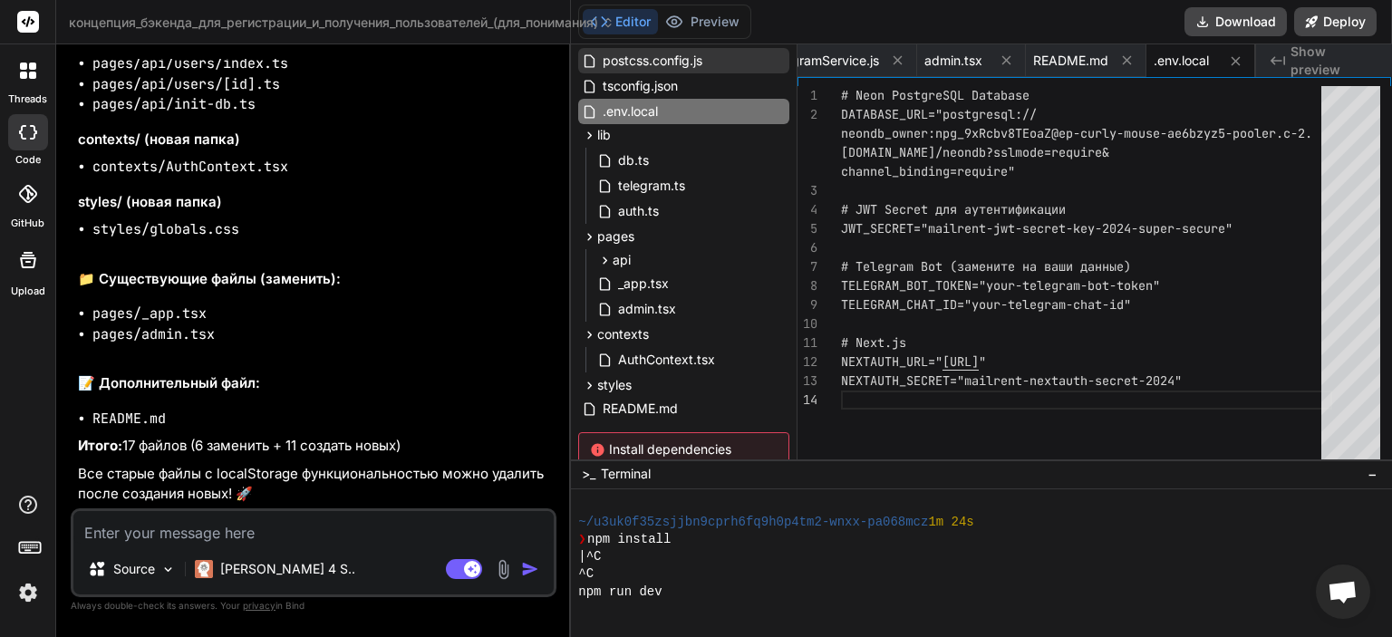
scroll to position [435, 0]
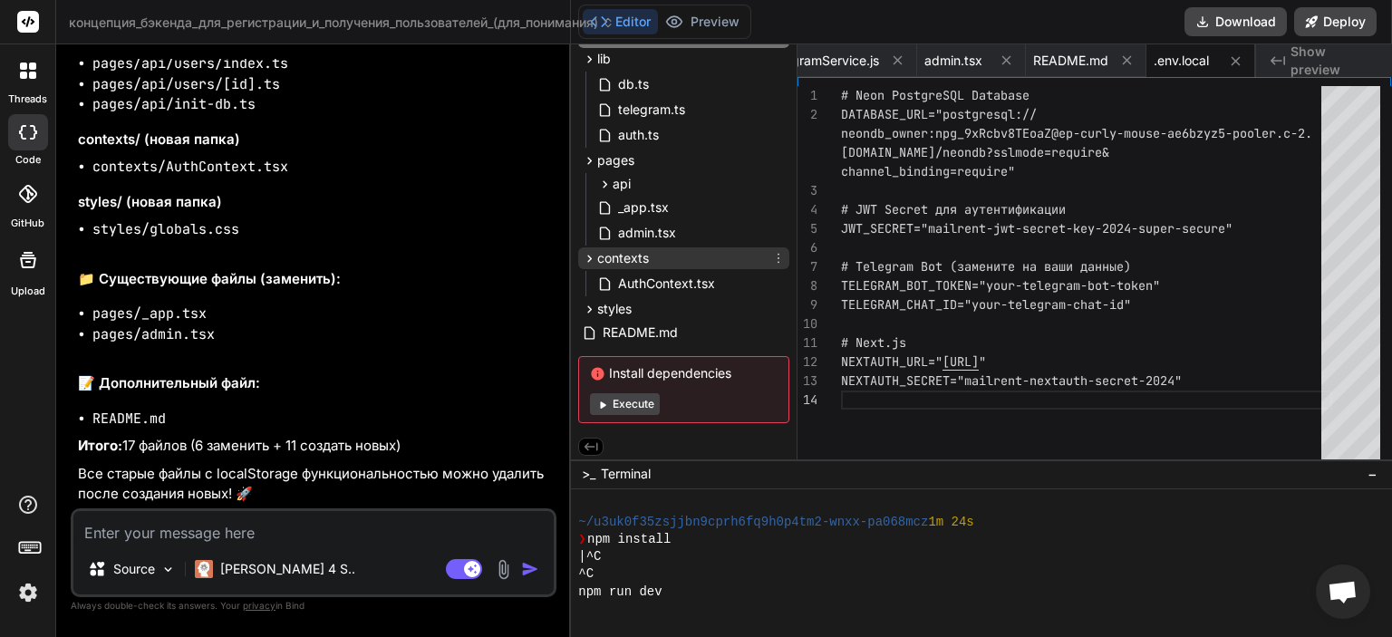
click at [689, 256] on div "contexts" at bounding box center [683, 258] width 211 height 22
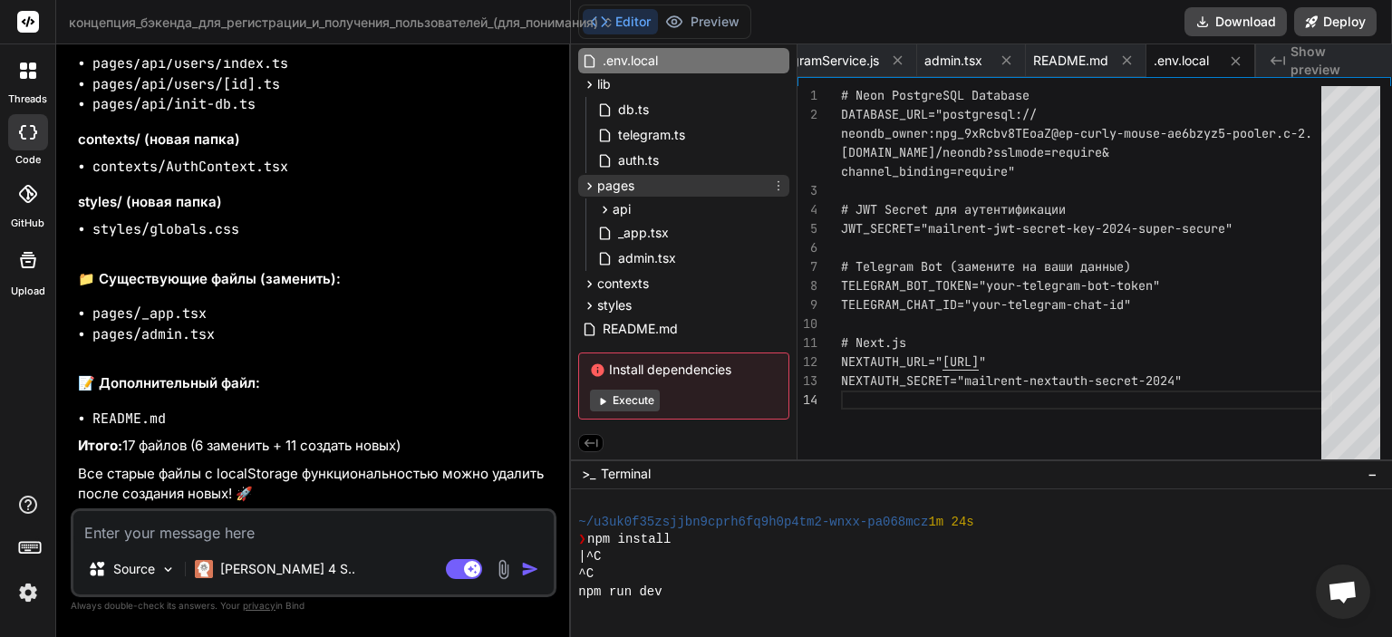
click at [642, 182] on div "pages" at bounding box center [683, 186] width 211 height 22
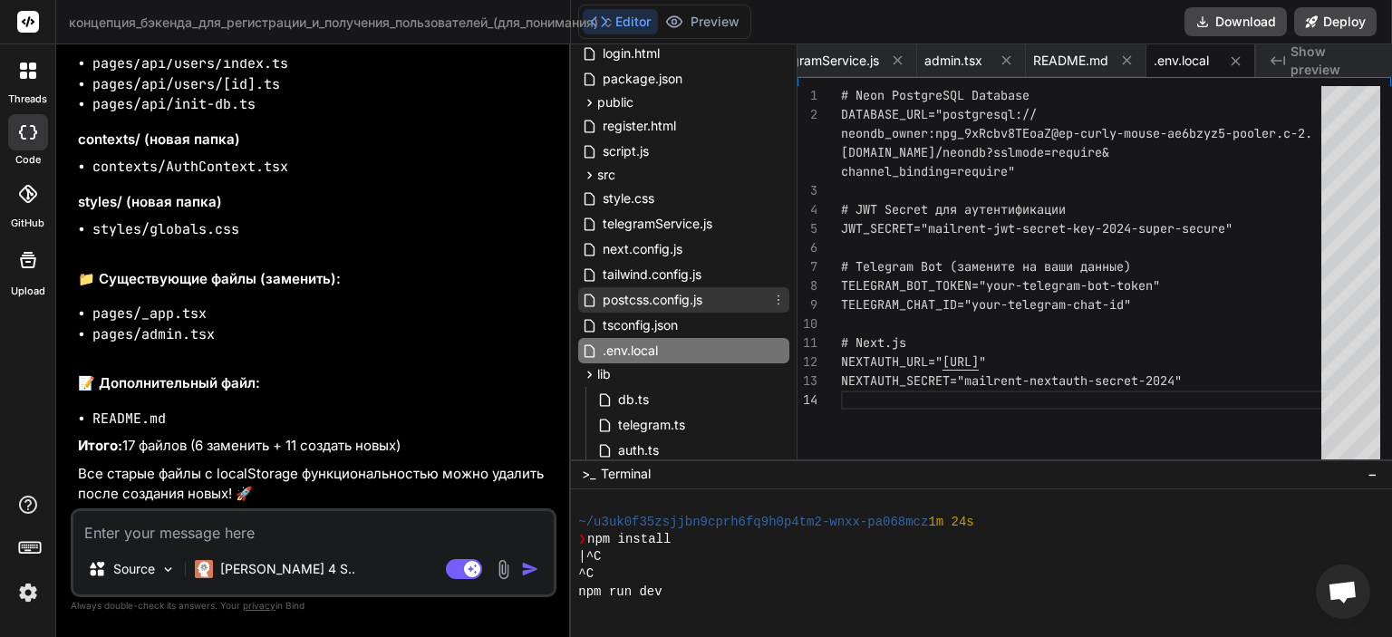
scroll to position [11, 0]
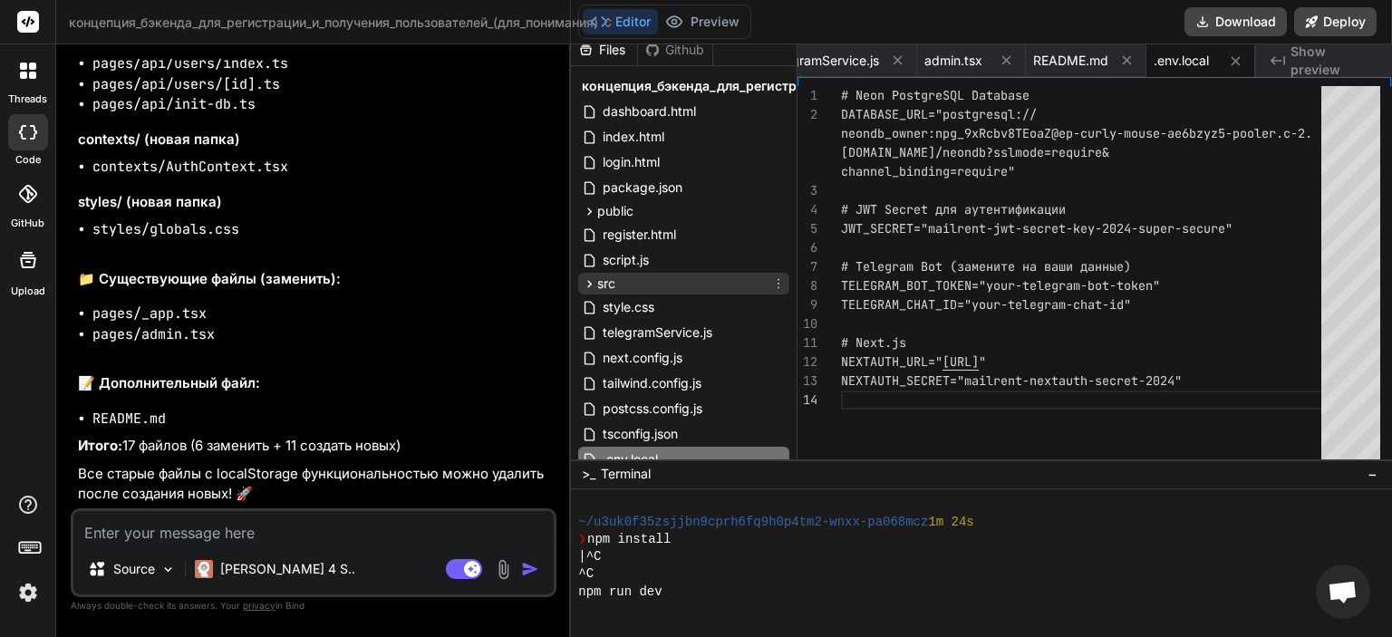
click at [632, 283] on div "src" at bounding box center [683, 284] width 211 height 22
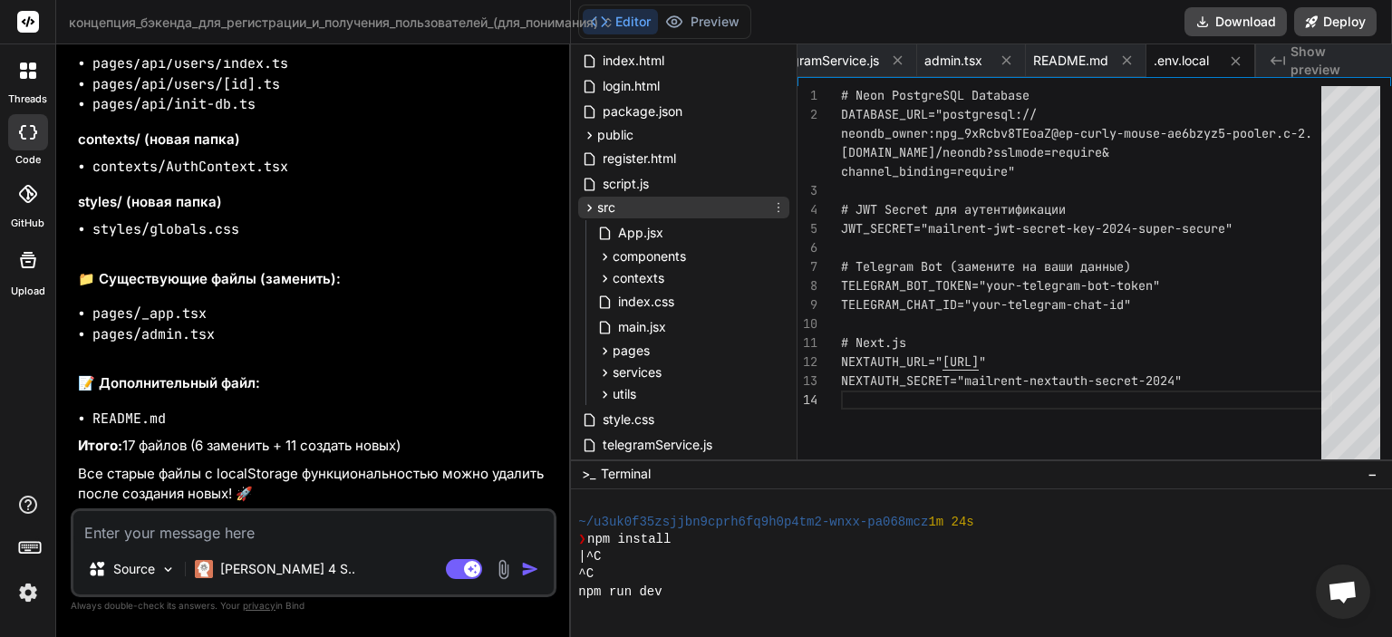
scroll to position [120, 0]
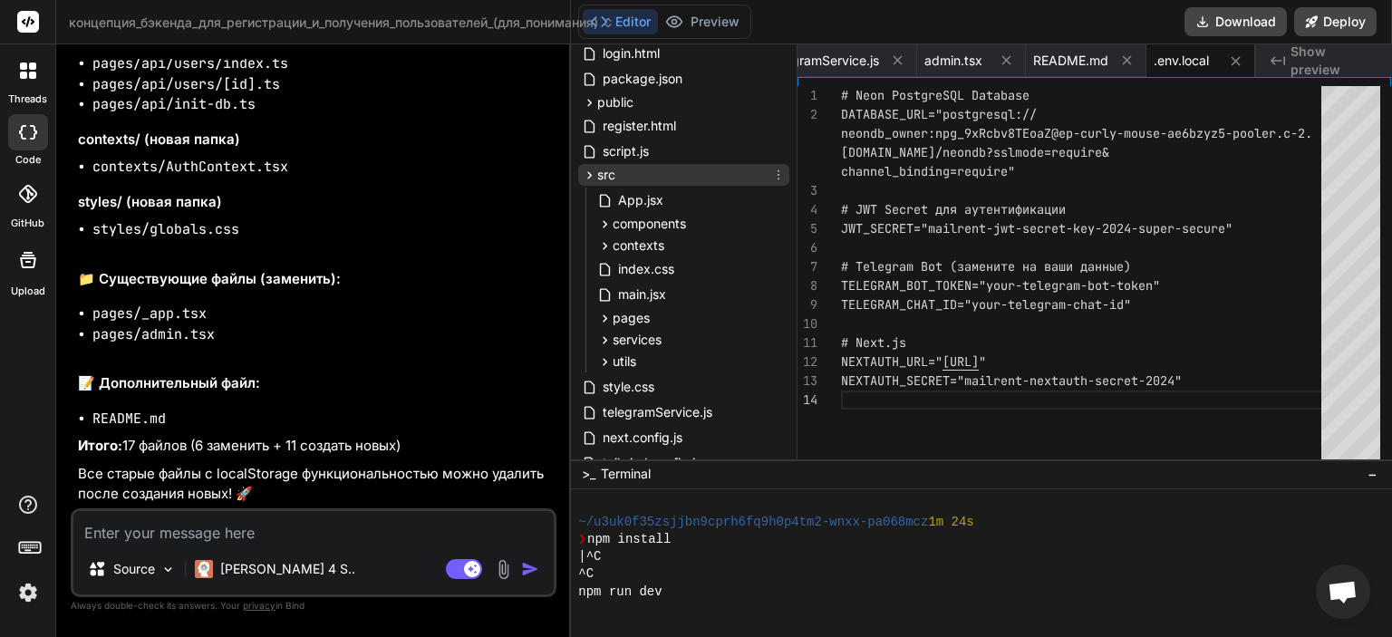
click at [598, 175] on span "src" at bounding box center [606, 175] width 18 height 18
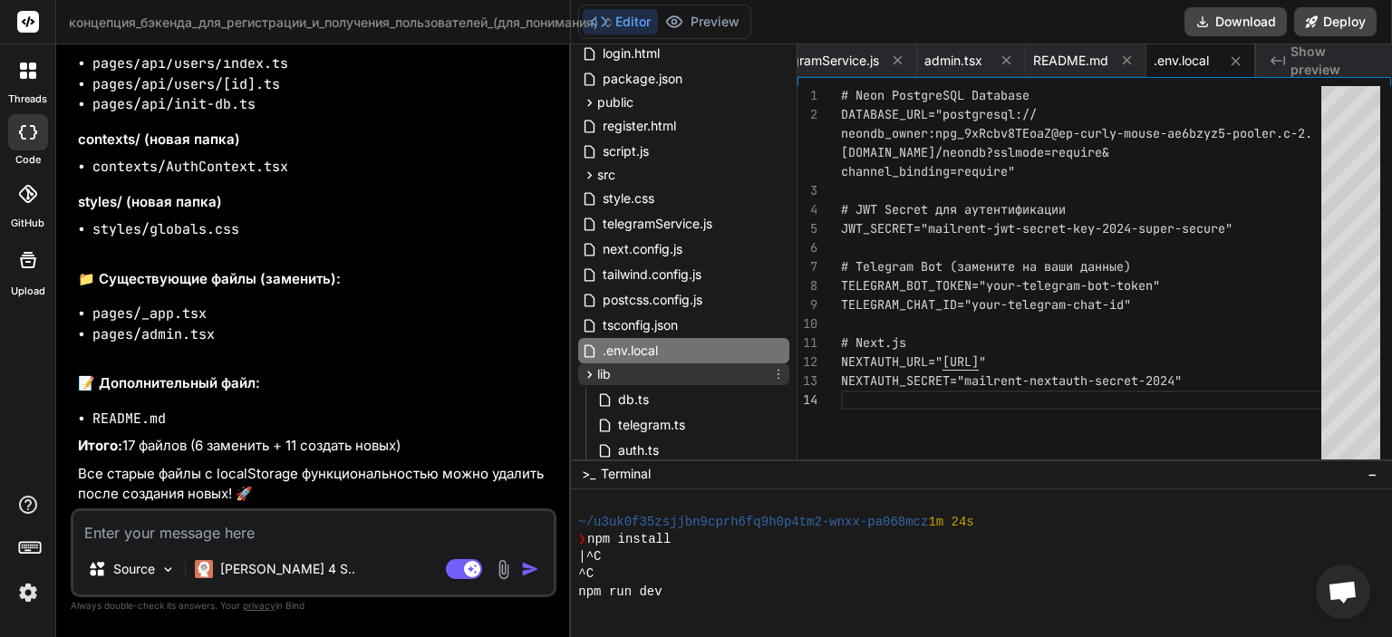
click at [635, 366] on div "lib" at bounding box center [683, 374] width 211 height 22
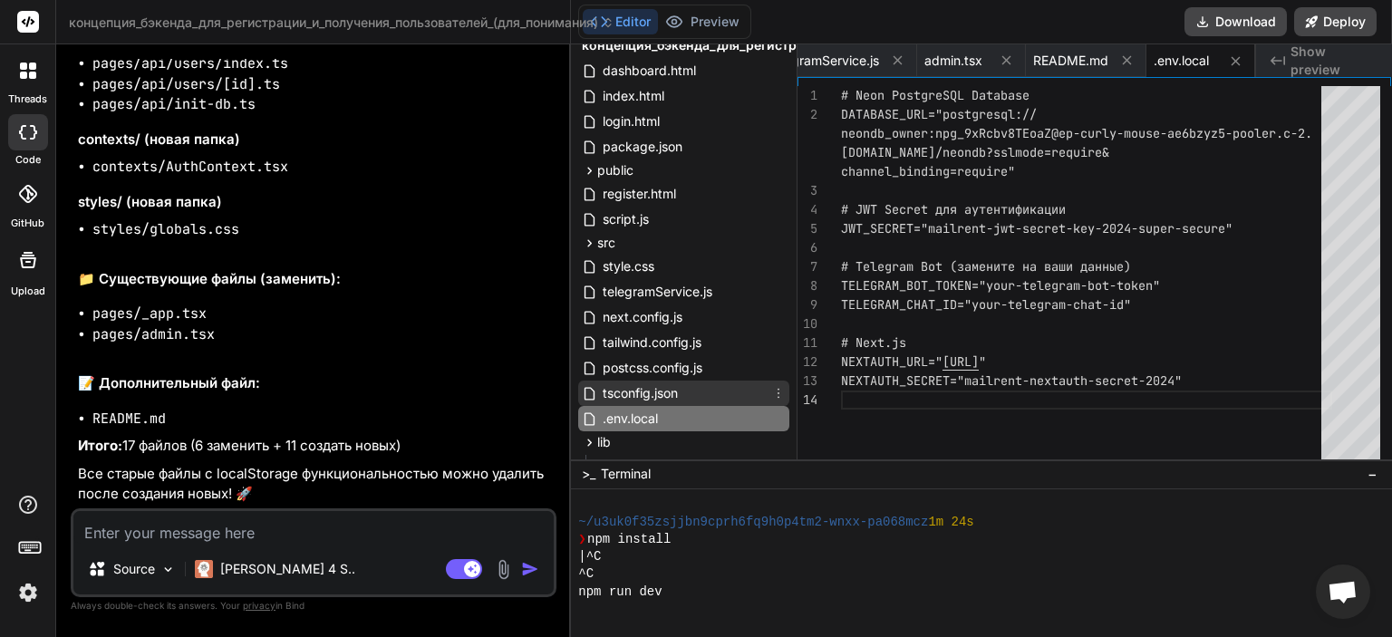
scroll to position [0, 0]
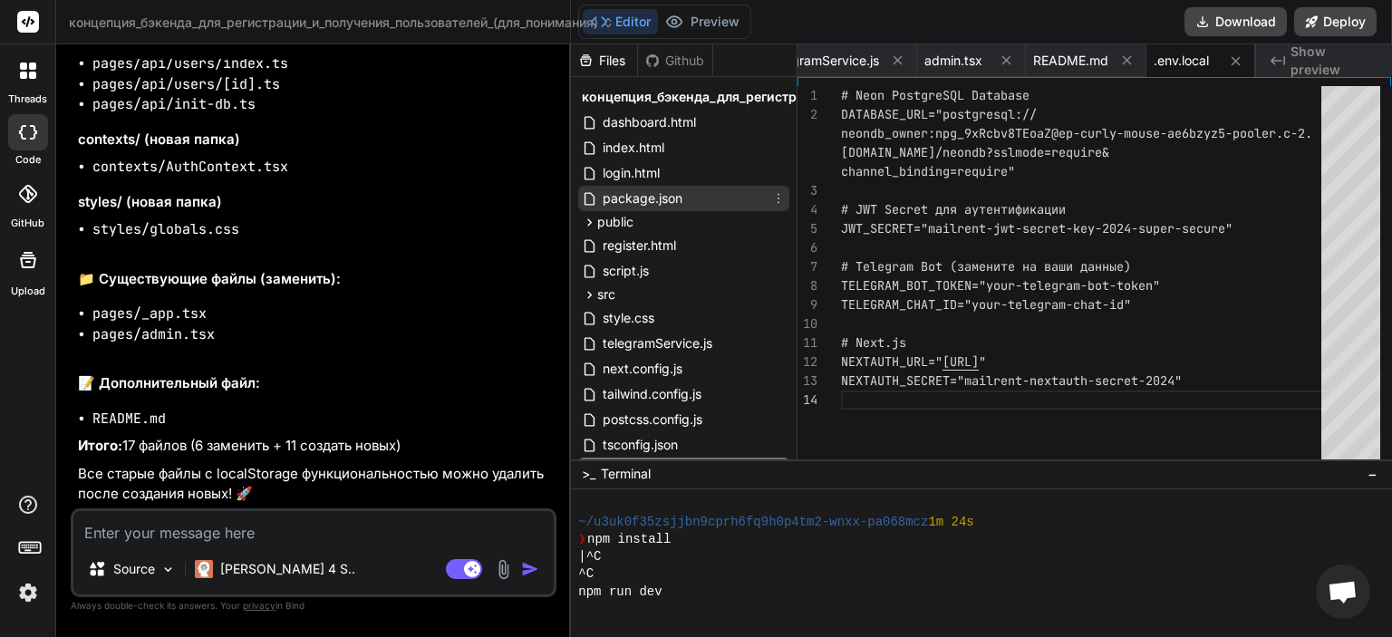
click at [642, 195] on span "package.json" at bounding box center [642, 199] width 83 height 22
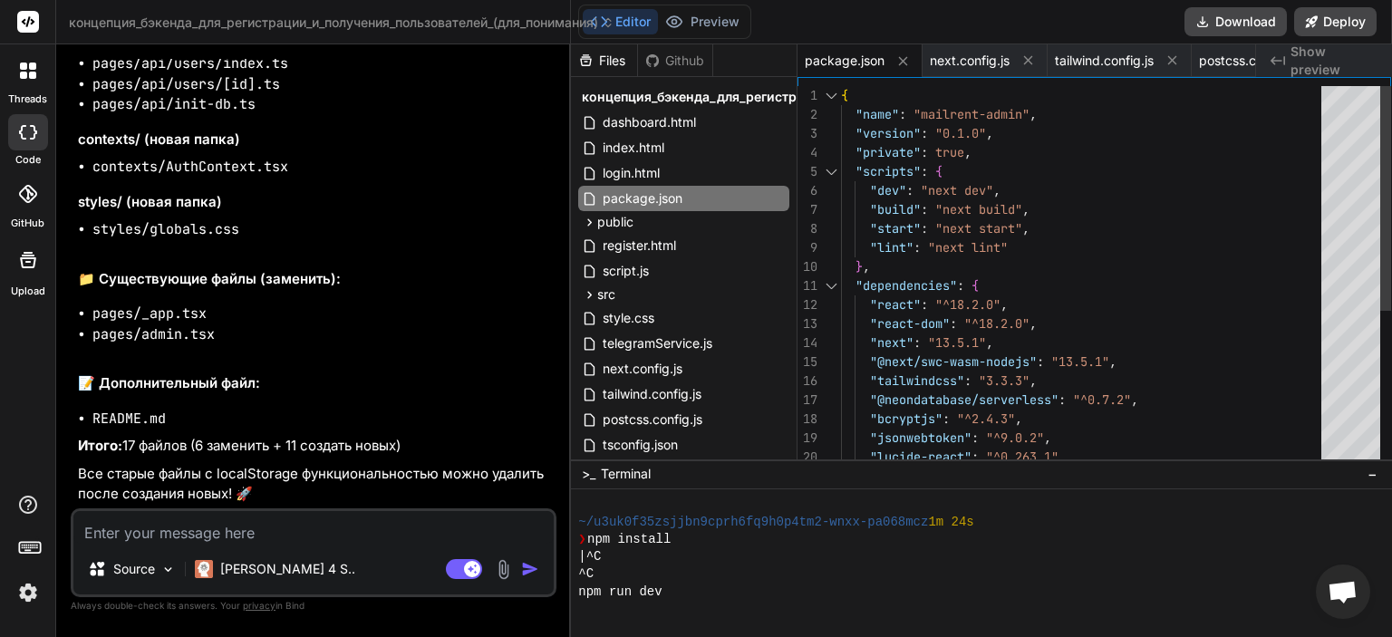
click at [1132, 284] on div ""next" : "13.5.1" , "@next/swc-wasm-nodejs" : "13.5.1" , "tailwindcss" : "3.3.3…" at bounding box center [1086, 409] width 491 height 647
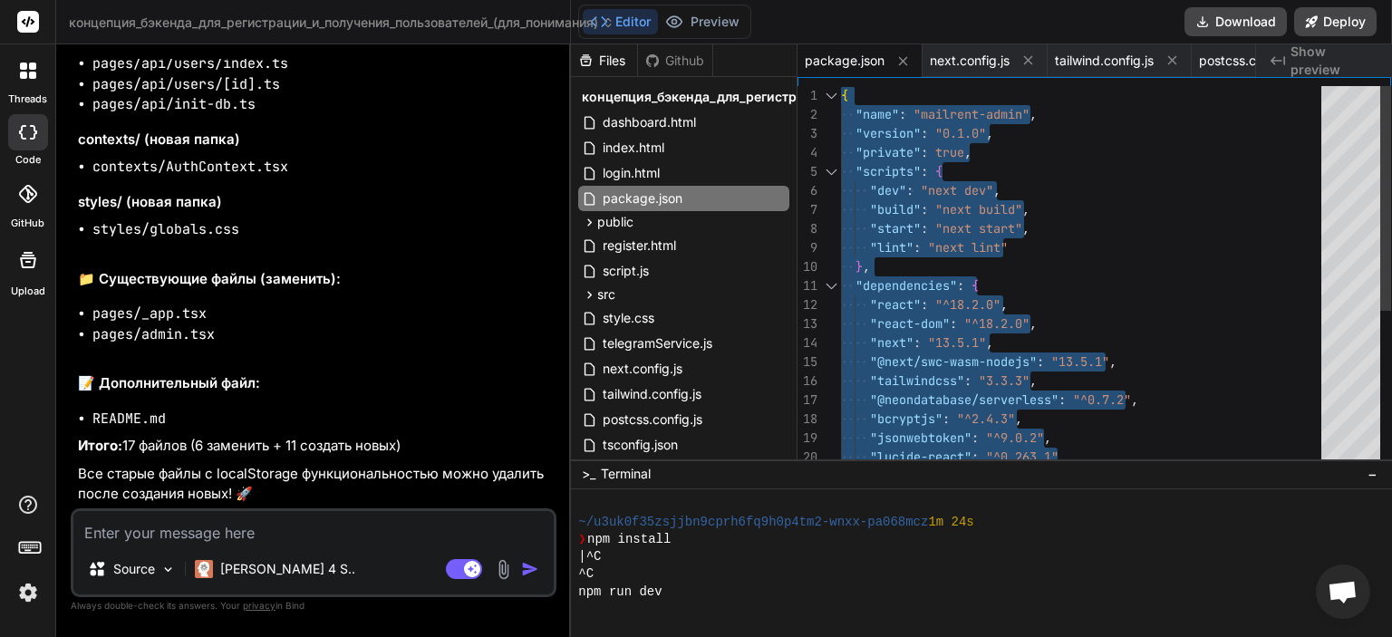
click at [1132, 284] on div ""next" : "13.5.1" , "@next/swc-wasm-nodejs" : "13.5.1" , "tailwindcss" : "3.3.3…" at bounding box center [1086, 409] width 491 height 647
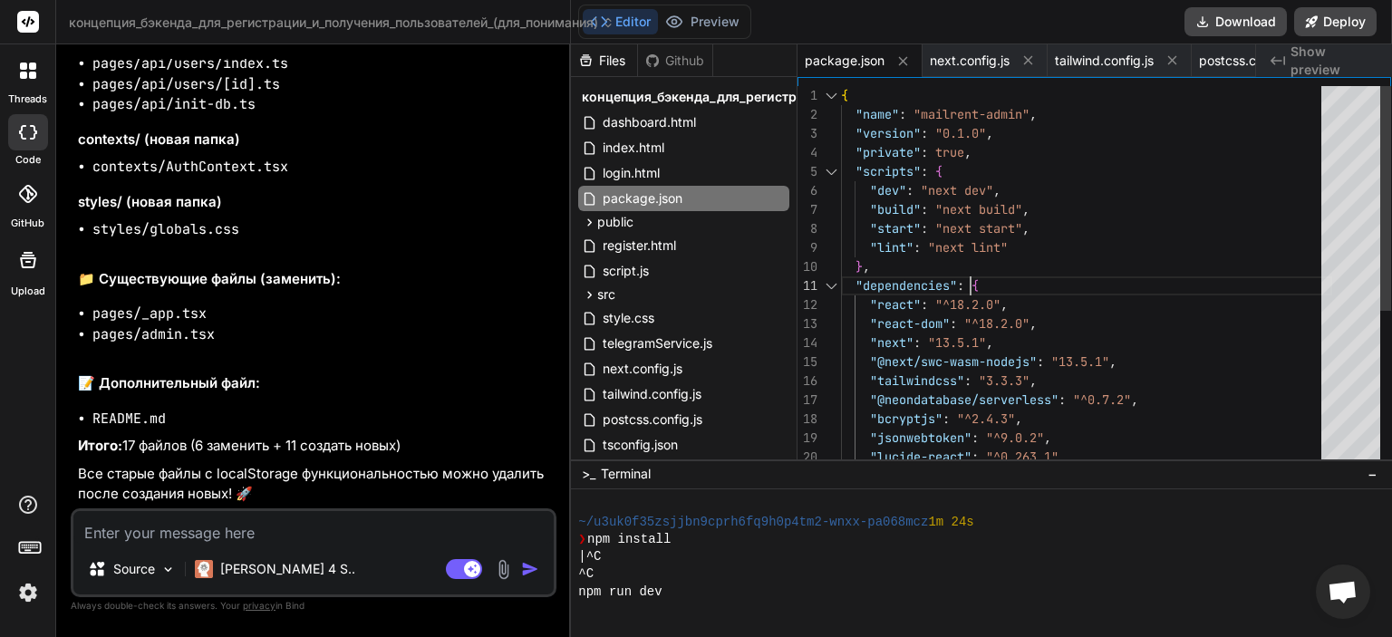
click at [1132, 284] on div ""next" : "13.5.1" , "@next/swc-wasm-nodejs" : "13.5.1" , "tailwindcss" : "3.3.3…" at bounding box center [1086, 409] width 491 height 647
click at [1128, 395] on div ""next" : "13.5.1" , "@next/swc-wasm-nodejs" : "13.5.1" , "tailwindcss" : "3.3.3…" at bounding box center [1086, 409] width 491 height 647
drag, startPoint x: 1143, startPoint y: 390, endPoint x: 1116, endPoint y: 395, distance: 27.7
click at [1116, 395] on div ""next" : "13.5.1" , "@next/swc-wasm-nodejs" : "13.5.1" , "tailwindcss" : "3.3.3…" at bounding box center [1086, 409] width 491 height 647
click at [1151, 395] on div ""next" : "13.5.1" , "@next/swc-wasm-nodejs" : "13.5.1" , "tailwindcss" : "3.3.3…" at bounding box center [1086, 409] width 491 height 647
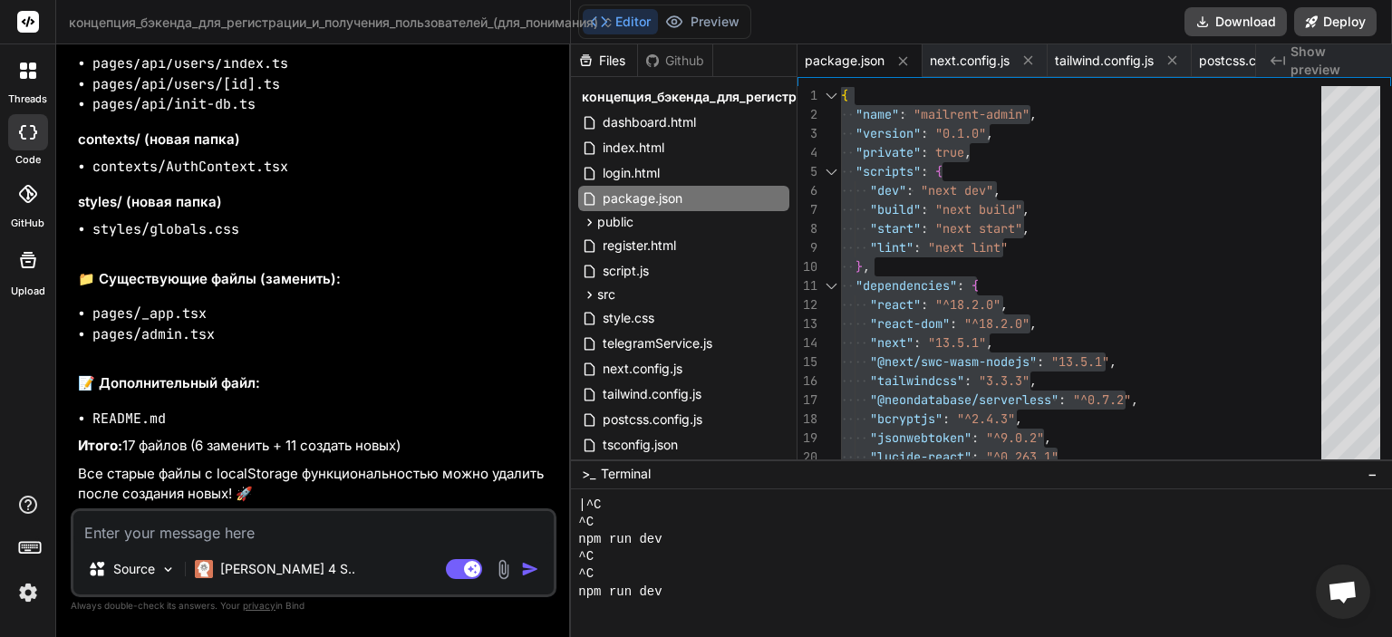
scroll to position [939, 0]
drag, startPoint x: 204, startPoint y: 270, endPoint x: 86, endPoint y: 278, distance: 118.1
copy code "next.config.js"
click at [285, 528] on textarea at bounding box center [313, 527] width 480 height 33
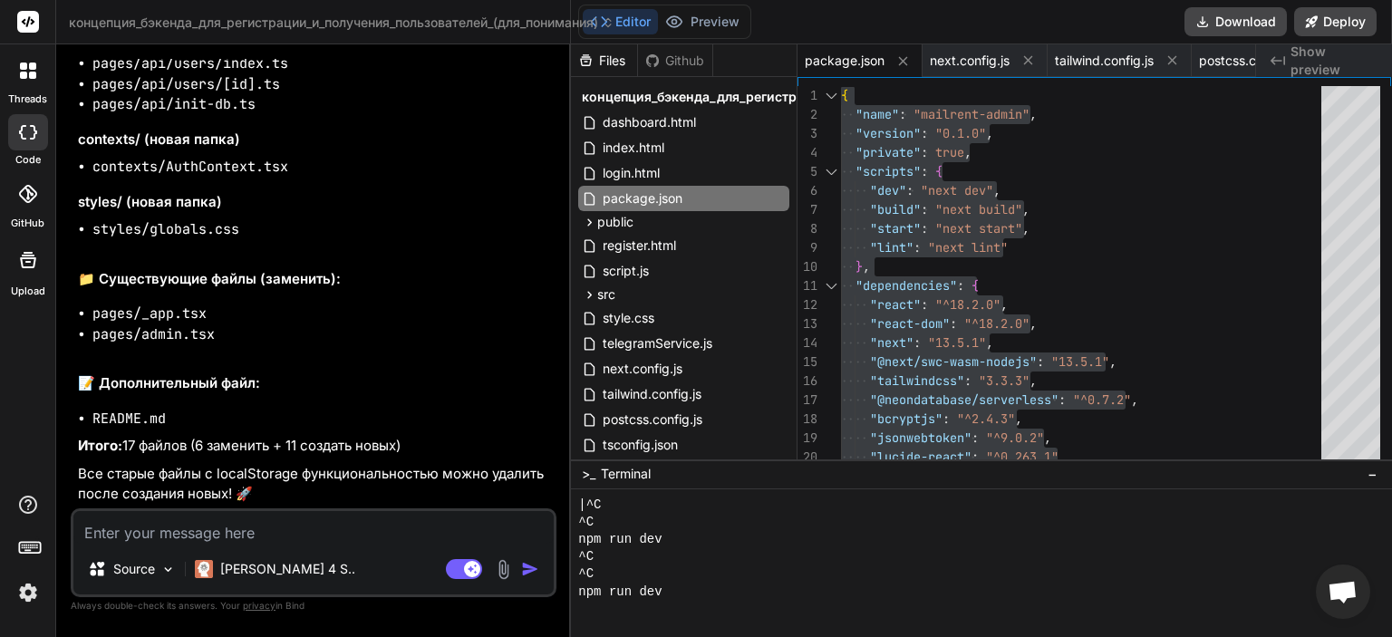
paste textarea "next.config.js"
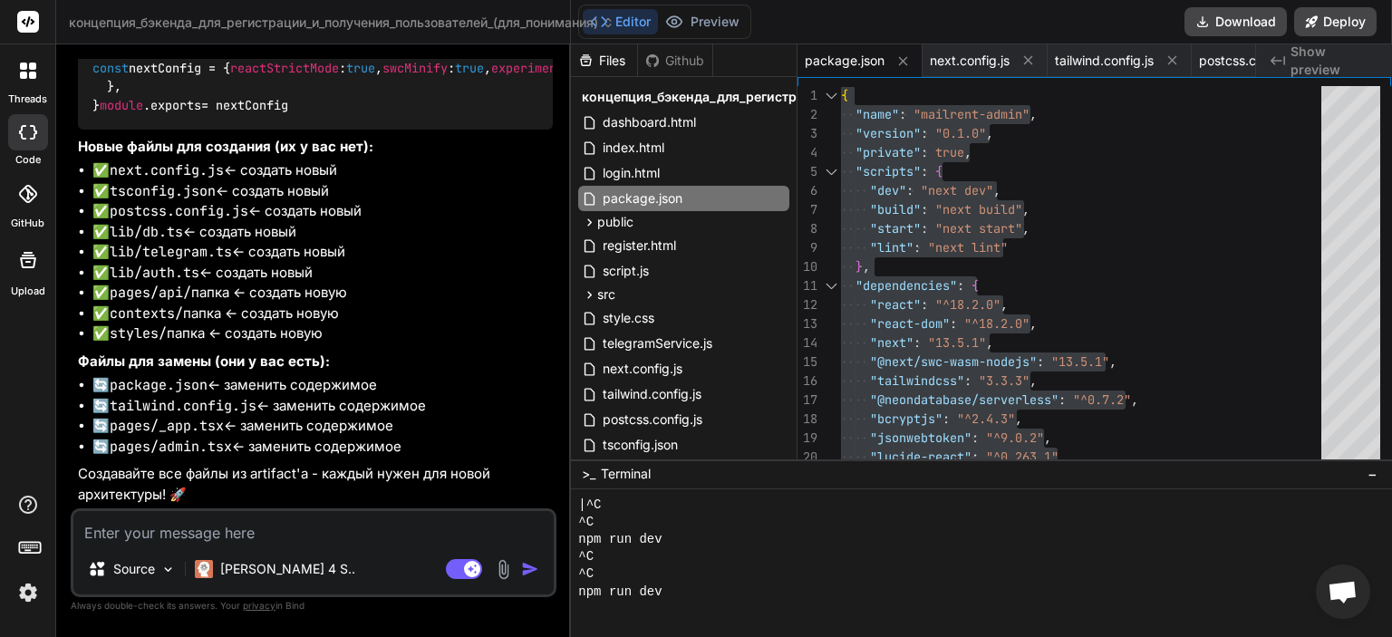
scroll to position [22598, 0]
click at [716, 391] on div "tailwind.config.js" at bounding box center [683, 393] width 211 height 25
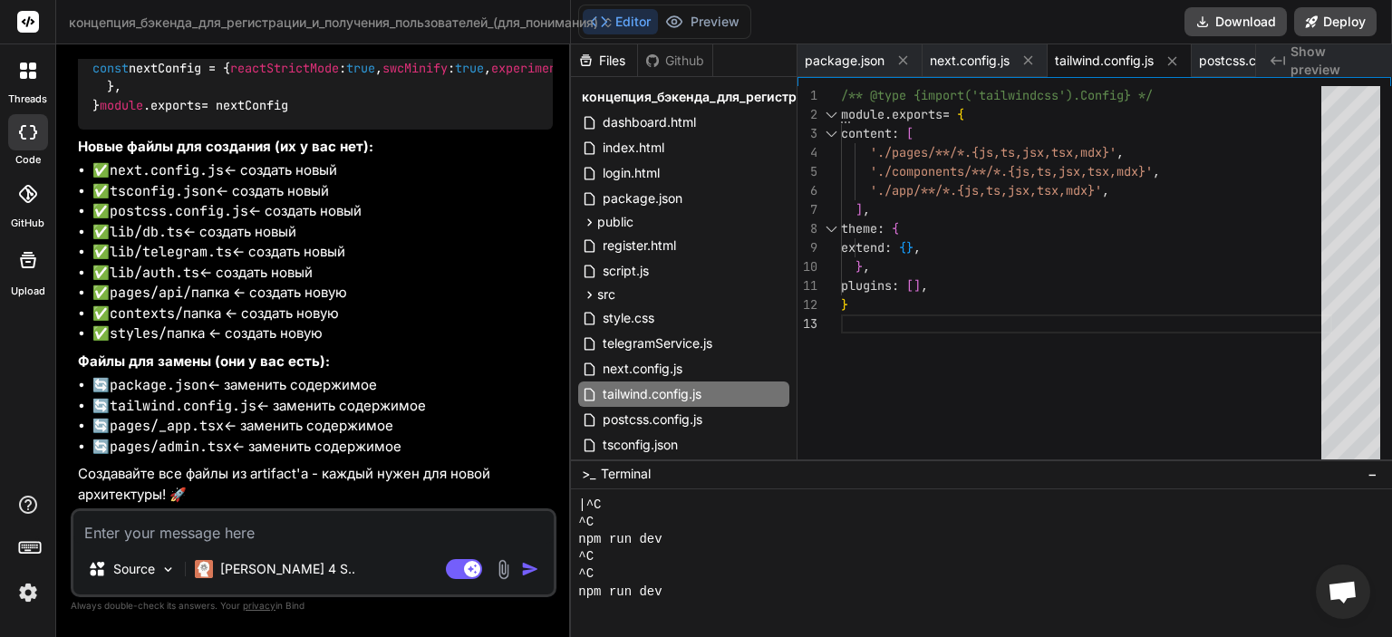
click at [1059, 305] on div "} } , plugins : [ ] , ] , theme : { extend : { } , './components/**/*.{js,ts,js…" at bounding box center [1086, 276] width 491 height 381
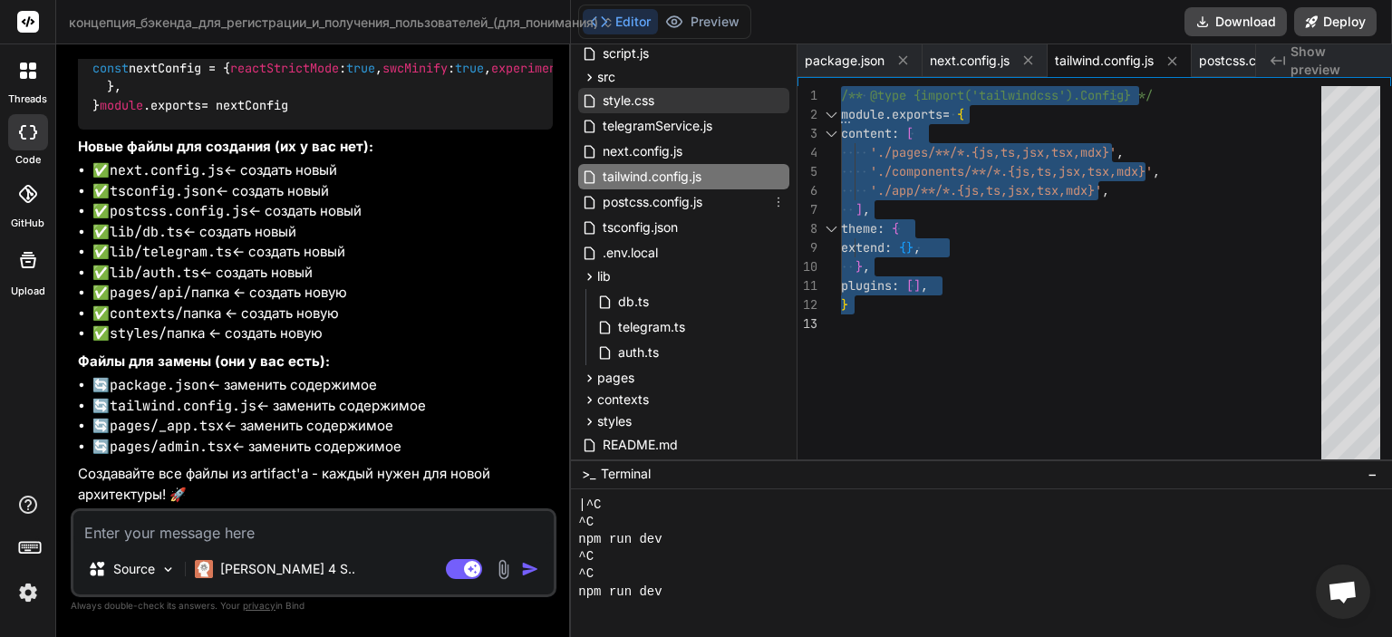
scroll to position [326, 0]
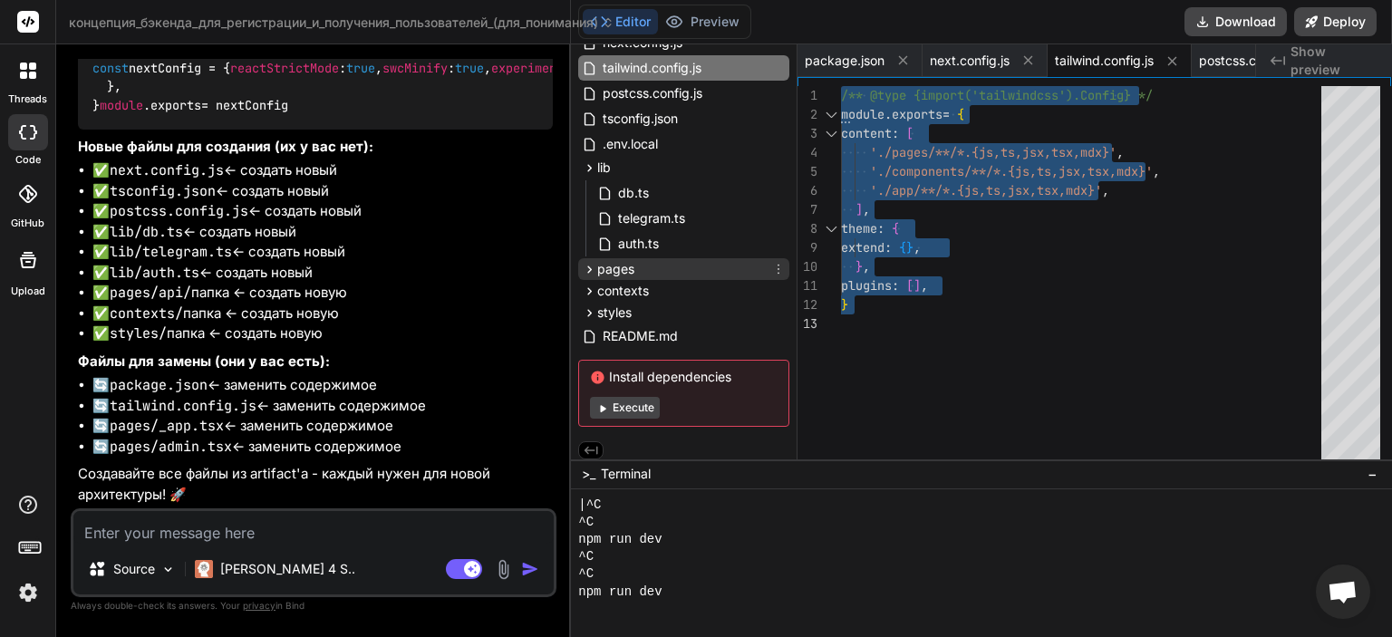
click at [638, 271] on div "pages" at bounding box center [683, 269] width 211 height 22
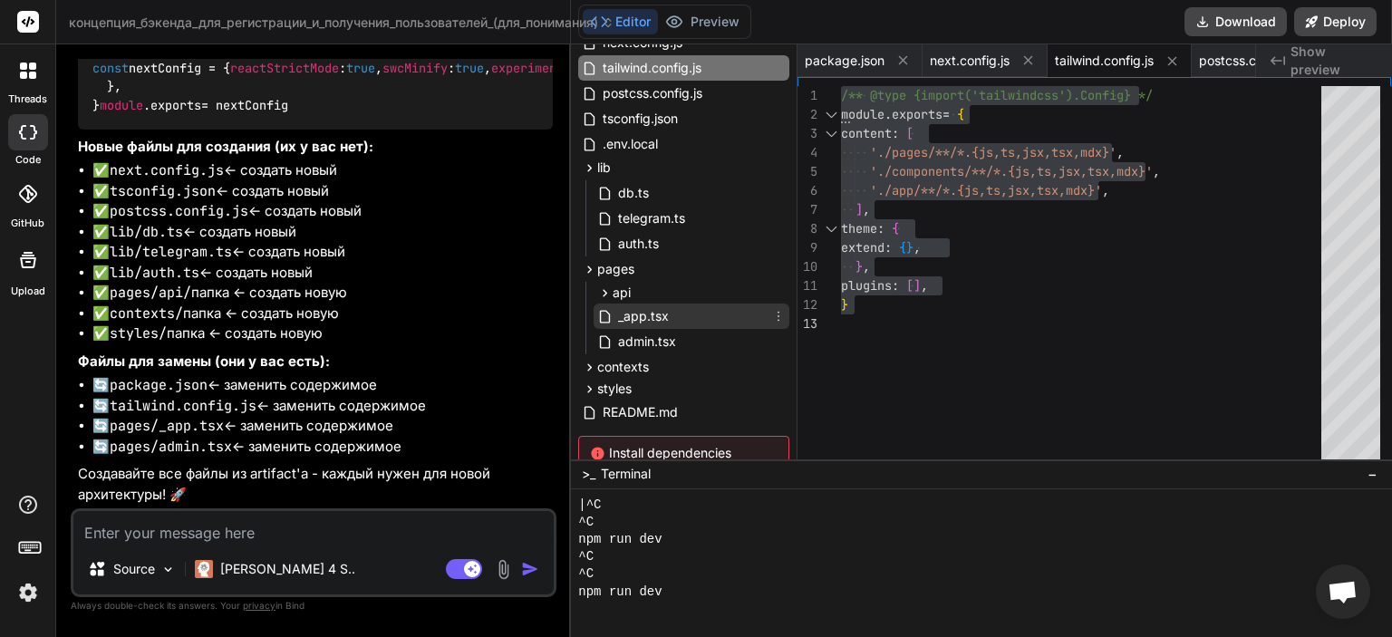
click at [659, 323] on span "_app.tsx" at bounding box center [643, 316] width 54 height 22
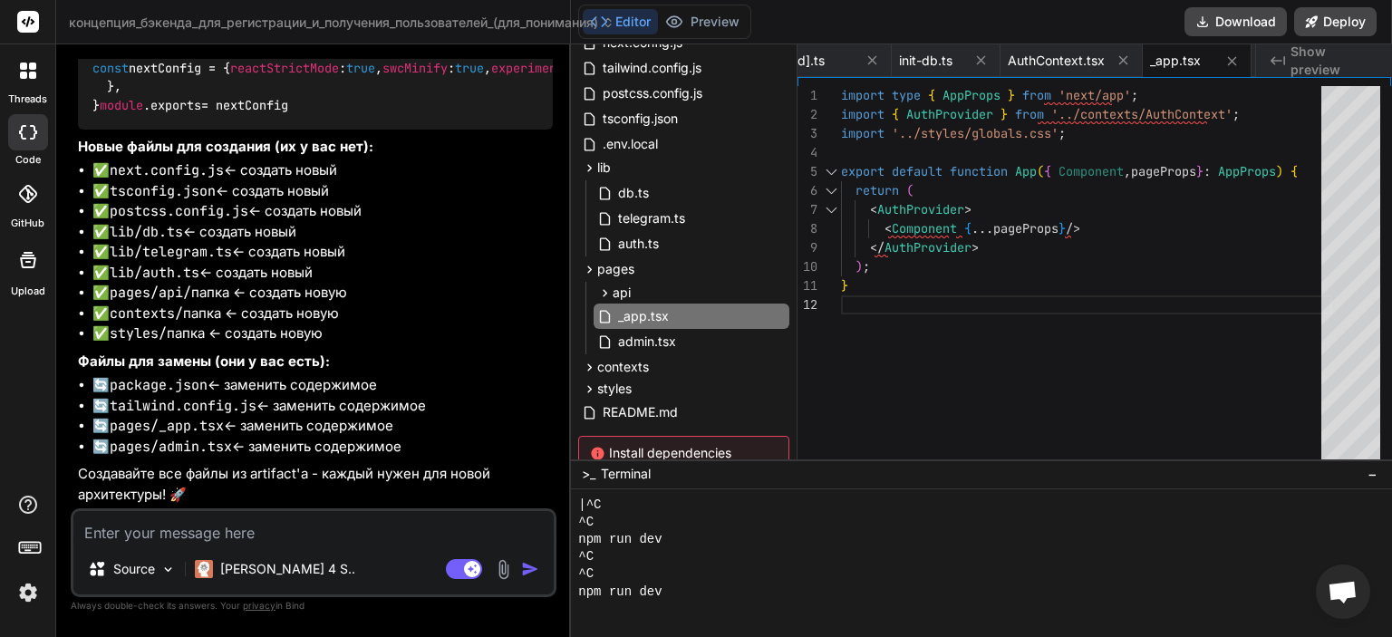
click at [283, 523] on textarea at bounding box center [313, 527] width 480 height 33
paste textarea "import { BrowserRouter as Router, Routes, Route } from 'react-router-dom'; impo…"
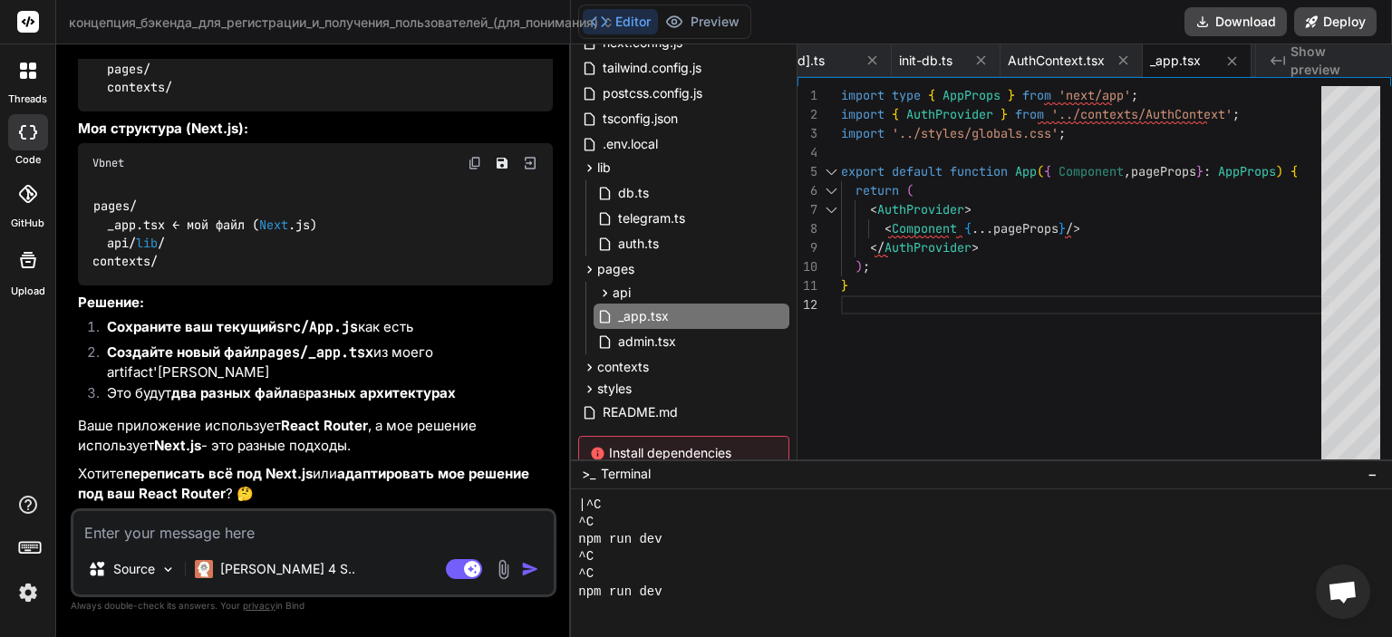
scroll to position [23841, 0]
drag, startPoint x: 306, startPoint y: 376, endPoint x: 374, endPoint y: 377, distance: 68.0
click at [373, 362] on code "pages/_app.tsx" at bounding box center [316, 352] width 114 height 18
copy code "_app.tsx"
click at [1029, 280] on div ") ; } < AuthProvider > < Component { ... pageProps } /> </ AuthProvider > expor…" at bounding box center [1086, 276] width 491 height 381
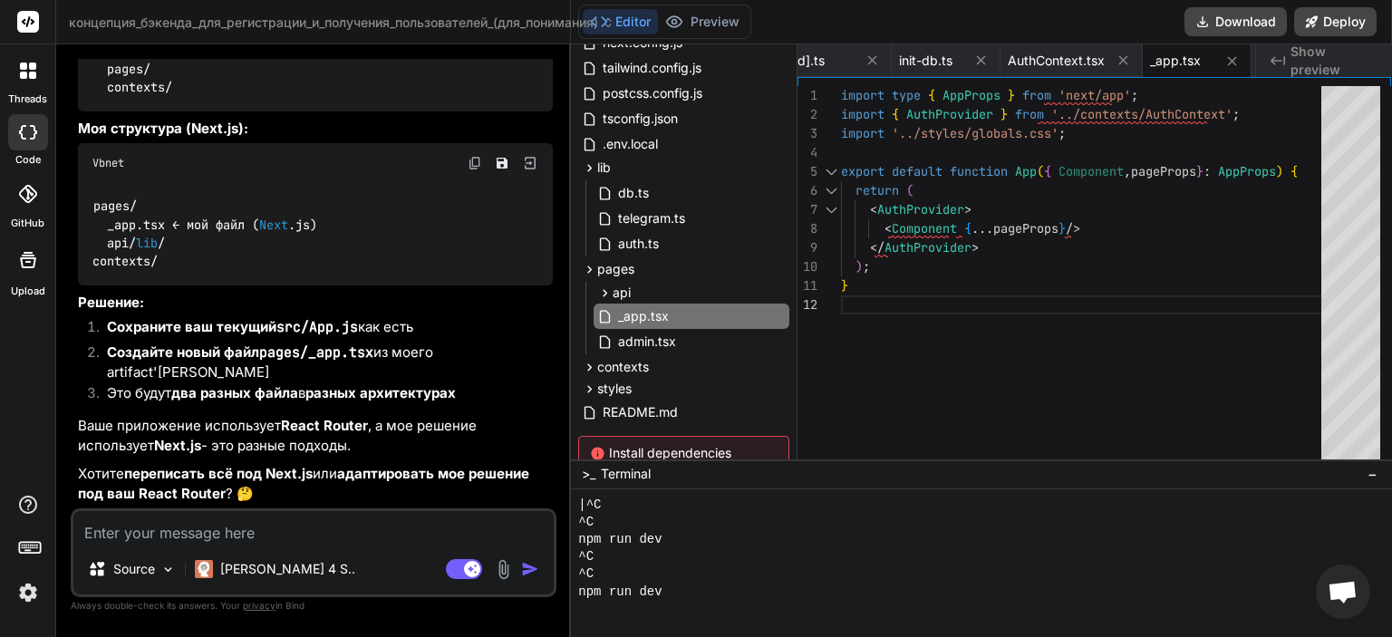
scroll to position [0, 0]
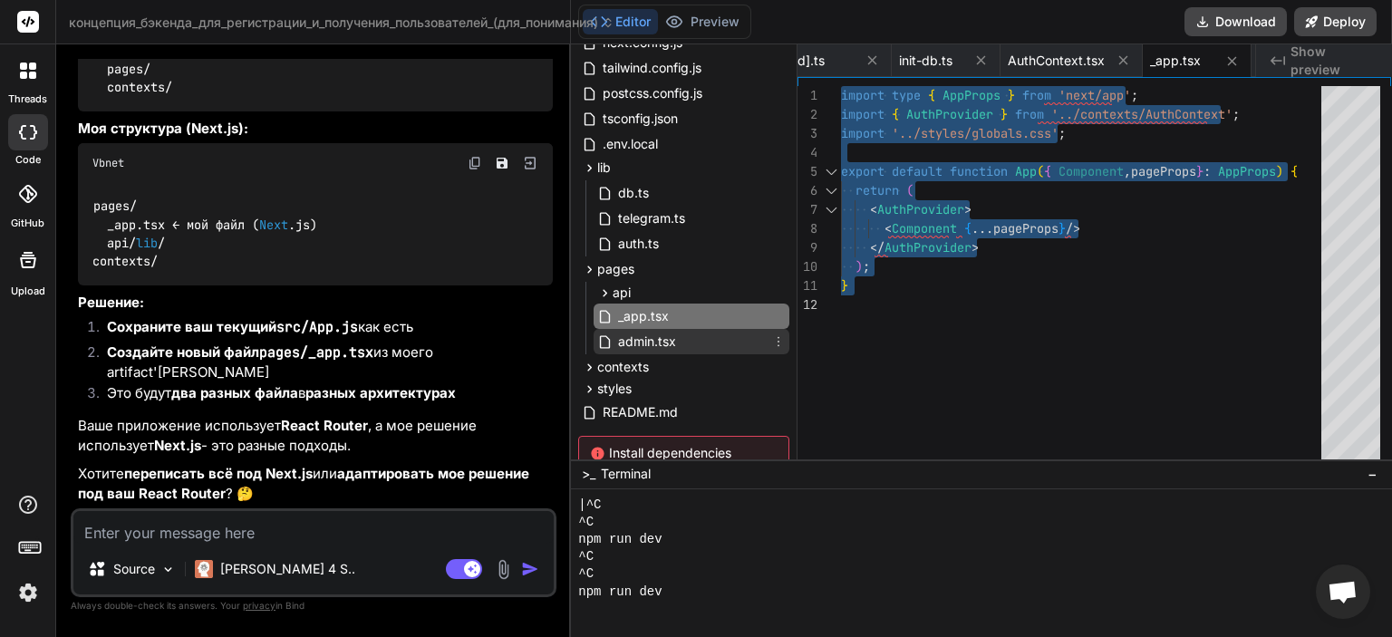
click at [651, 339] on span "admin.tsx" at bounding box center [647, 342] width 62 height 22
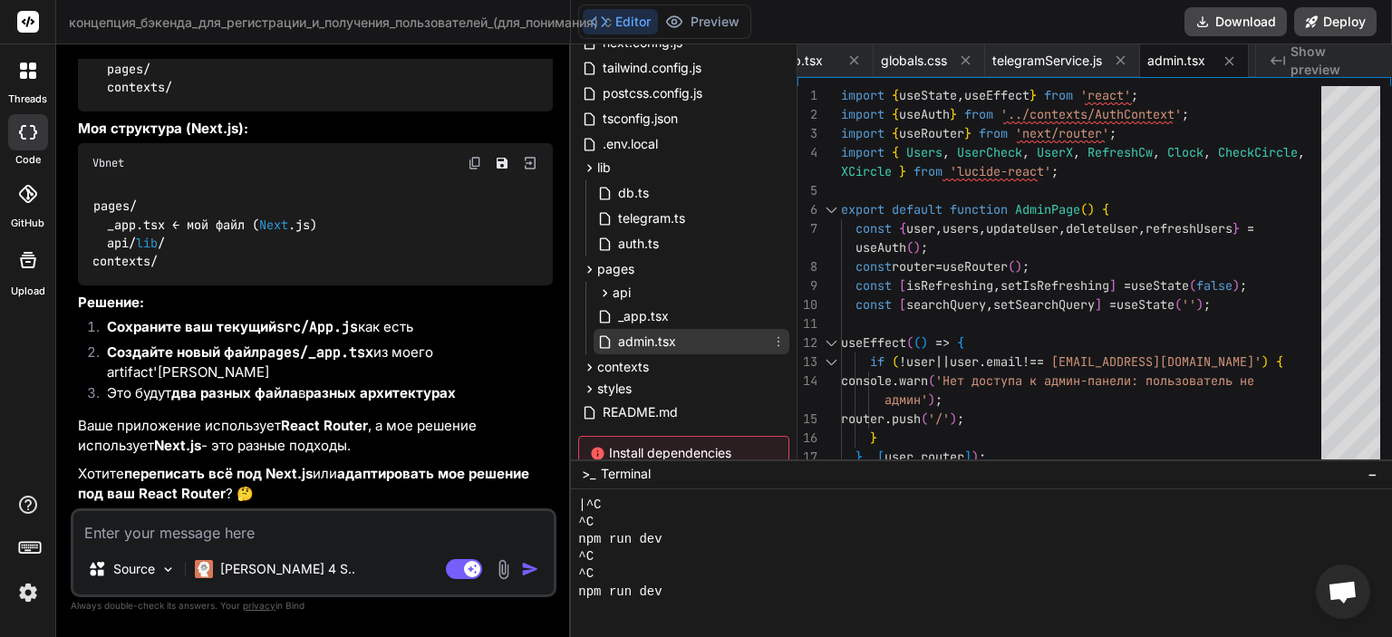
drag, startPoint x: 680, startPoint y: 340, endPoint x: 613, endPoint y: 336, distance: 67.1
click at [613, 336] on div "admin.tsx" at bounding box center [691, 341] width 196 height 25
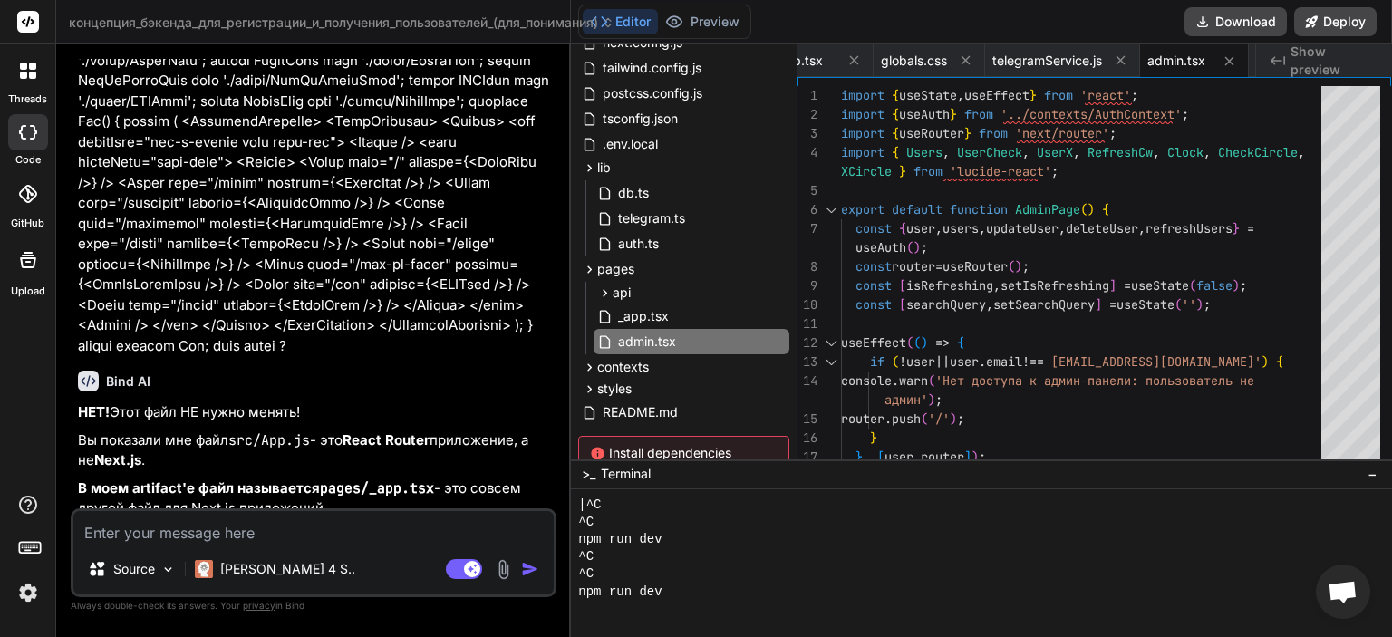
scroll to position [22645, 0]
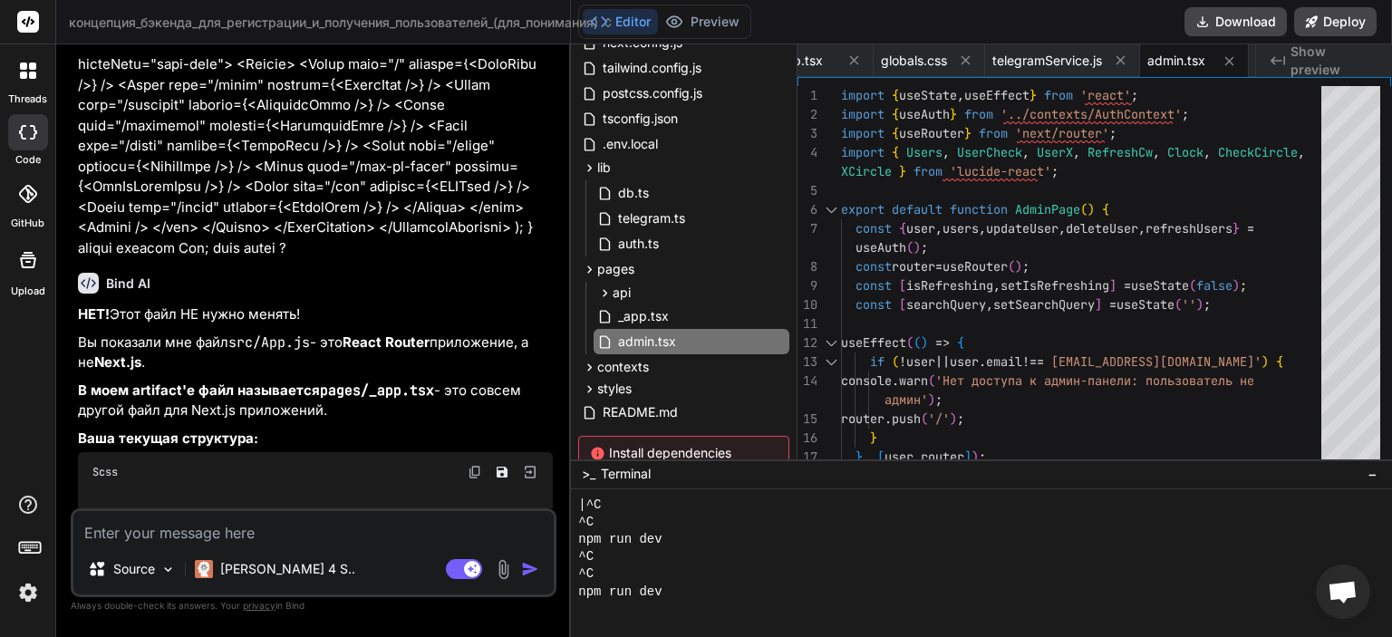
drag, startPoint x: 236, startPoint y: 400, endPoint x: 167, endPoint y: 394, distance: 69.2
copy code "admin.tsx"
click at [372, 522] on textarea at bounding box center [313, 527] width 480 height 33
paste textarea "admin.tsx"
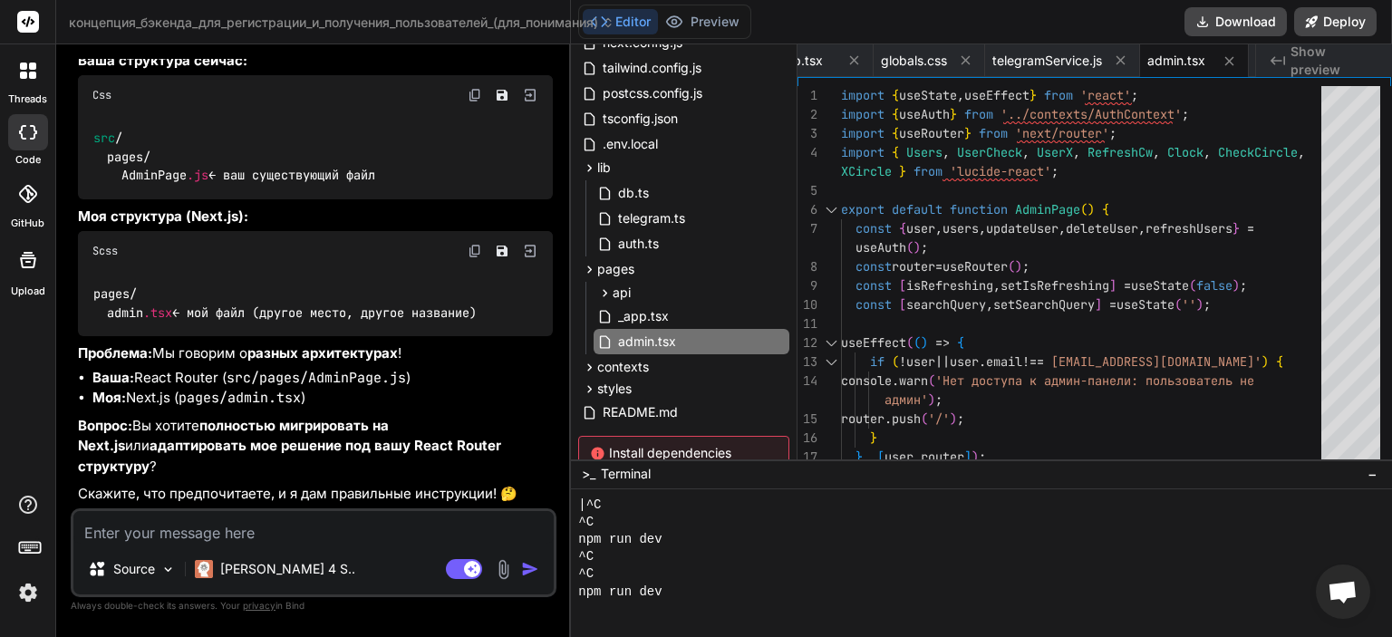
scroll to position [24463, 0]
